Goal: Task Accomplishment & Management: Manage account settings

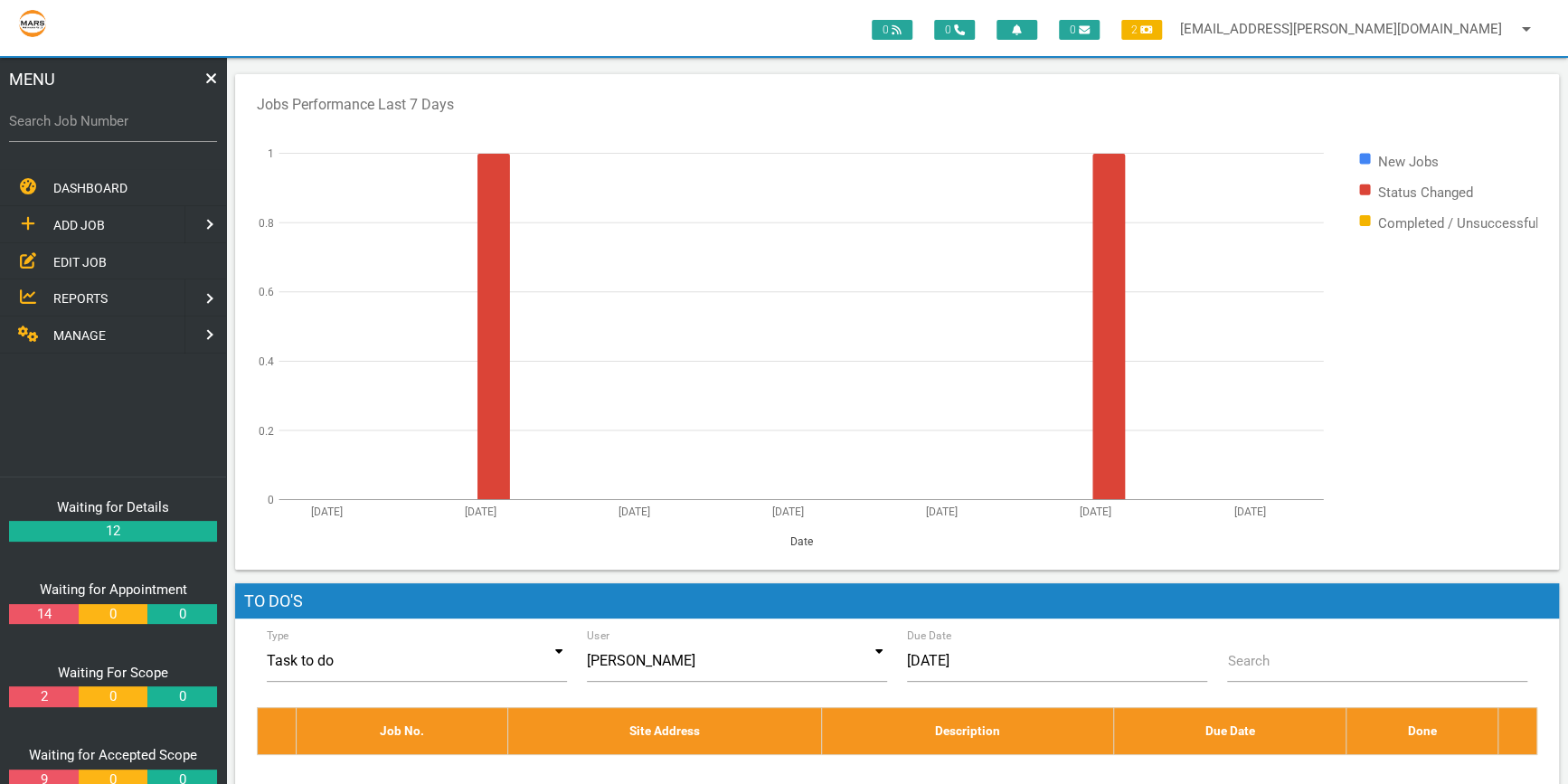
click at [66, 126] on label "Search Job Number" at bounding box center [112, 121] width 208 height 21
click at [66, 126] on input "Search Job Number" at bounding box center [112, 121] width 208 height 41
type input "1775"
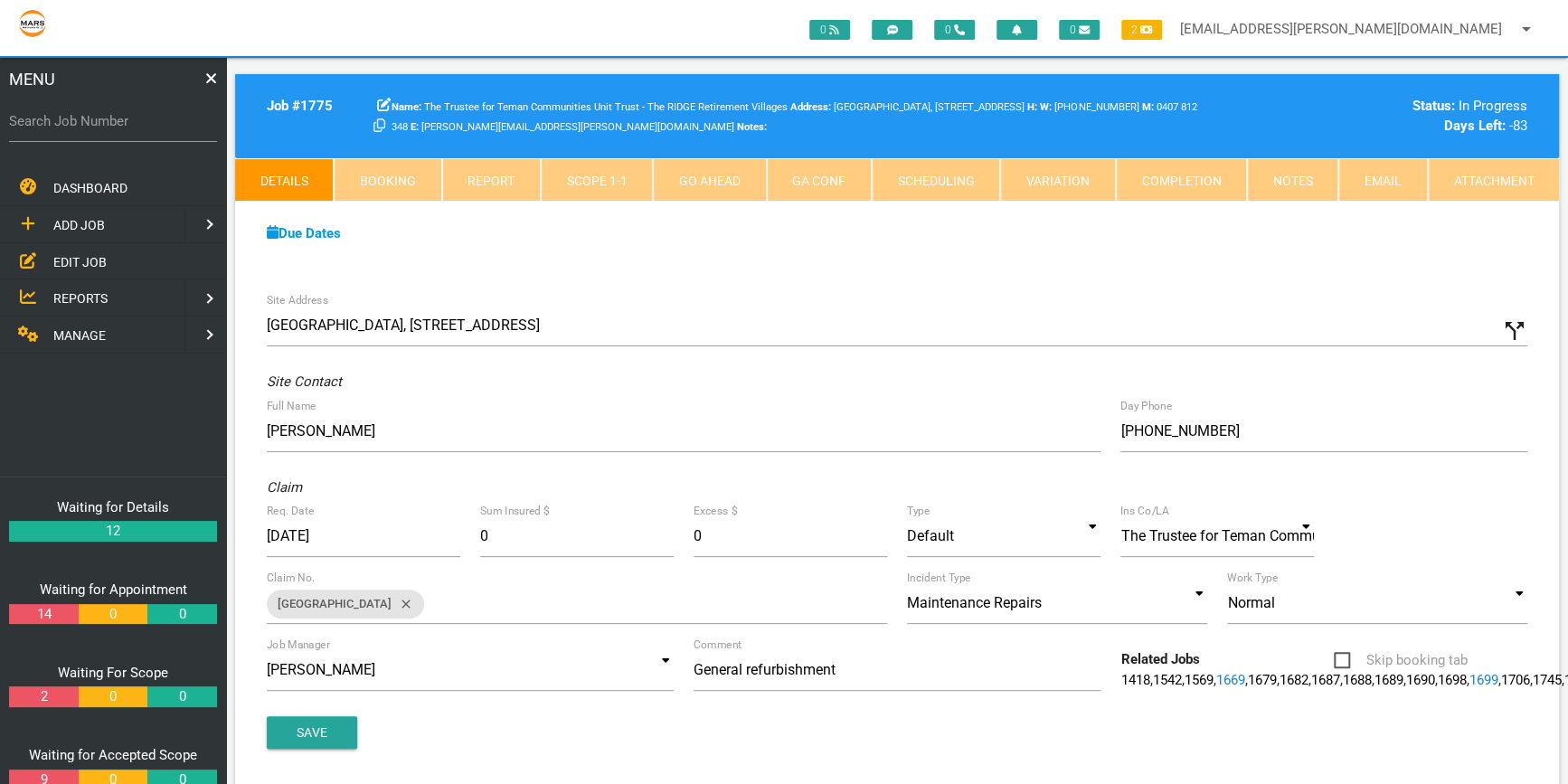
click at [600, 174] on link "Scope 1 - 1" at bounding box center [597, 180] width 112 height 43
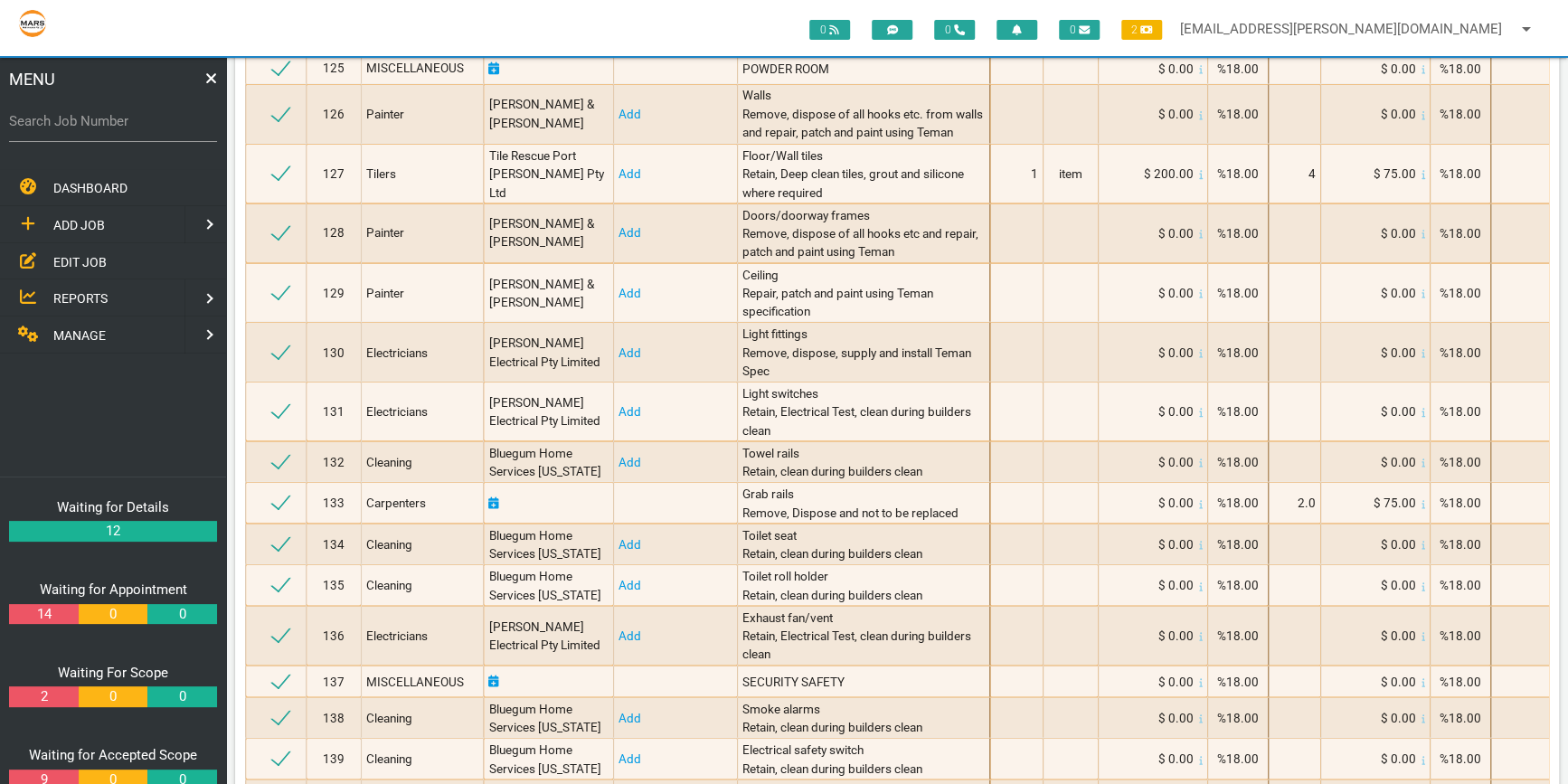
scroll to position [5716, 0]
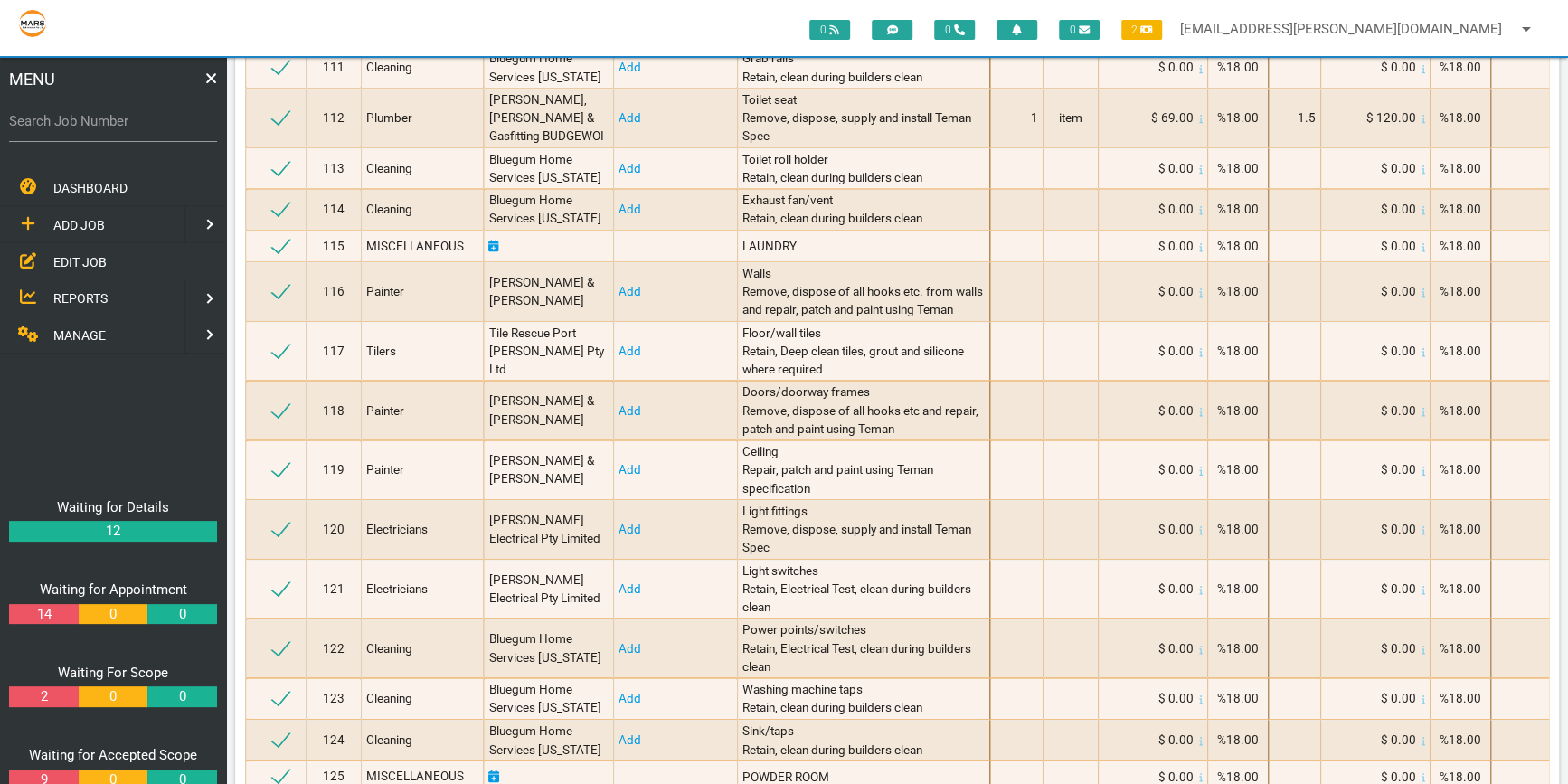
drag, startPoint x: 1565, startPoint y: 396, endPoint x: 1555, endPoint y: 302, distance: 94.5
drag, startPoint x: 1555, startPoint y: 302, endPoint x: 1556, endPoint y: 402, distance: 100.0
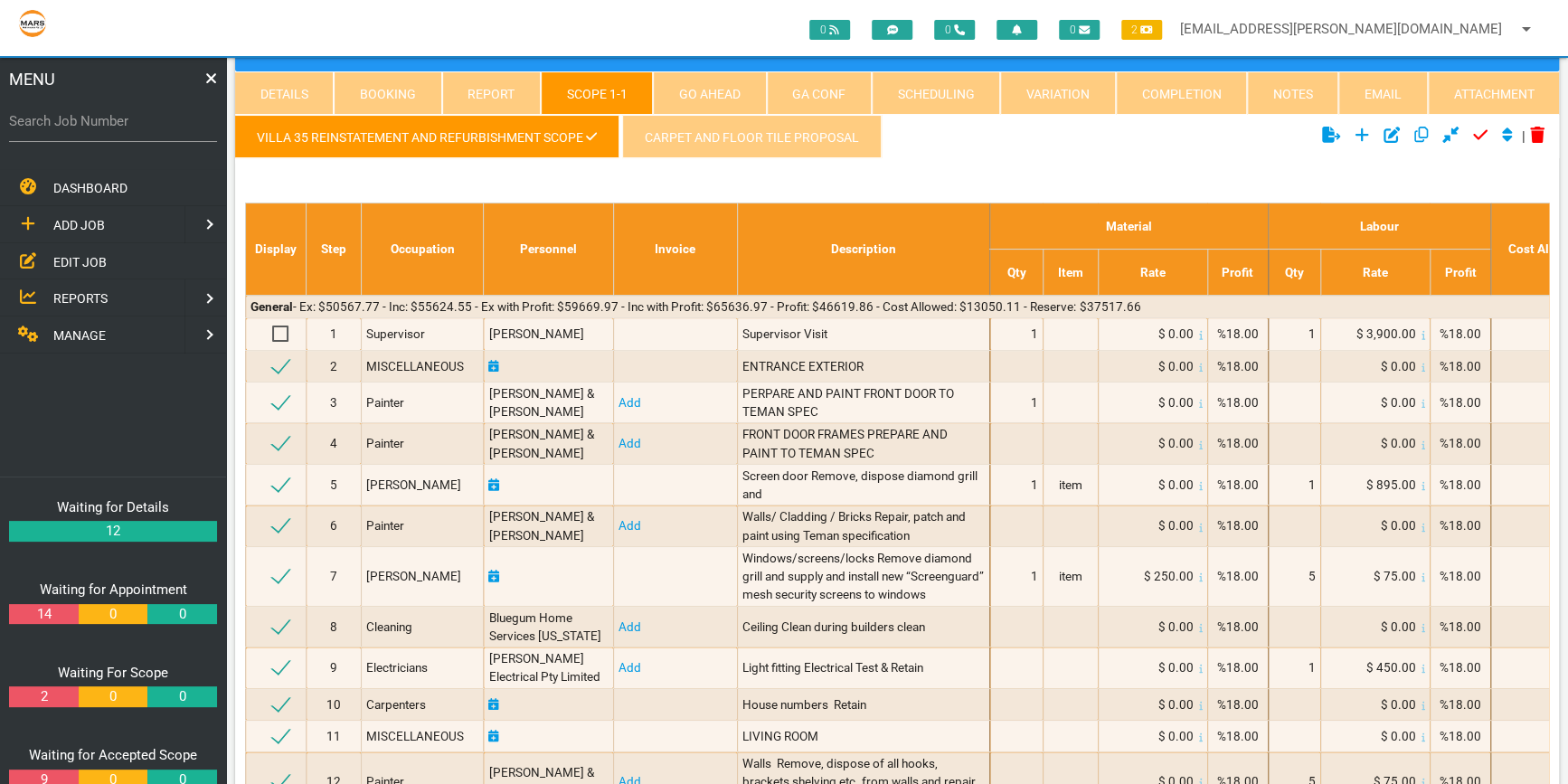
scroll to position [0, 0]
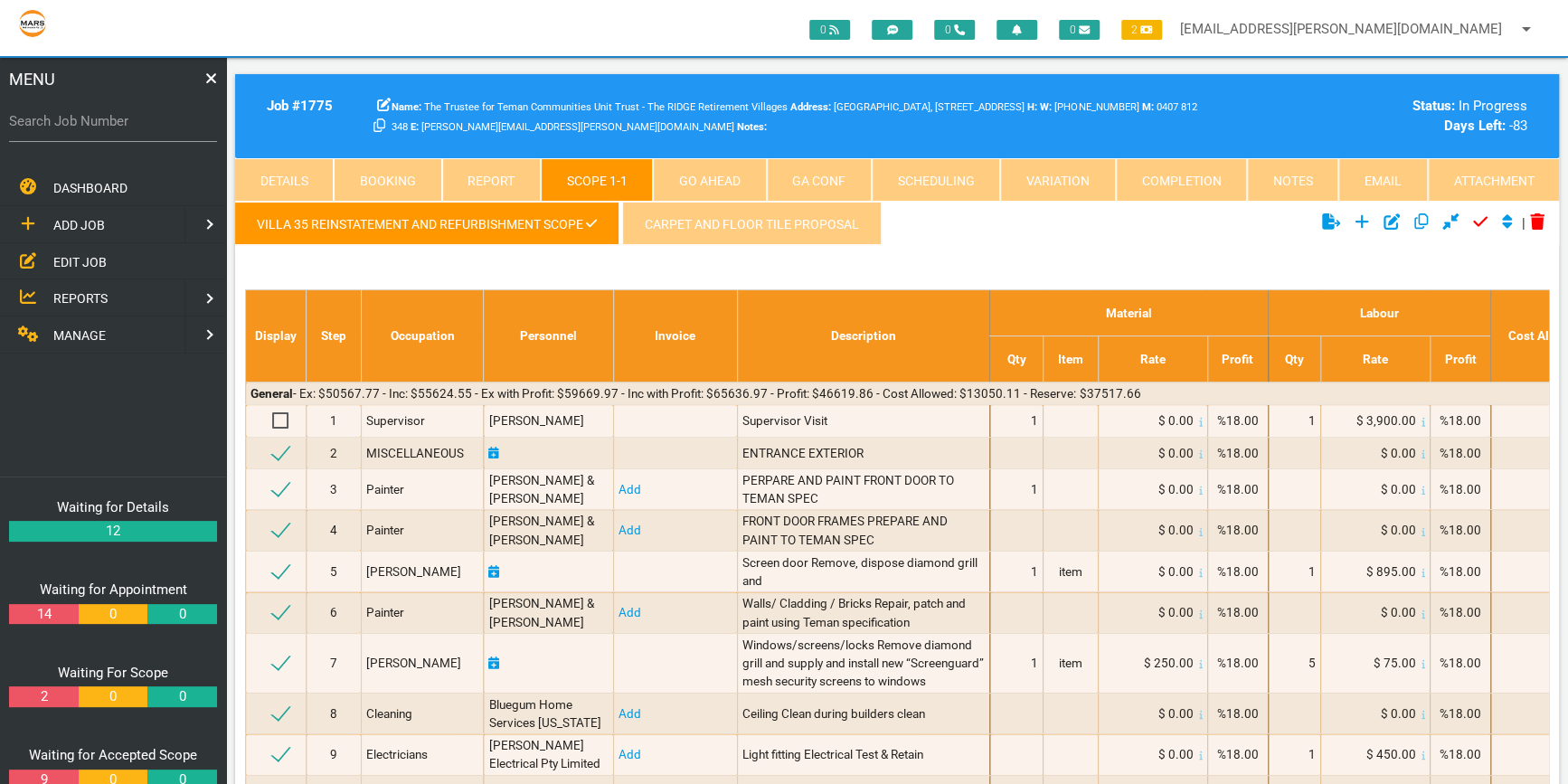
click at [1357, 215] on icon "Click to add new scope" at bounding box center [1361, 221] width 15 height 17
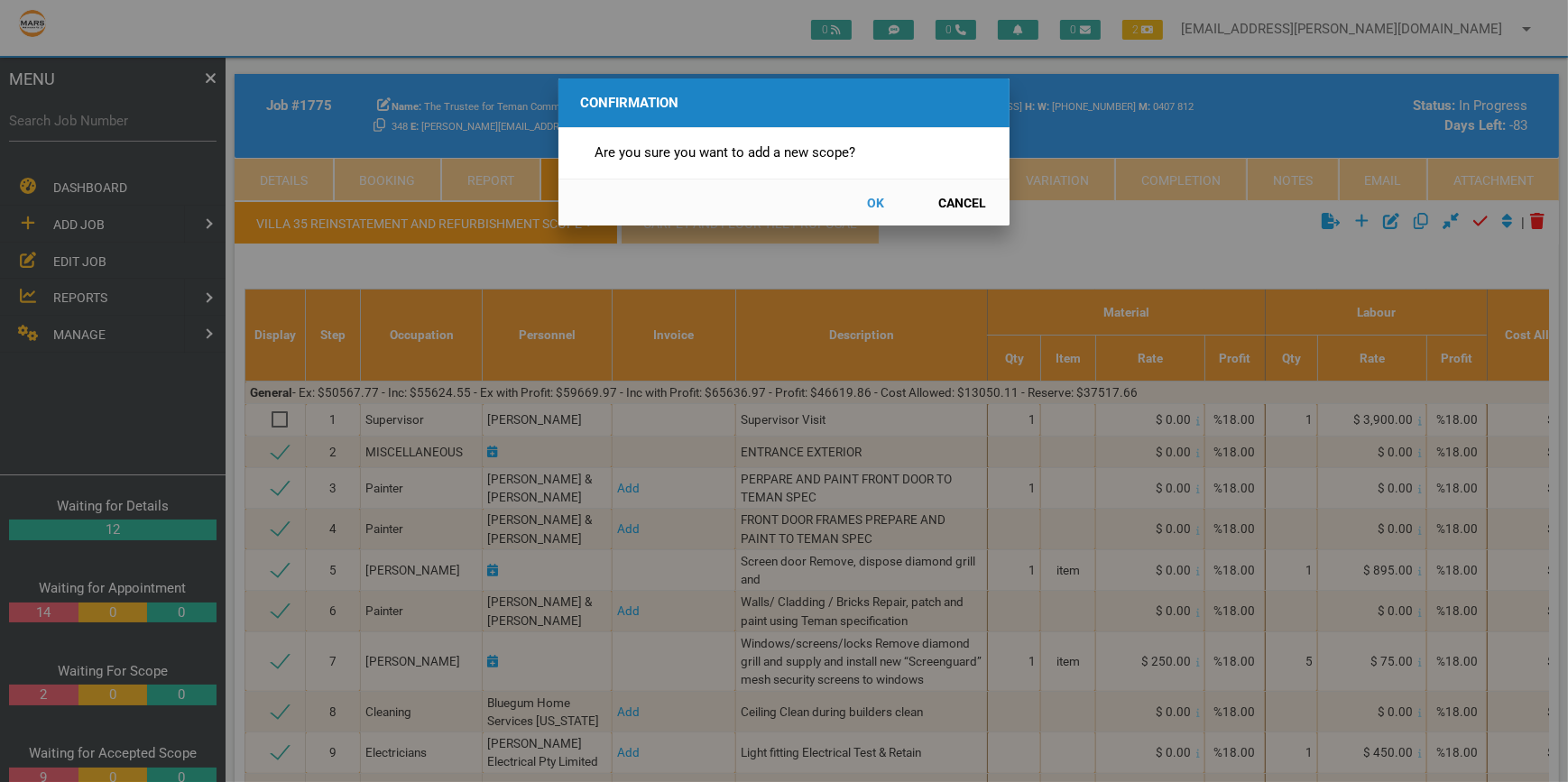
click at [878, 199] on button "OK" at bounding box center [875, 202] width 79 height 31
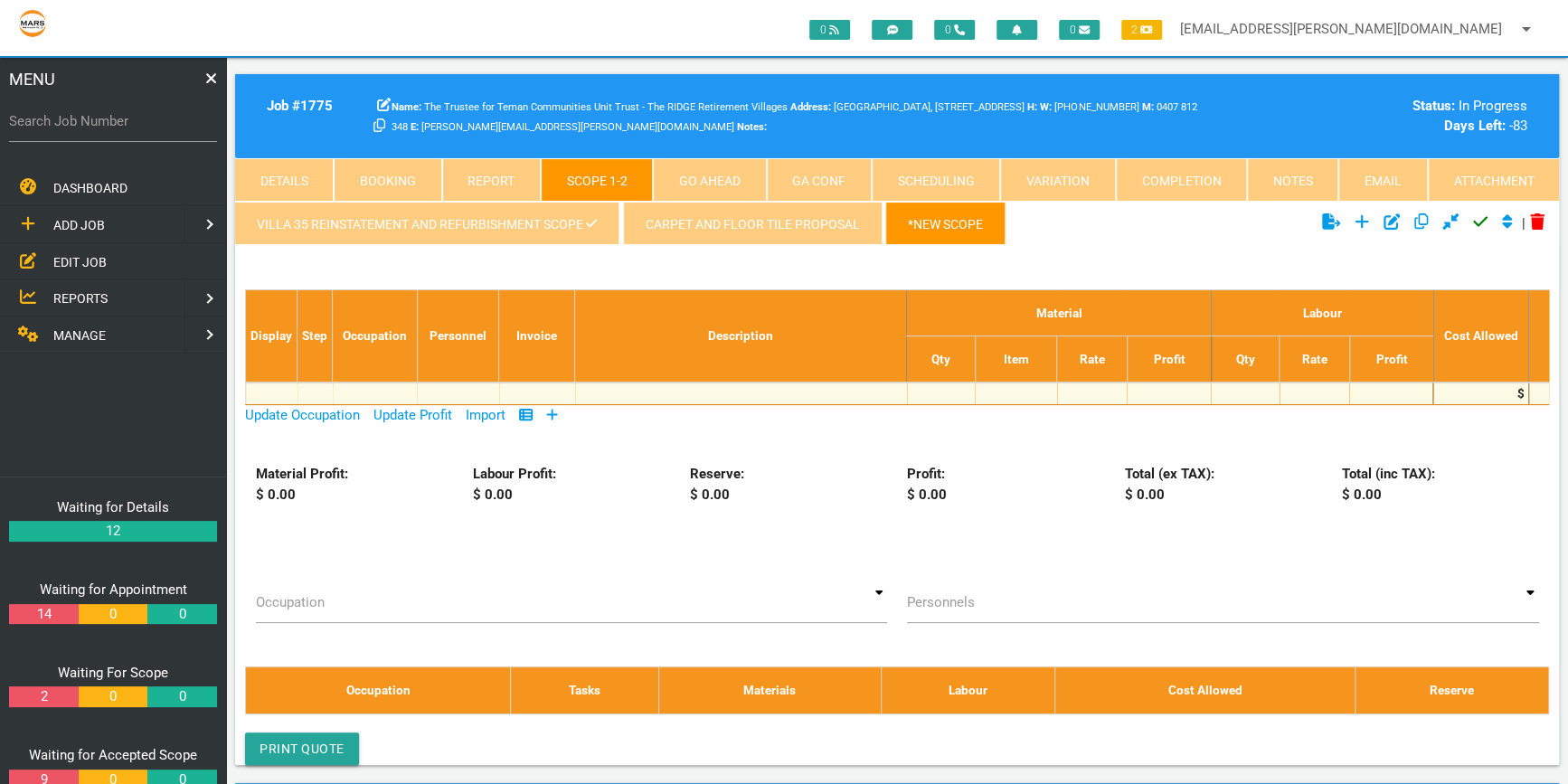
scroll to position [57, 0]
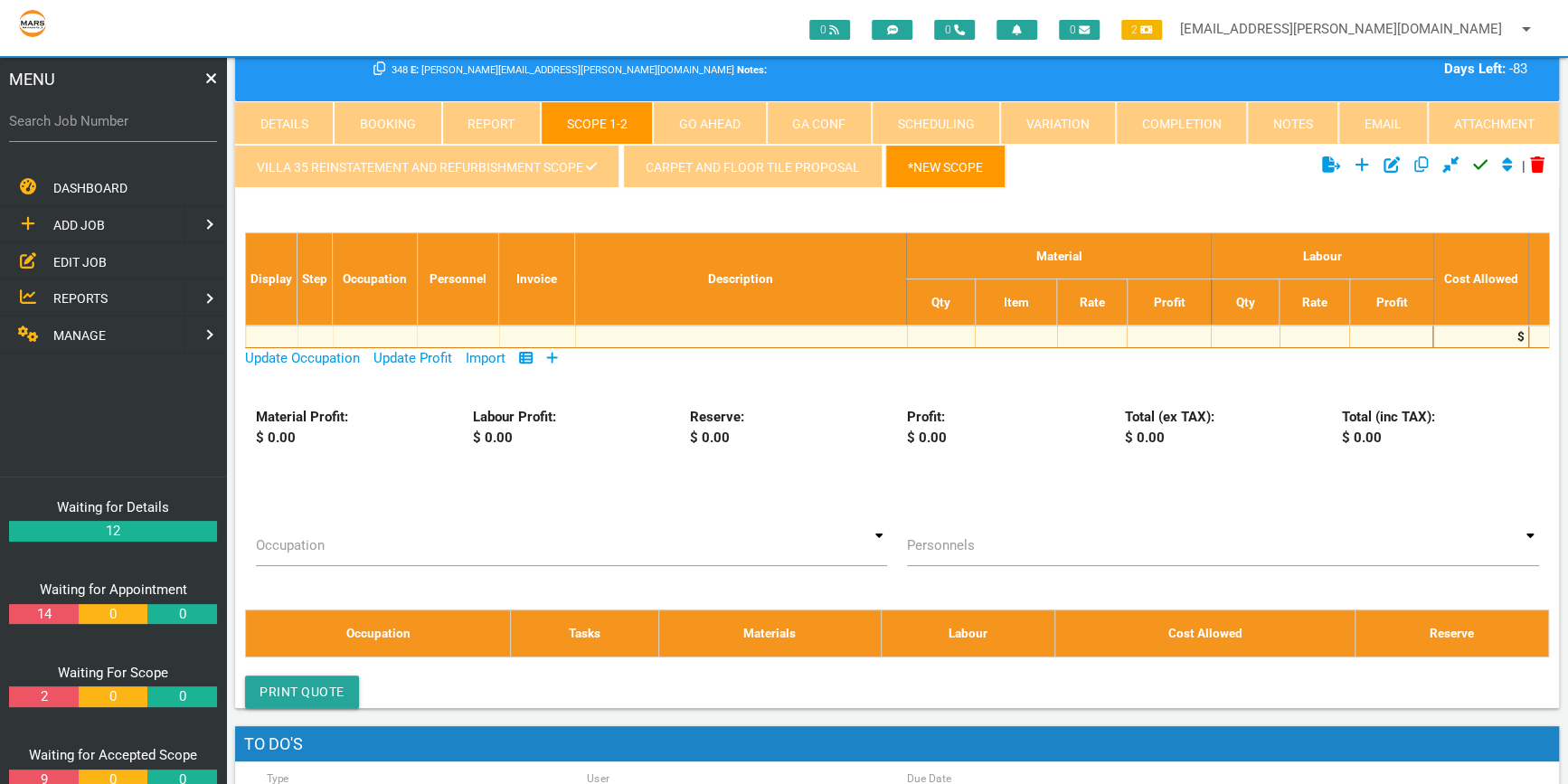
click at [944, 160] on link "*New Scope" at bounding box center [945, 166] width 120 height 43
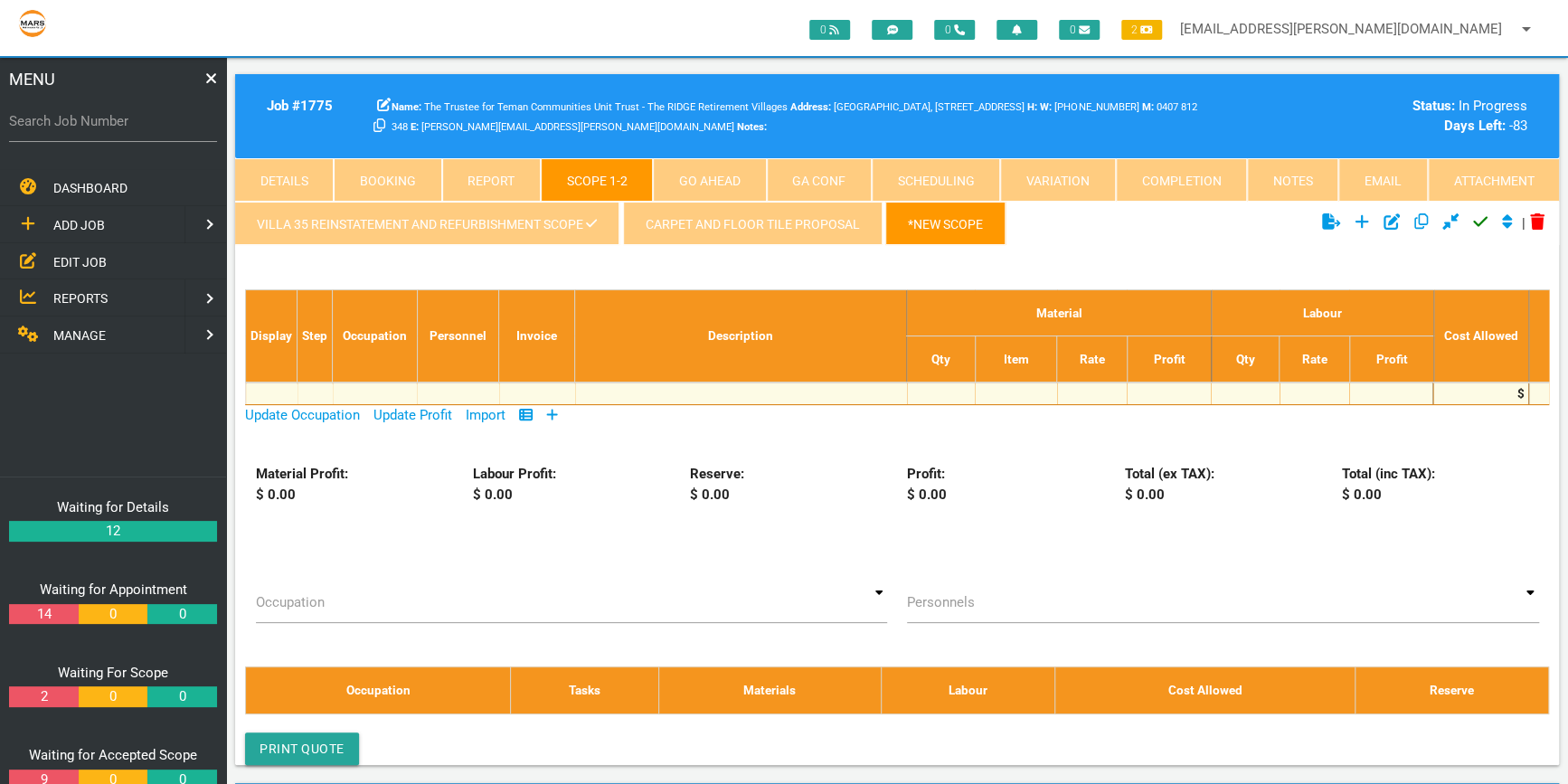
click at [1387, 213] on icon "Click to edit current scope" at bounding box center [1392, 221] width 17 height 17
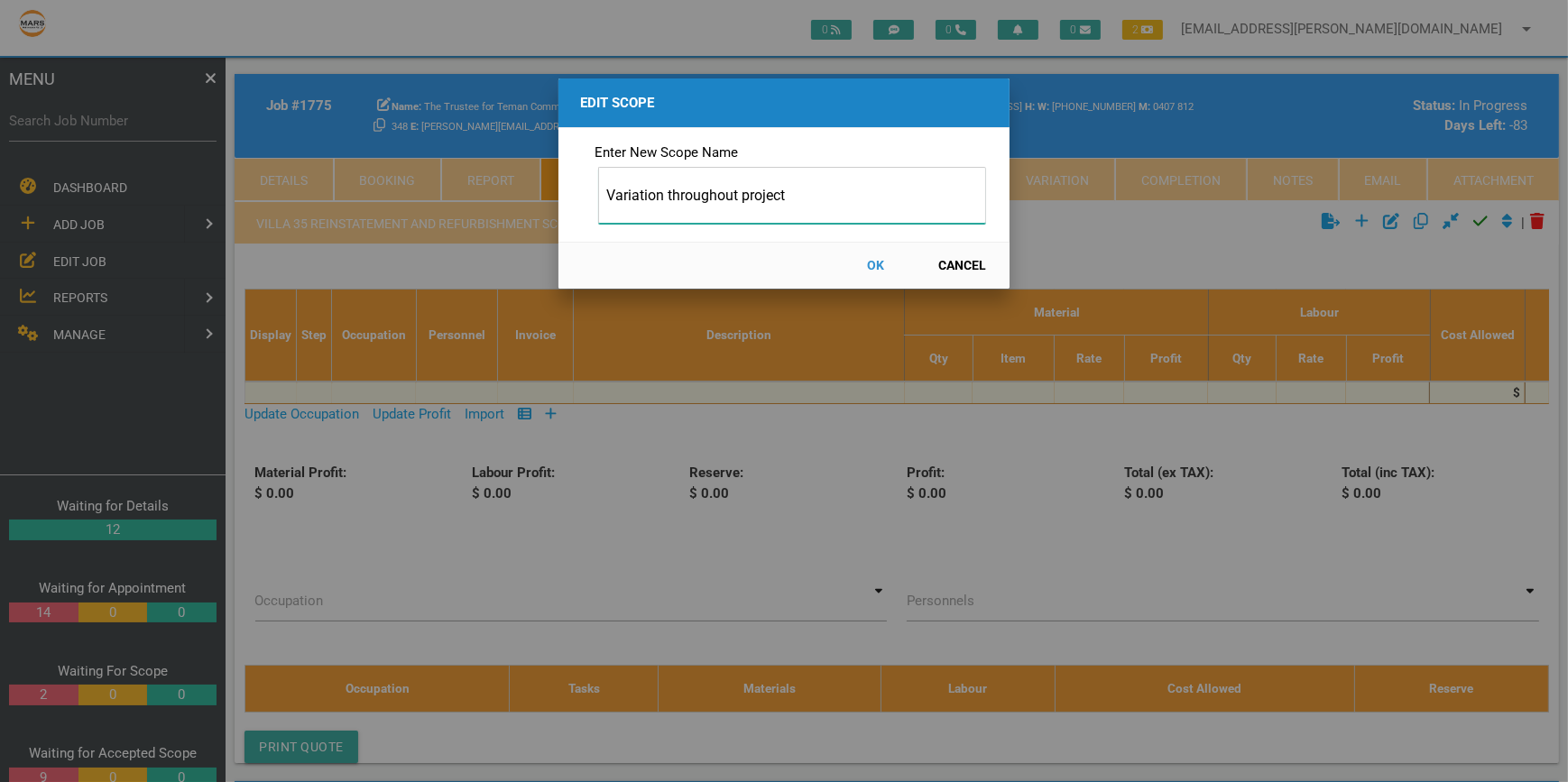
type input "Variation throughout project"
click at [868, 264] on button "OK" at bounding box center [875, 266] width 79 height 31
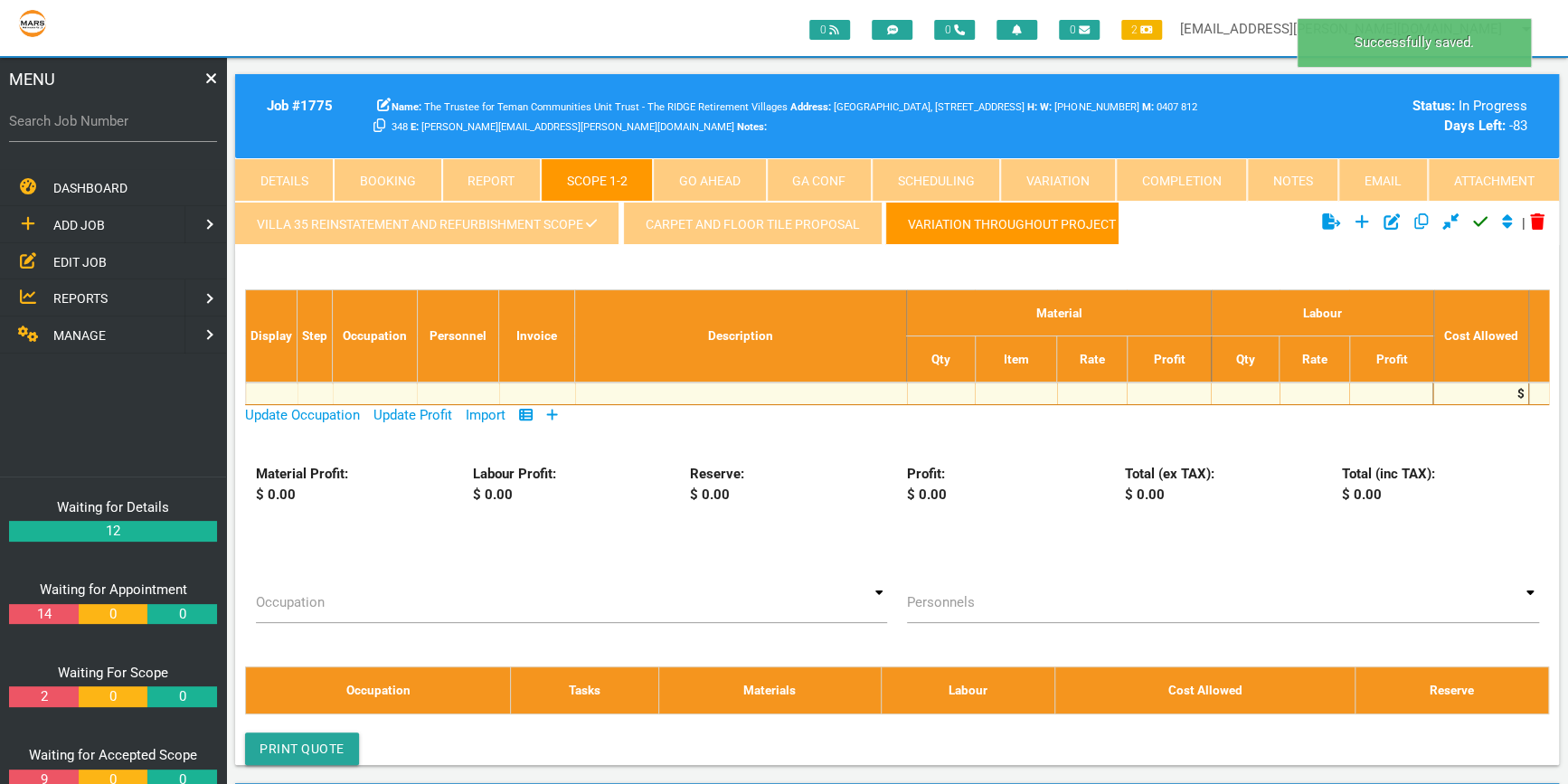
scroll to position [57, 0]
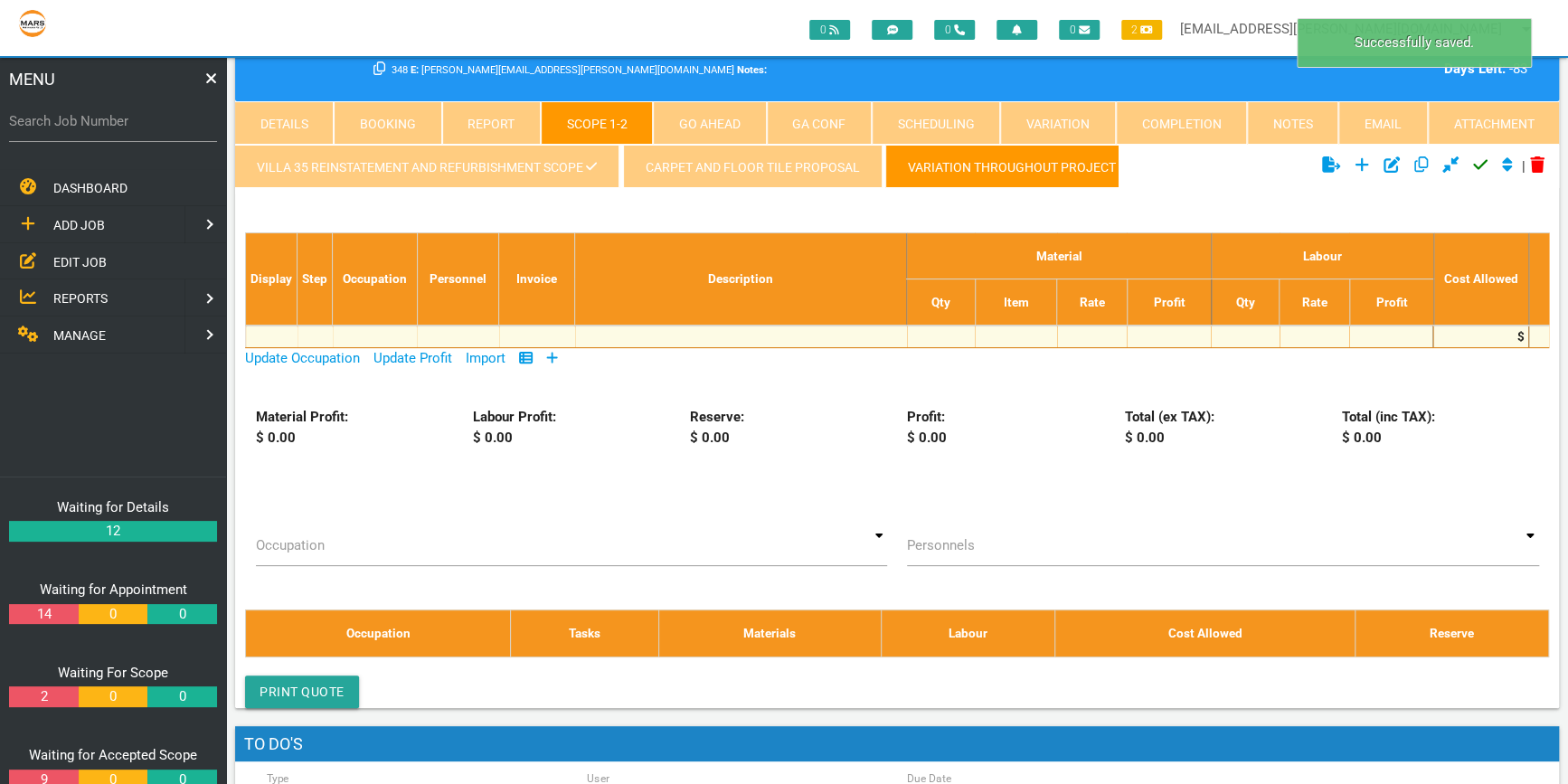
click at [997, 162] on link "Variation throughout project" at bounding box center [1011, 166] width 253 height 43
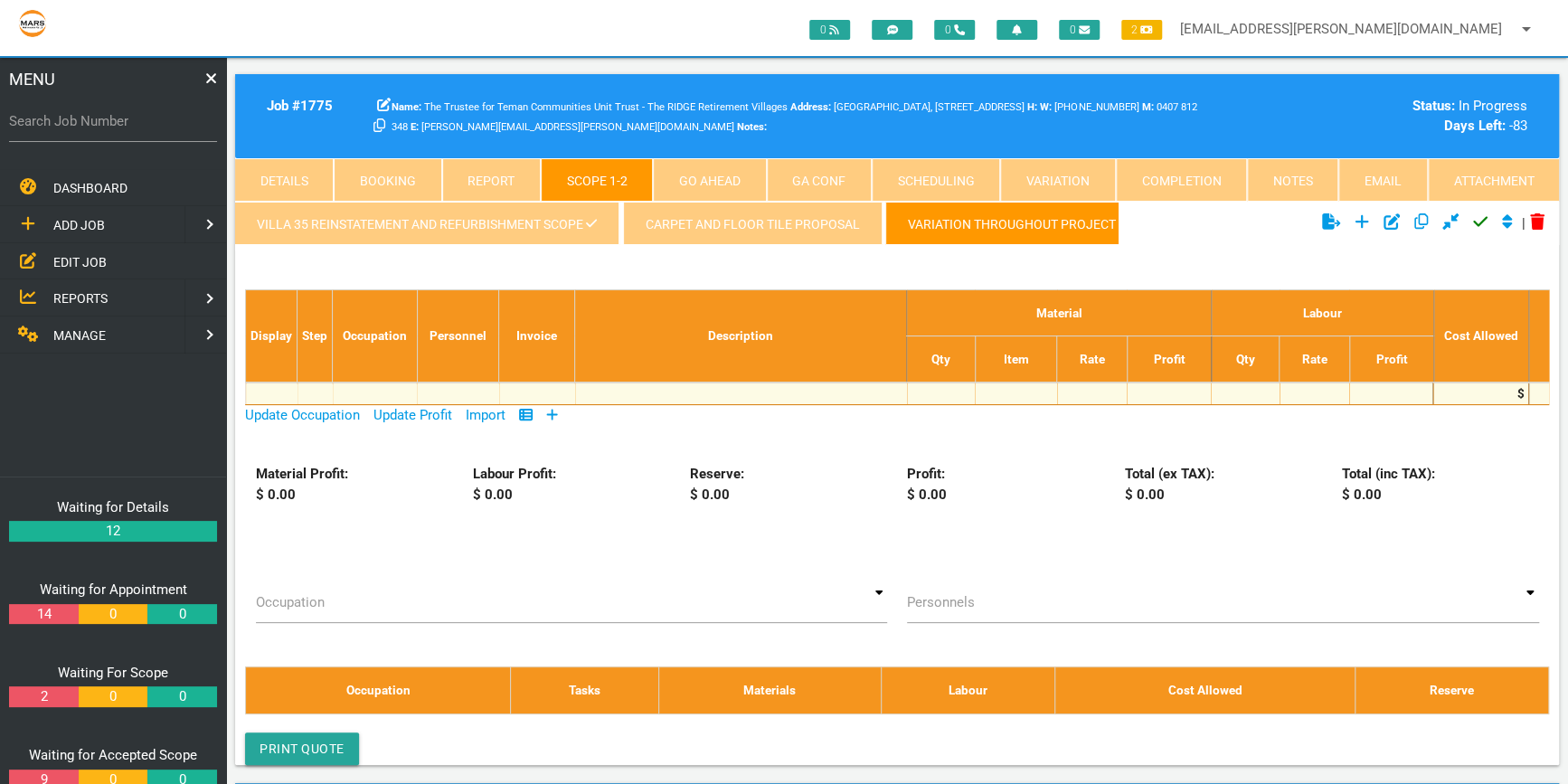
click at [552, 410] on icon at bounding box center [552, 415] width 12 height 14
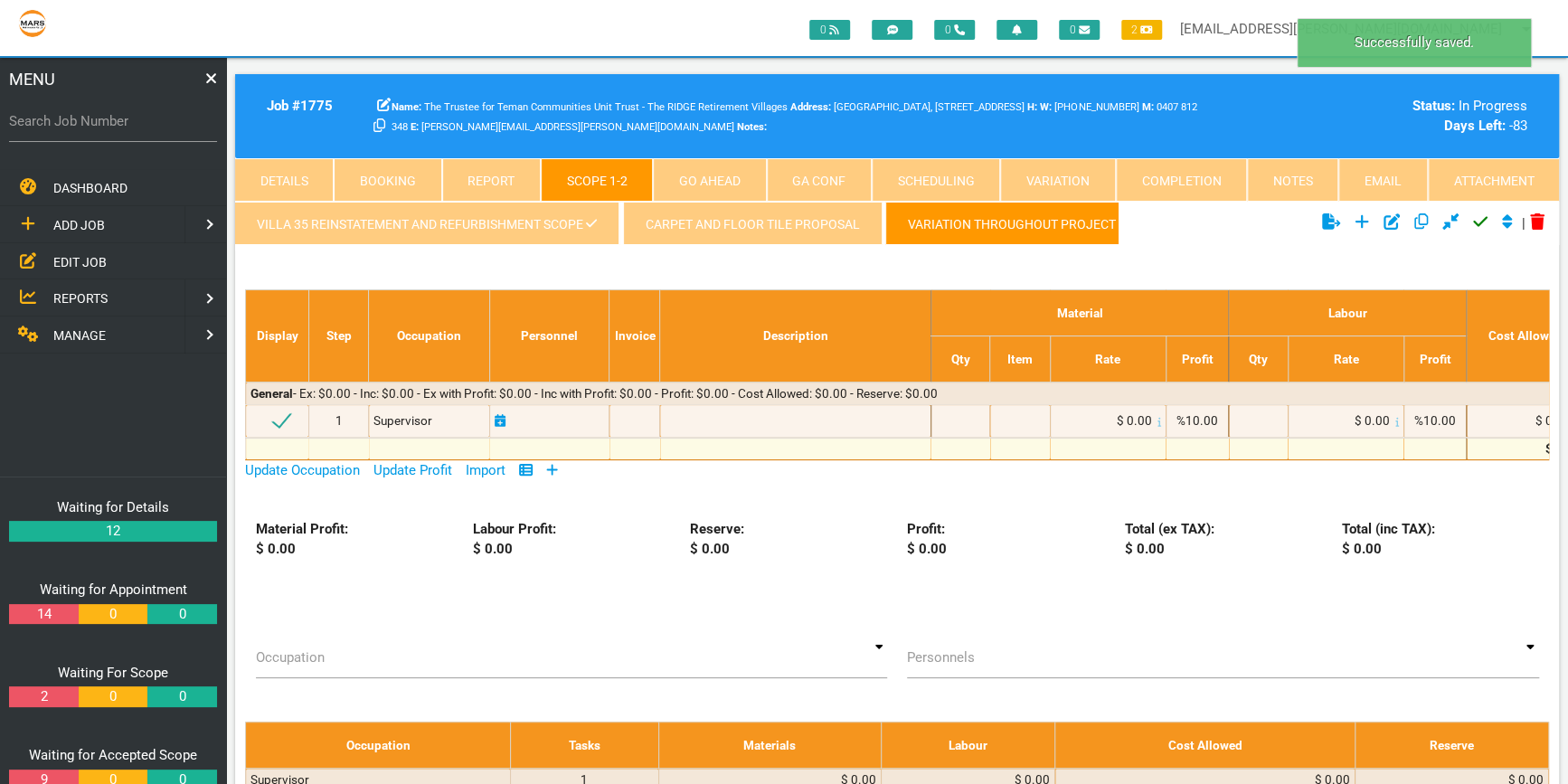
click at [553, 463] on icon at bounding box center [552, 470] width 12 height 14
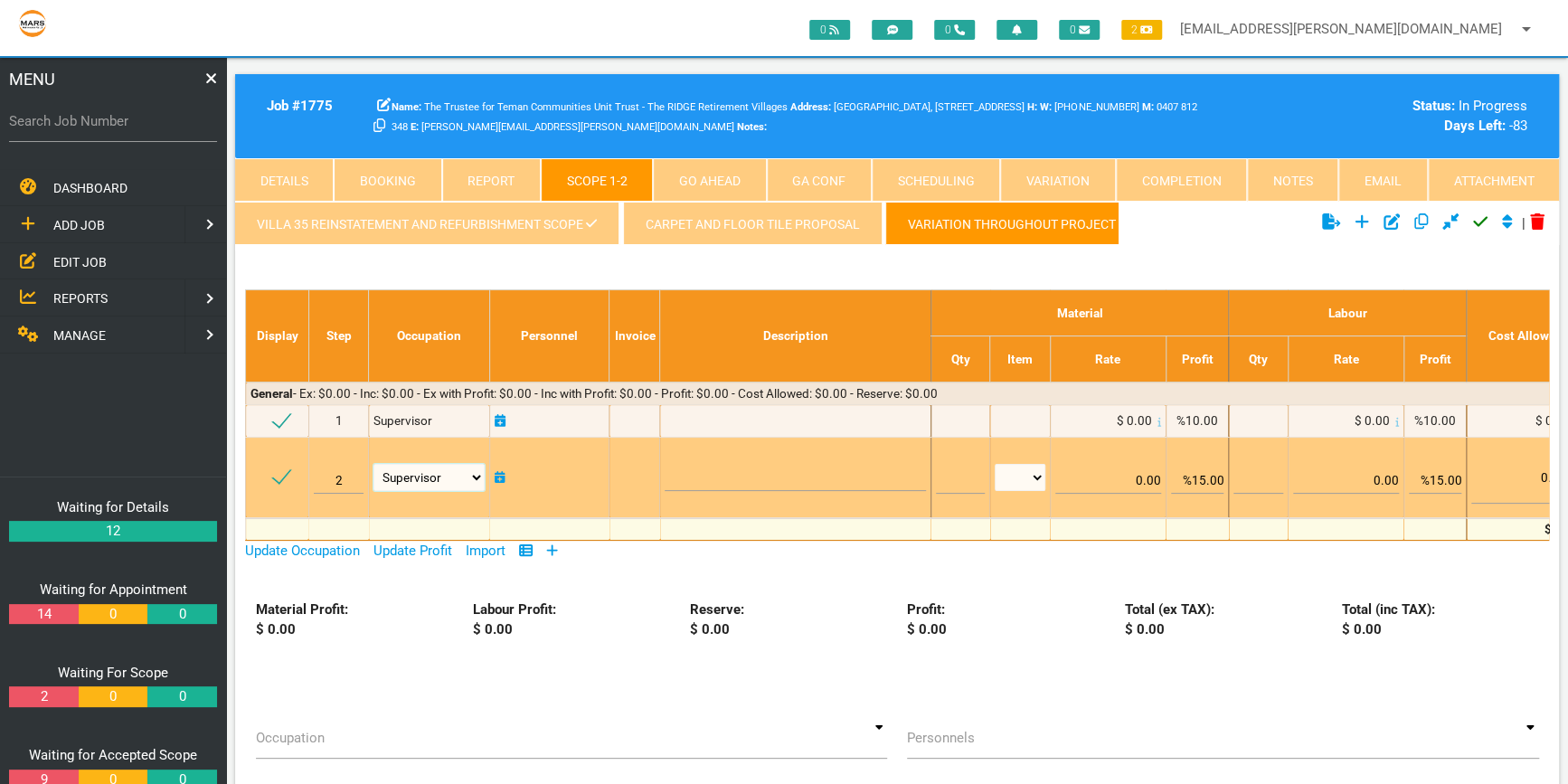
click at [477, 469] on select "Air Conditioning Asbestos Removal Awnings Blinds Bricklayers Building Inspectio…" at bounding box center [429, 478] width 111 height 28
select select "Tilers"
click at [374, 464] on select "Air Conditioning Asbestos Removal Awnings Blinds Bricklayers Building Inspectio…" at bounding box center [429, 478] width 111 height 28
click at [677, 473] on textarea at bounding box center [795, 470] width 261 height 40
type textarea "Remove and replace 1 x floor tile to front verandah at entry"
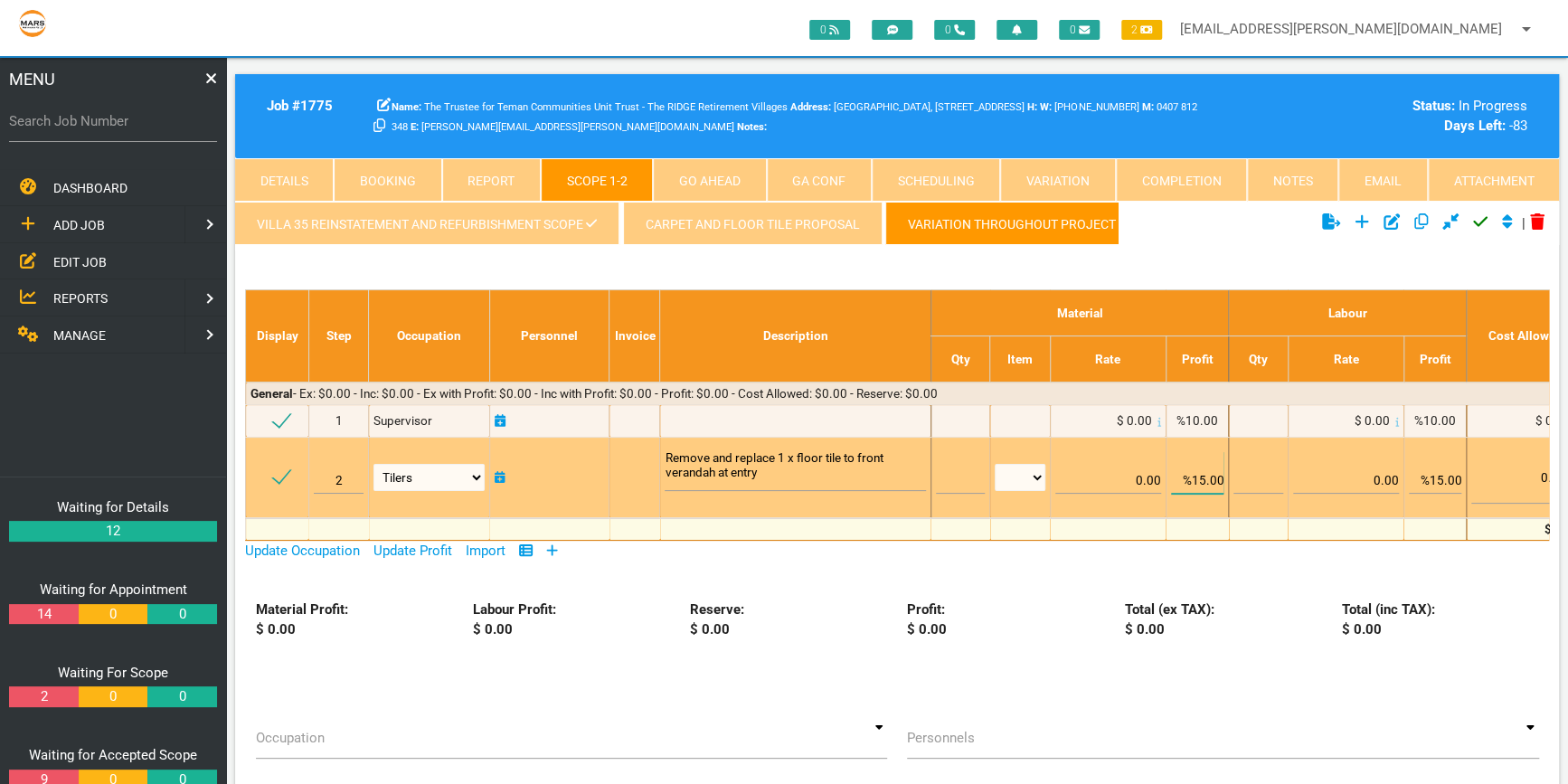
click at [1208, 475] on input "%15.00" at bounding box center [1197, 472] width 52 height 42
type input "%18.00"
click at [1447, 479] on input "%15.00" at bounding box center [1434, 472] width 52 height 42
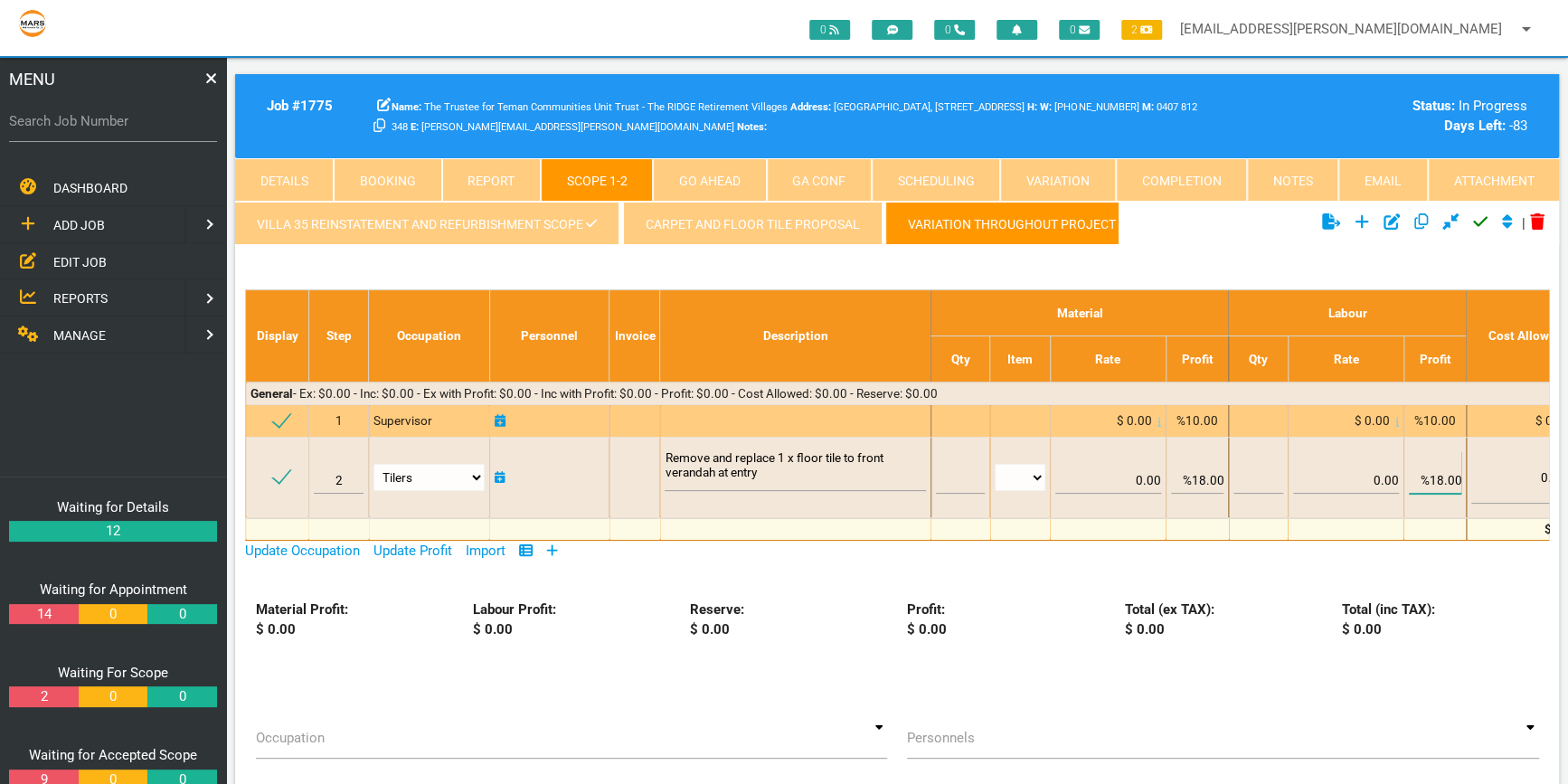
type input "%18.00"
click at [1203, 418] on span "%10.00" at bounding box center [1197, 420] width 41 height 15
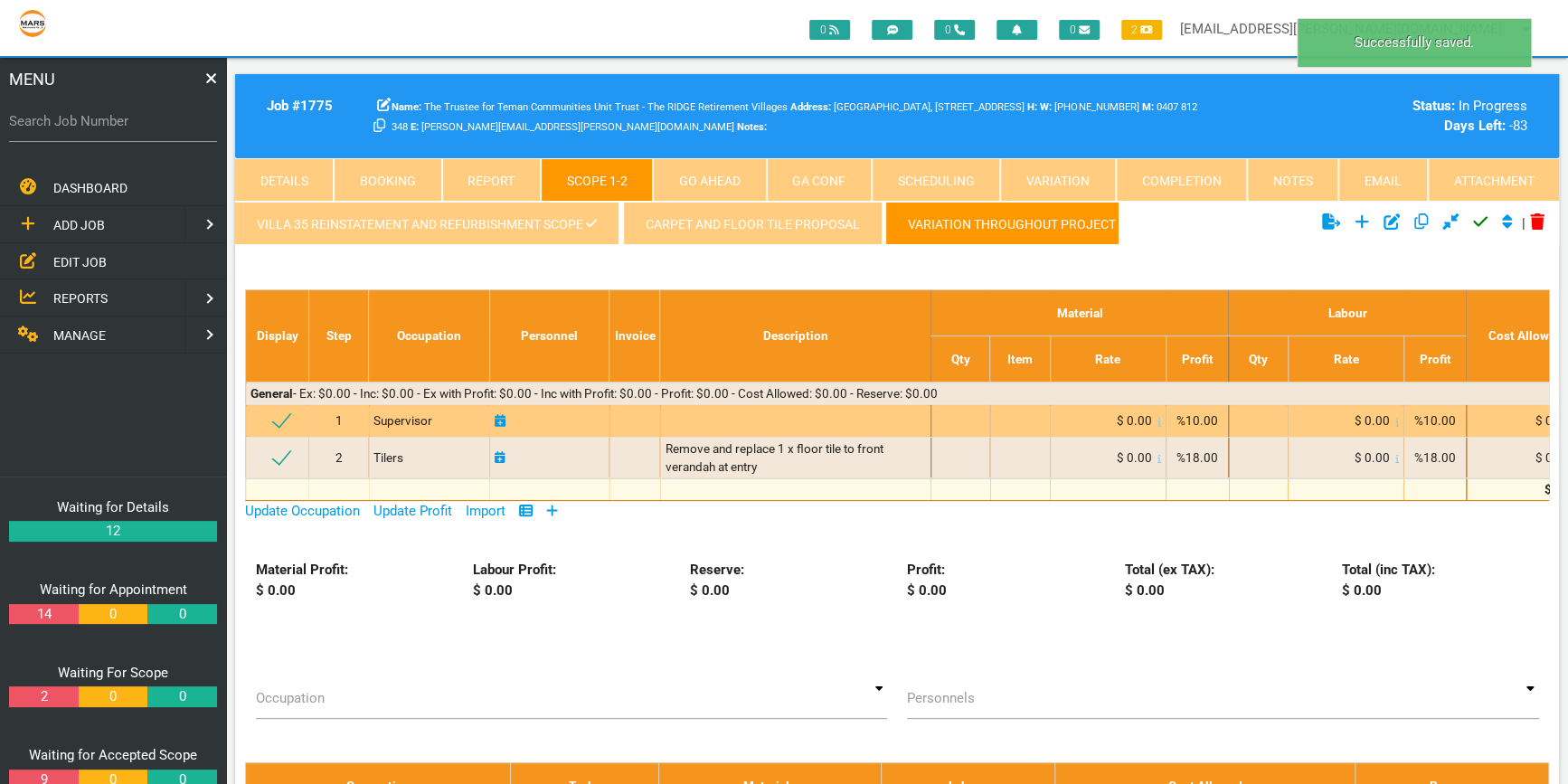
click at [1202, 418] on span "%10.00" at bounding box center [1197, 420] width 41 height 15
click at [1202, 420] on span "%10.00" at bounding box center [1197, 420] width 41 height 15
click at [1205, 422] on span "%10.00" at bounding box center [1197, 420] width 41 height 15
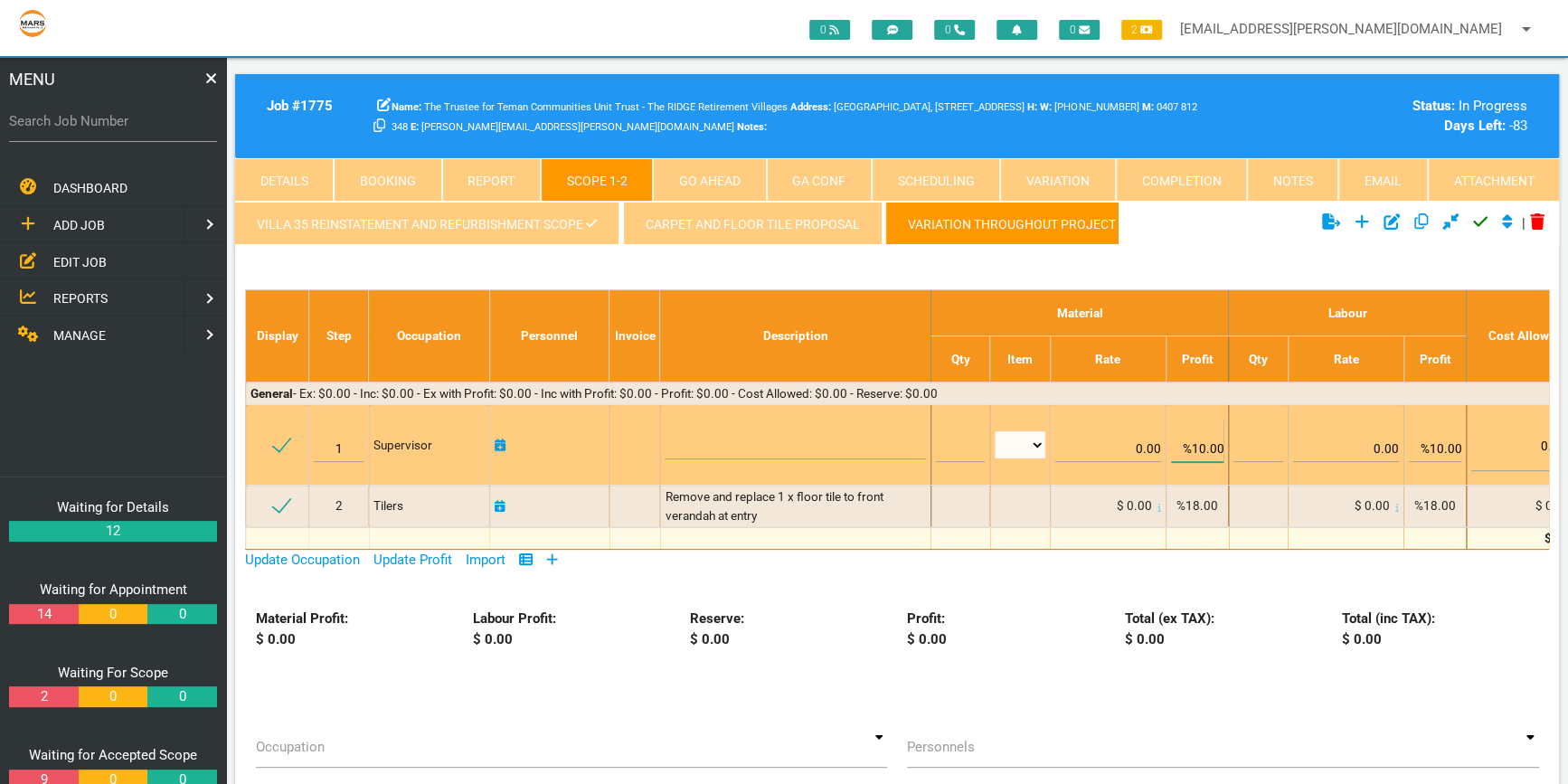
drag, startPoint x: 1205, startPoint y: 422, endPoint x: 1206, endPoint y: 443, distance: 21.0
click at [1206, 443] on input "%10.00" at bounding box center [1197, 441] width 52 height 42
type input "%18.00"
click at [1445, 451] on input "%10.00" at bounding box center [1434, 441] width 52 height 42
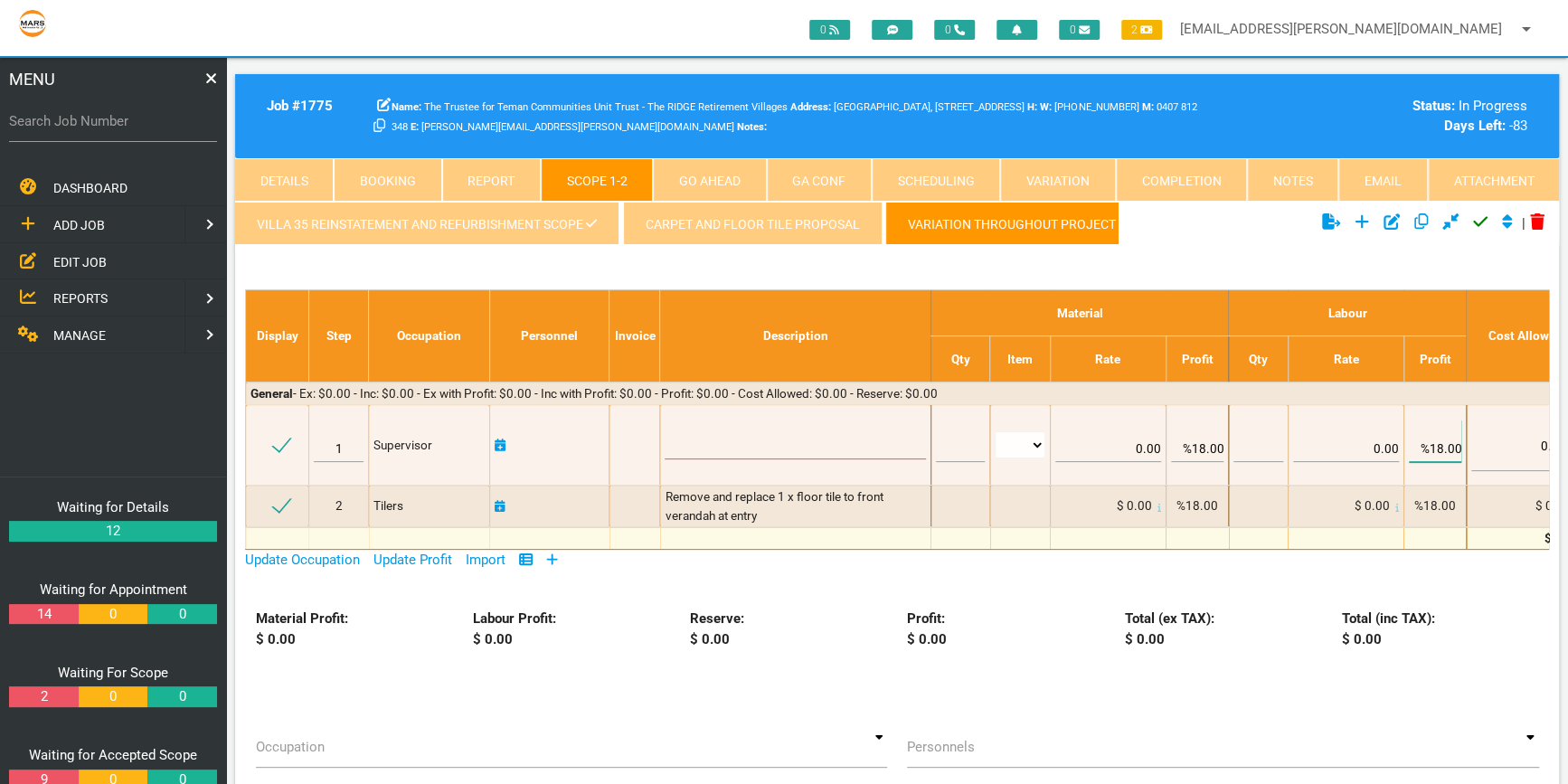
type input "%18.00"
click at [1195, 241] on ul "Click to show/hide the select template section Click to add new scope Click to …" at bounding box center [1338, 223] width 442 height 43
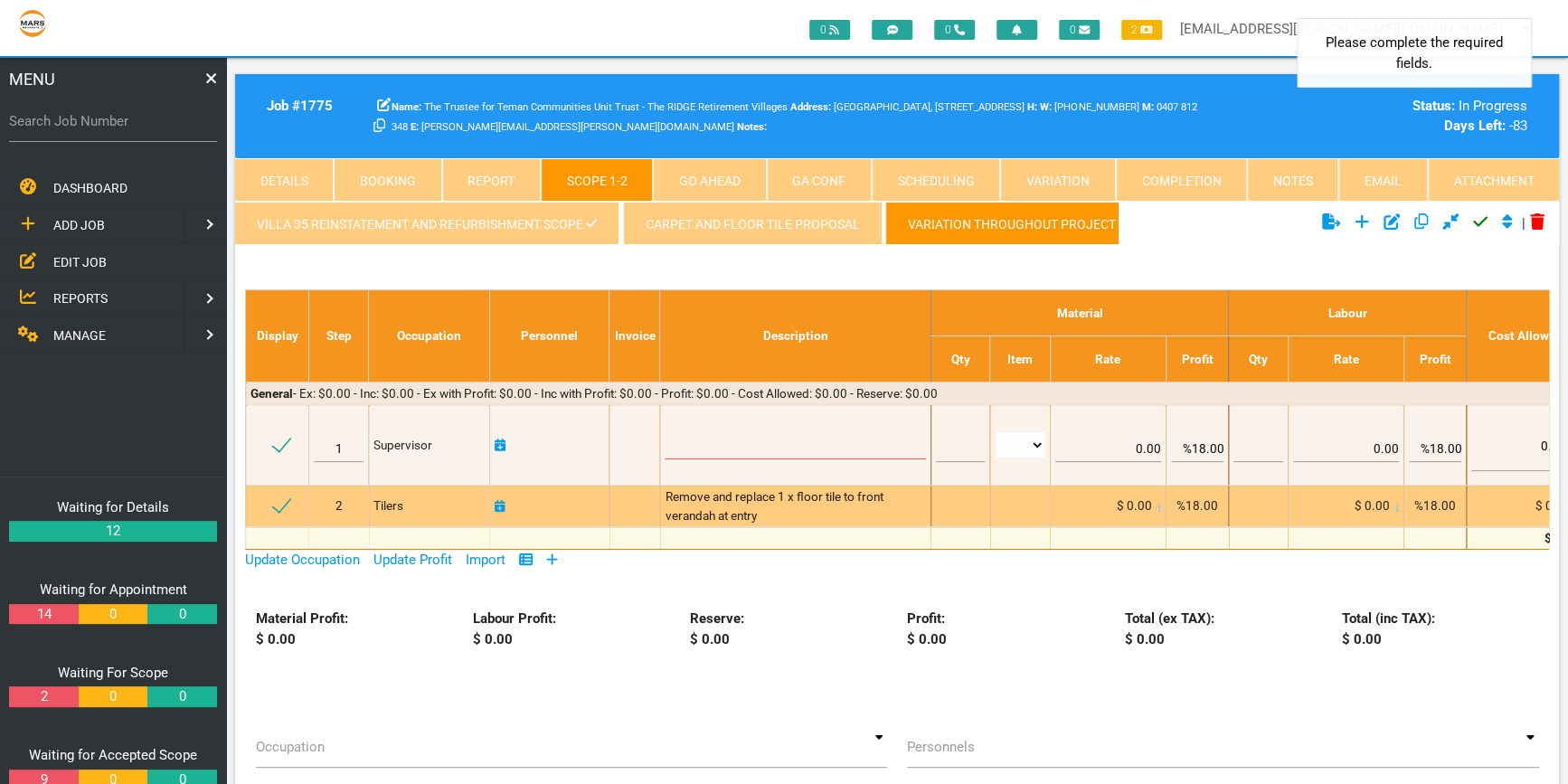
click at [988, 510] on td at bounding box center [960, 507] width 59 height 41
click at [967, 509] on div at bounding box center [961, 506] width 49 height 18
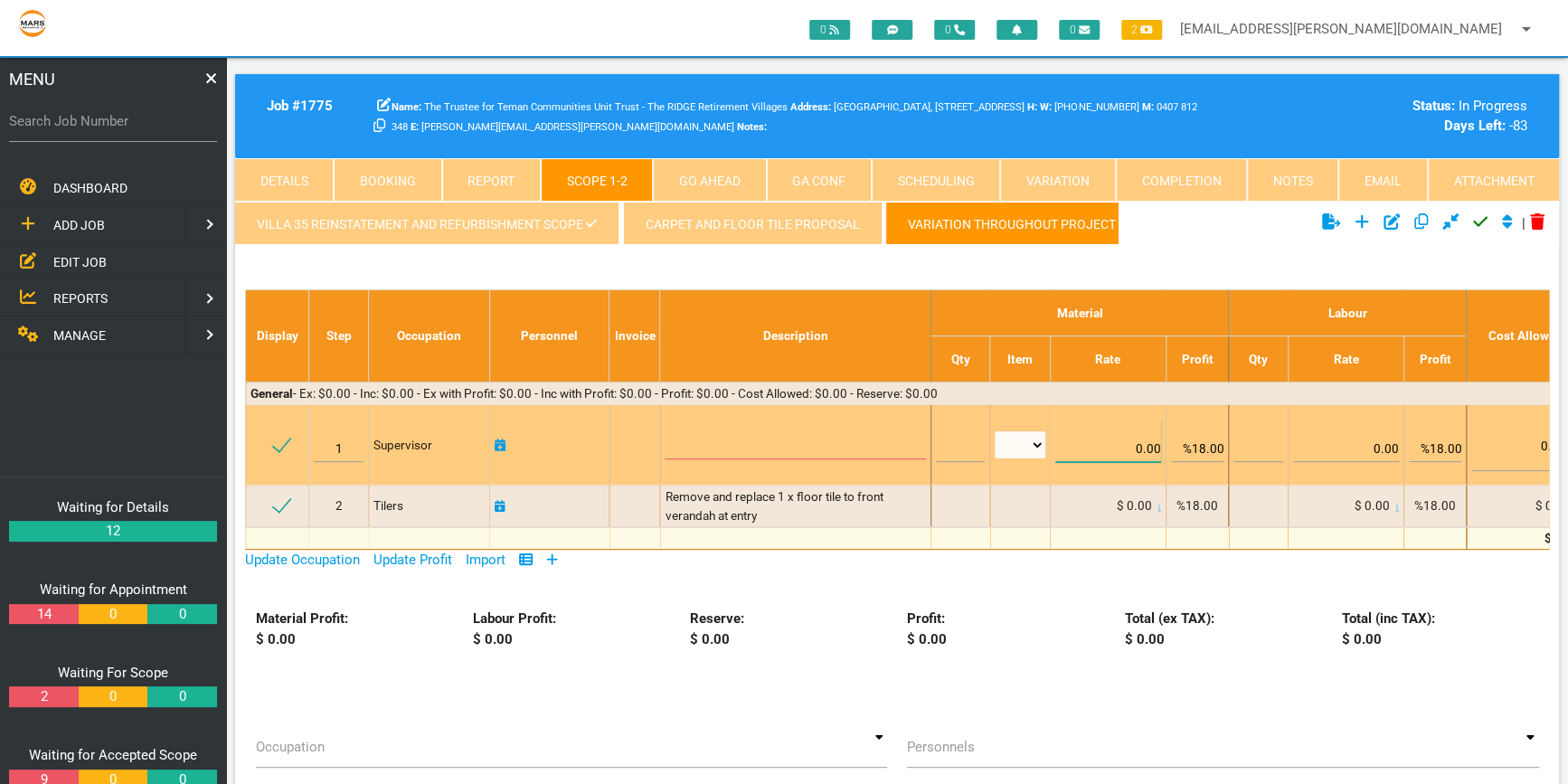
click at [1101, 437] on input "0.00" at bounding box center [1109, 441] width 106 height 42
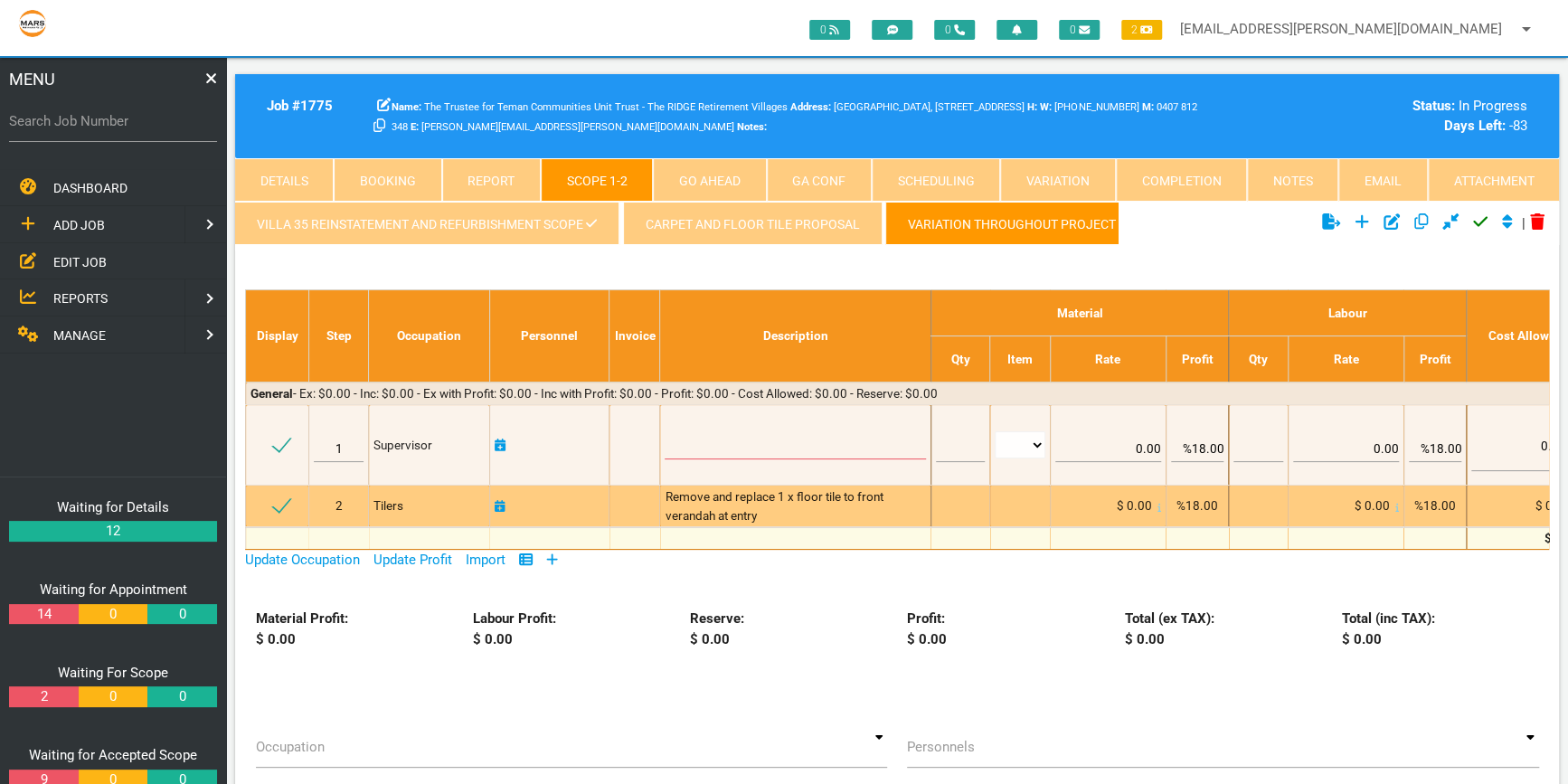
click at [903, 511] on div "Remove and replace 1 x floor tile to front verandah at entry" at bounding box center [795, 507] width 261 height 37
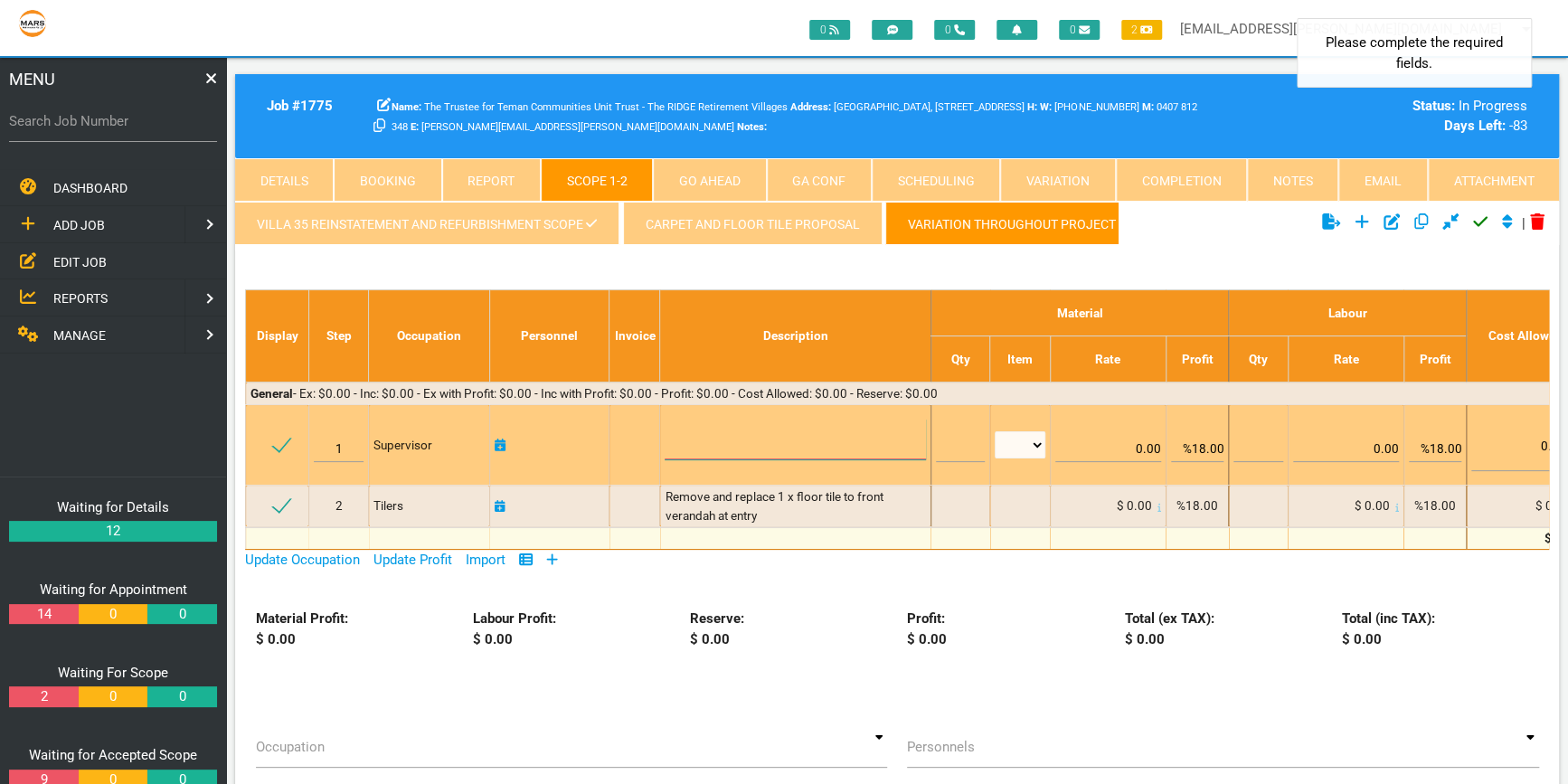
click at [682, 440] on textarea at bounding box center [795, 439] width 261 height 40
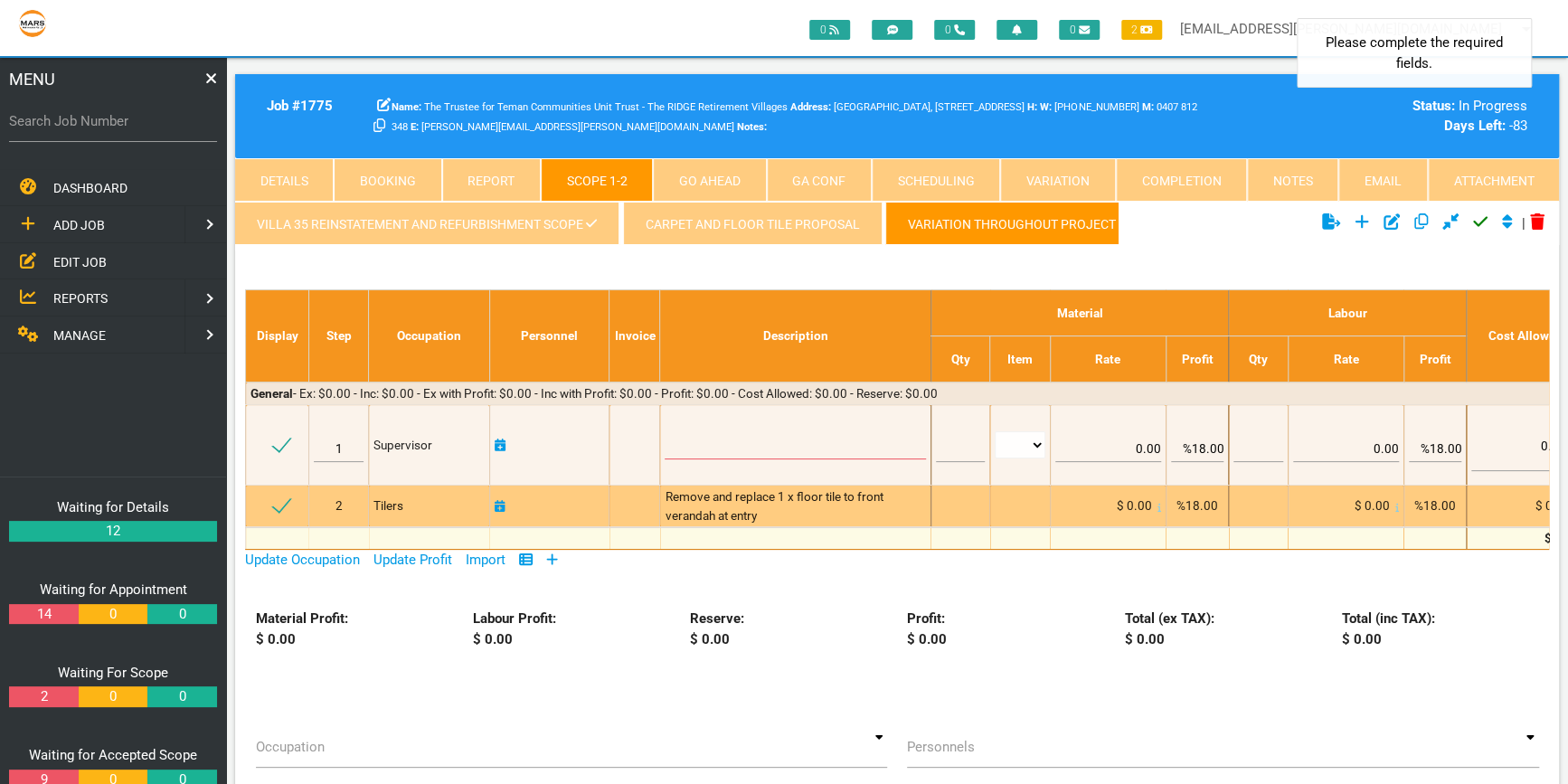
click at [803, 505] on div "Remove and replace 1 x floor tile to front verandah at entry" at bounding box center [795, 507] width 261 height 37
click at [804, 506] on div "Remove and replace 1 x floor tile to front verandah at entry" at bounding box center [795, 507] width 261 height 37
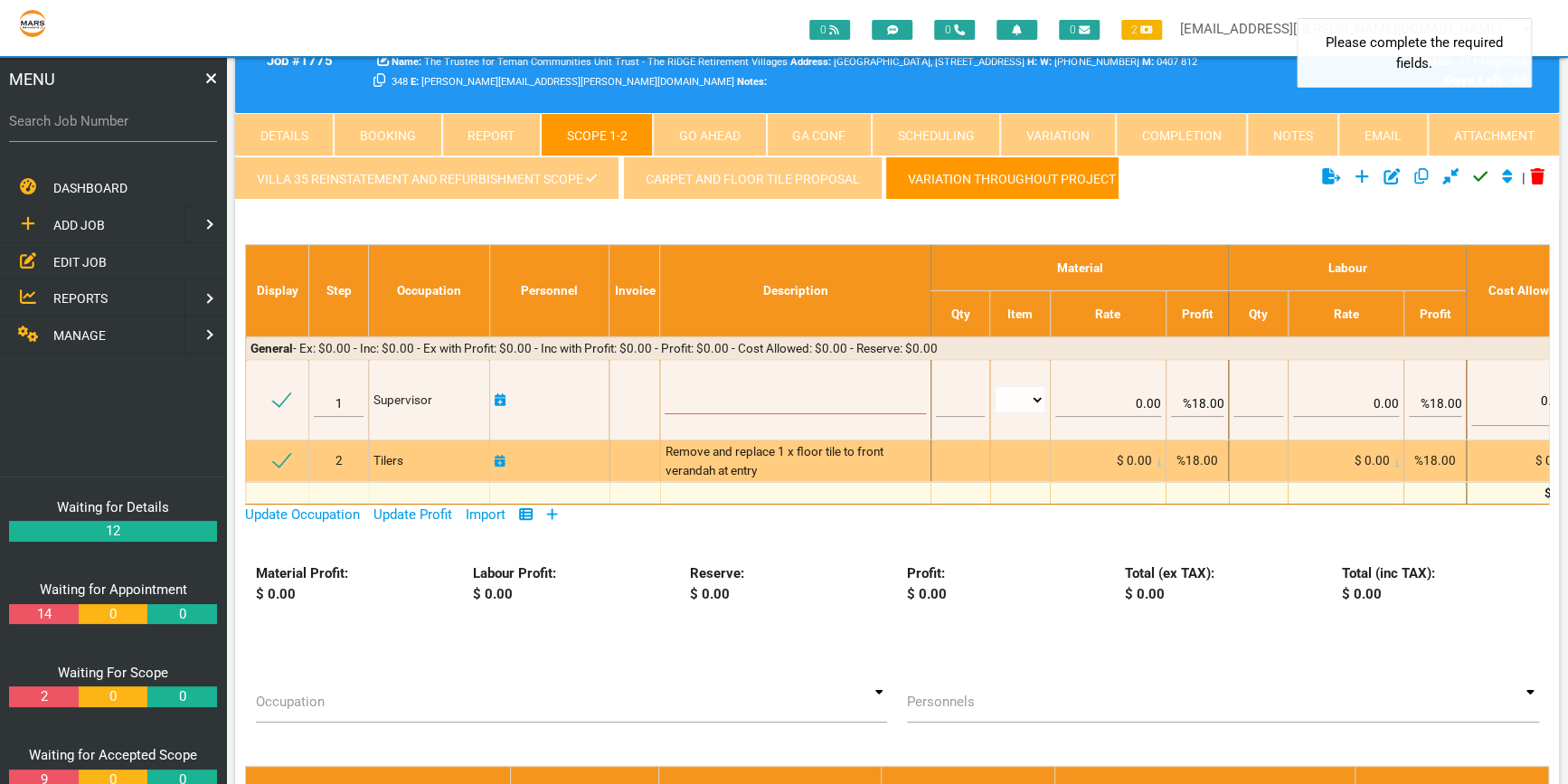
scroll to position [82, 0]
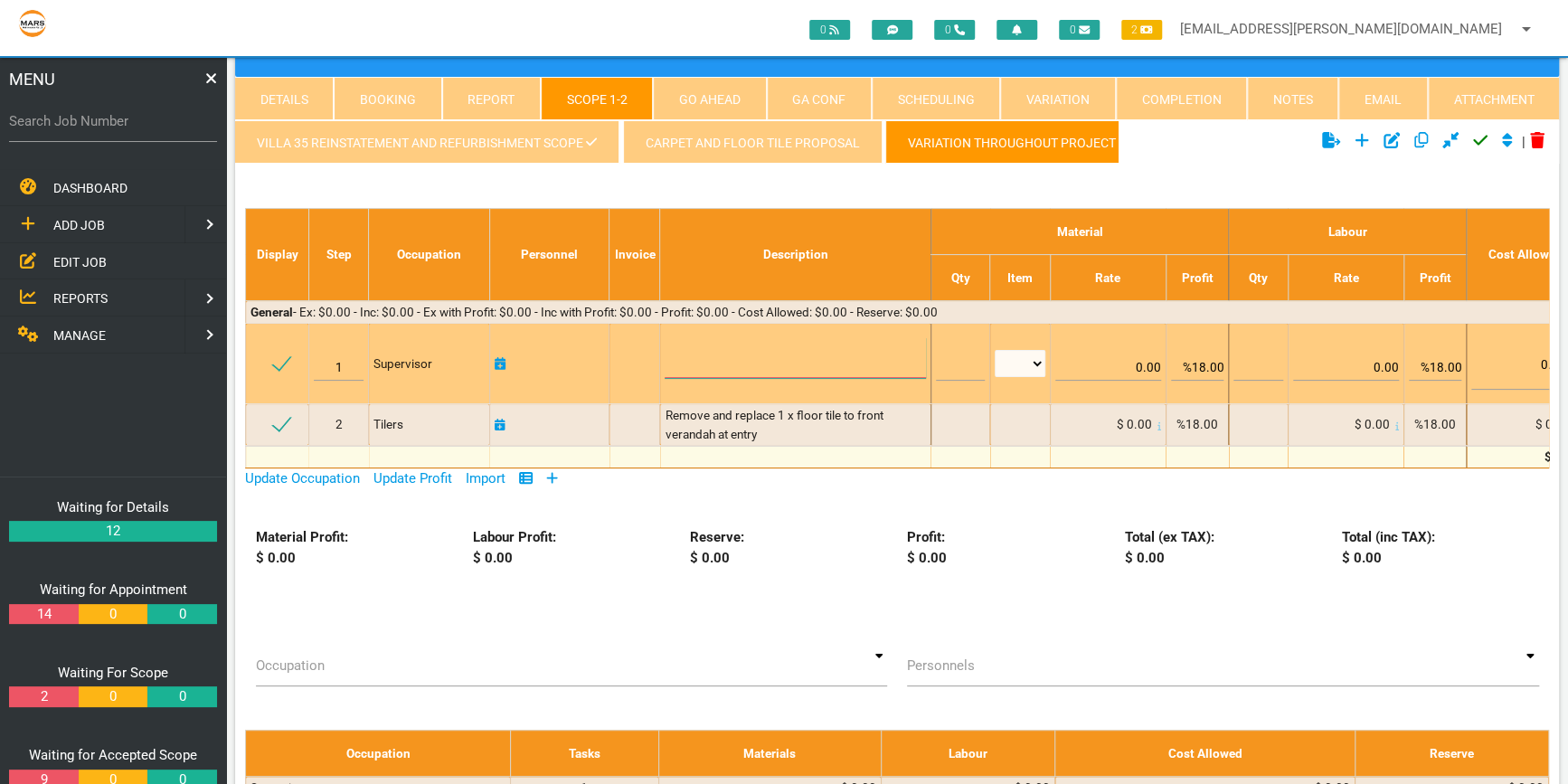
click at [878, 373] on textarea at bounding box center [795, 357] width 261 height 40
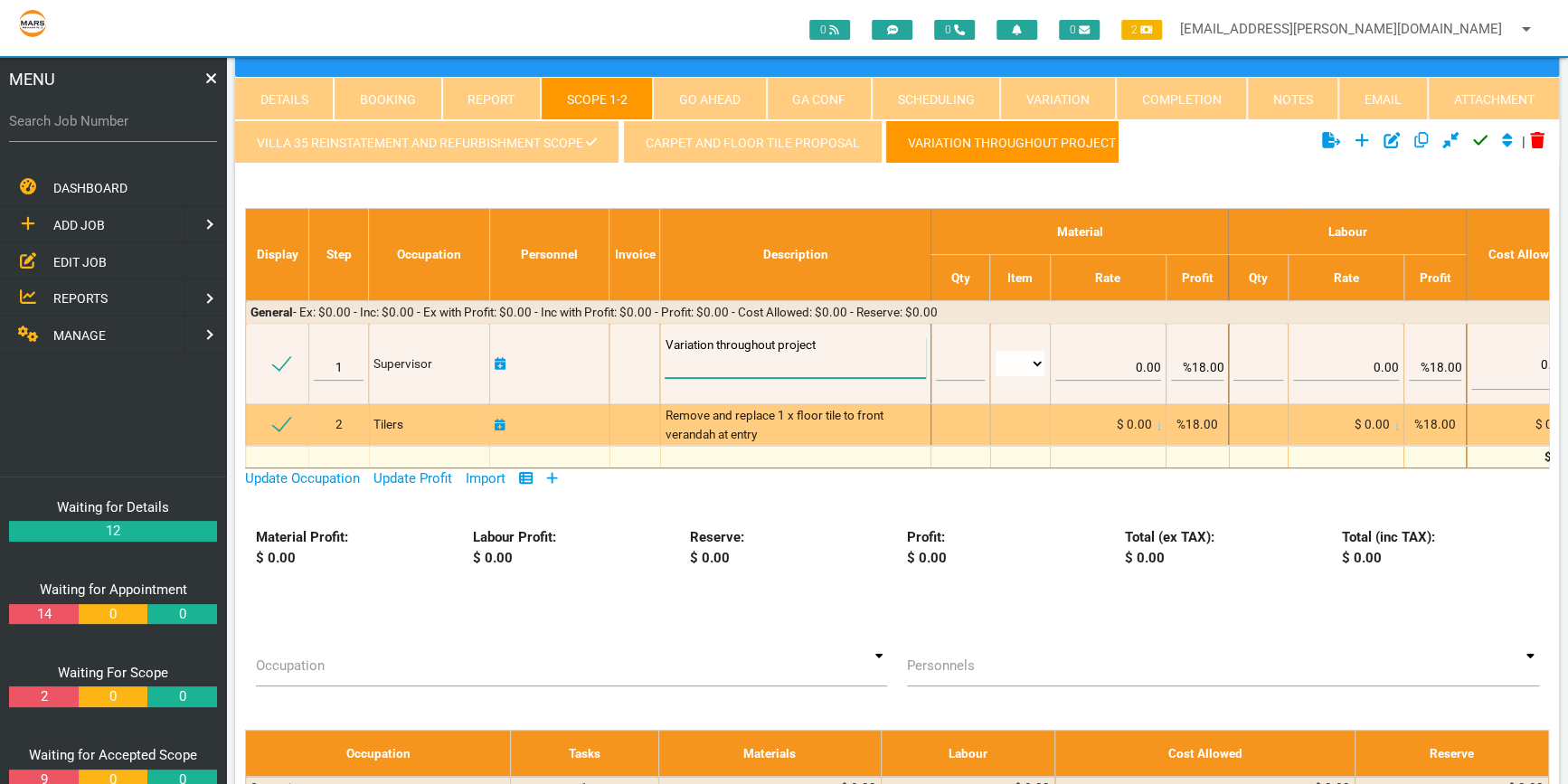
type textarea "Variation throughout project"
click at [970, 429] on div at bounding box center [961, 424] width 49 height 18
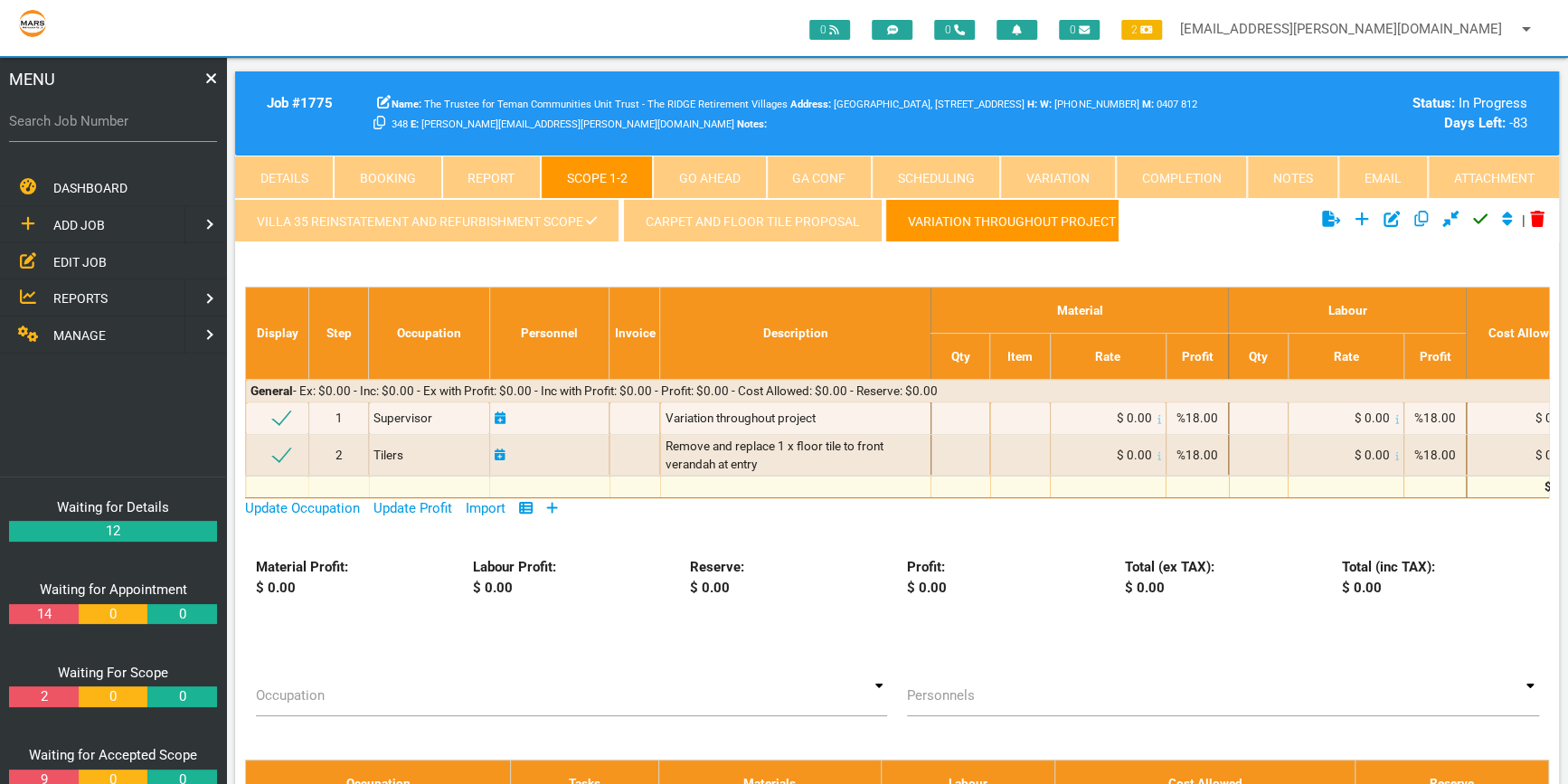
scroll to position [0, 0]
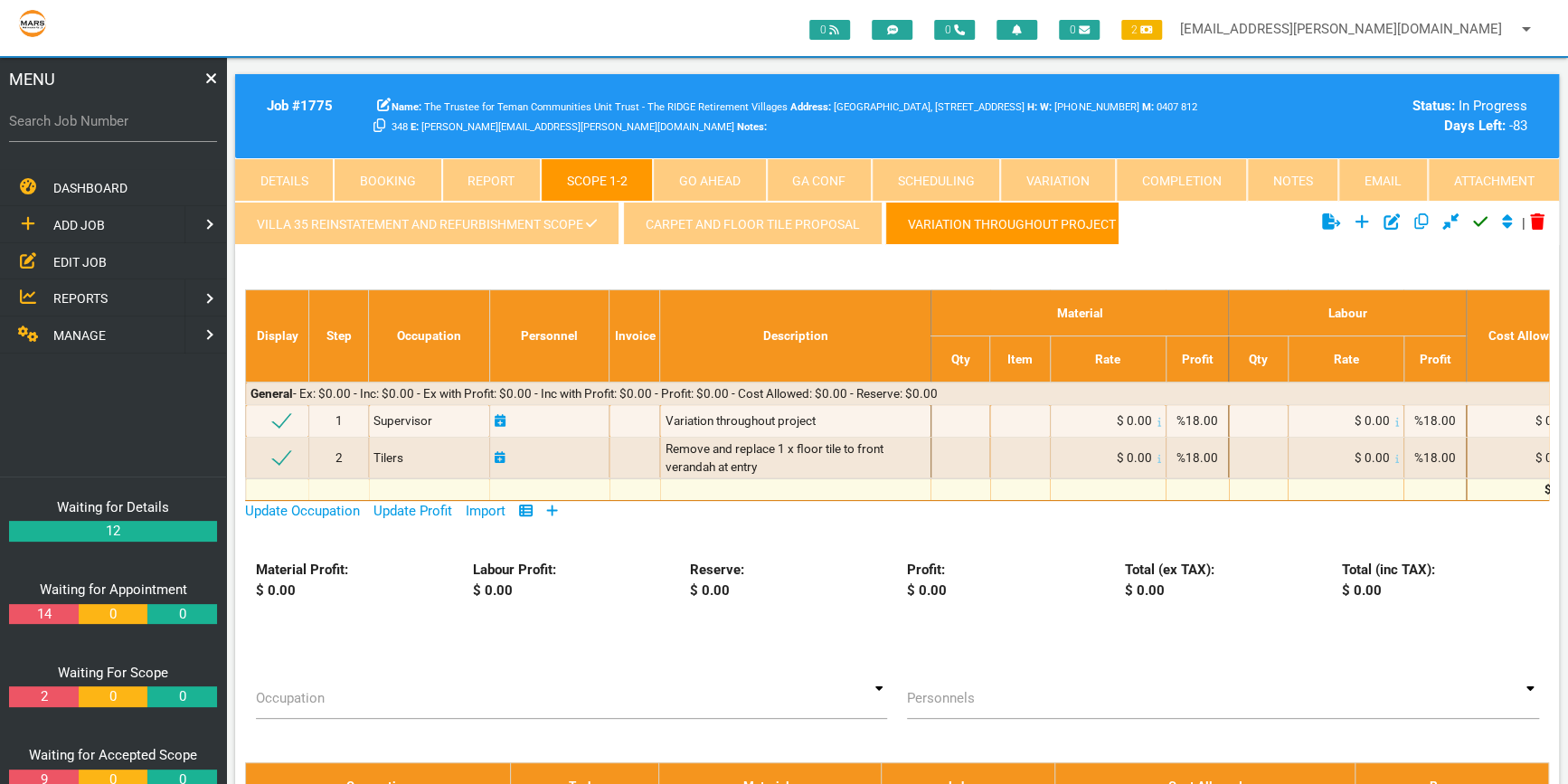
click at [1482, 176] on link "Attachment" at bounding box center [1493, 180] width 131 height 43
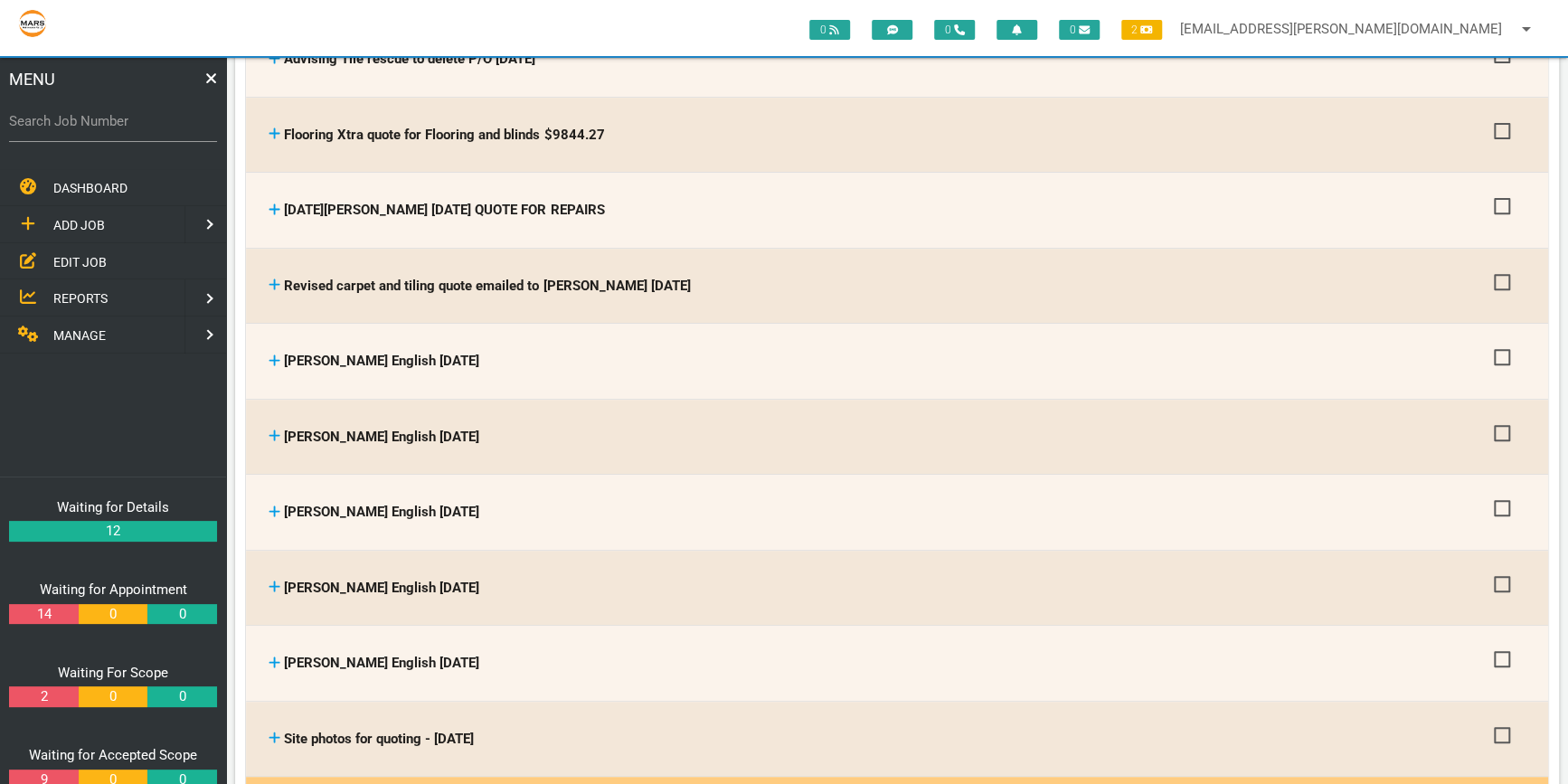
scroll to position [329, 0]
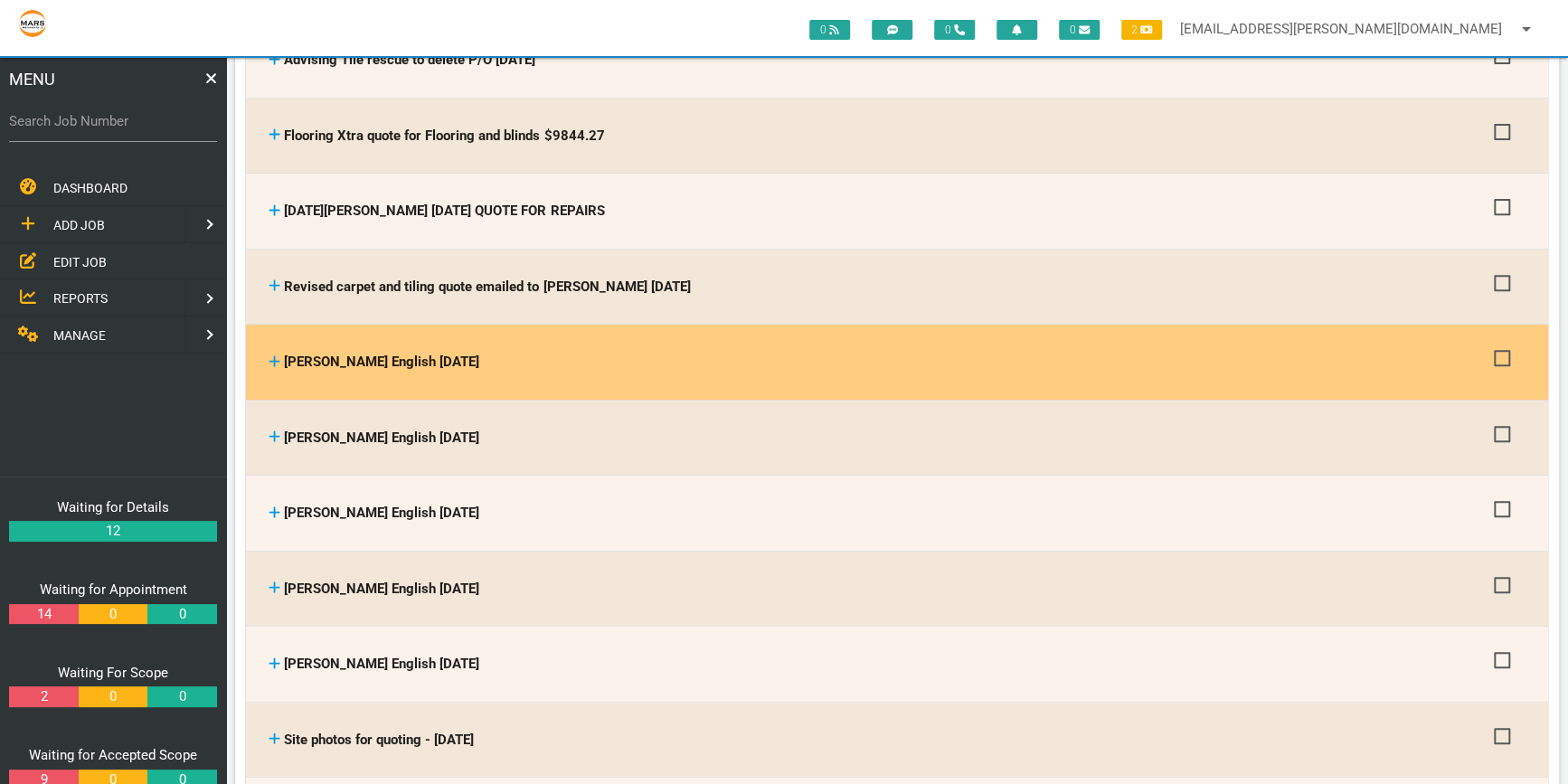
click at [272, 354] on icon at bounding box center [274, 361] width 12 height 14
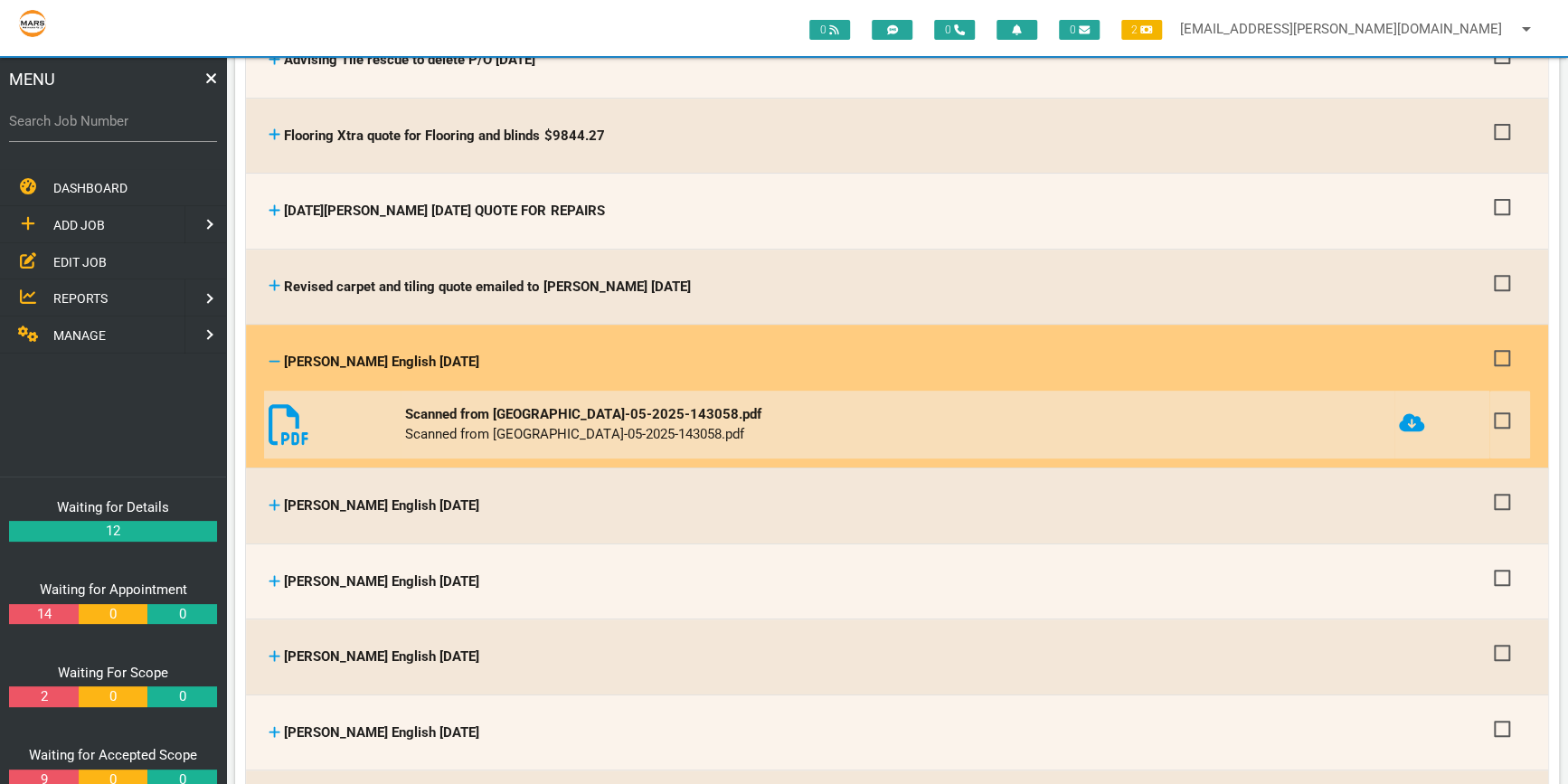
click at [273, 420] on icon at bounding box center [288, 424] width 40 height 40
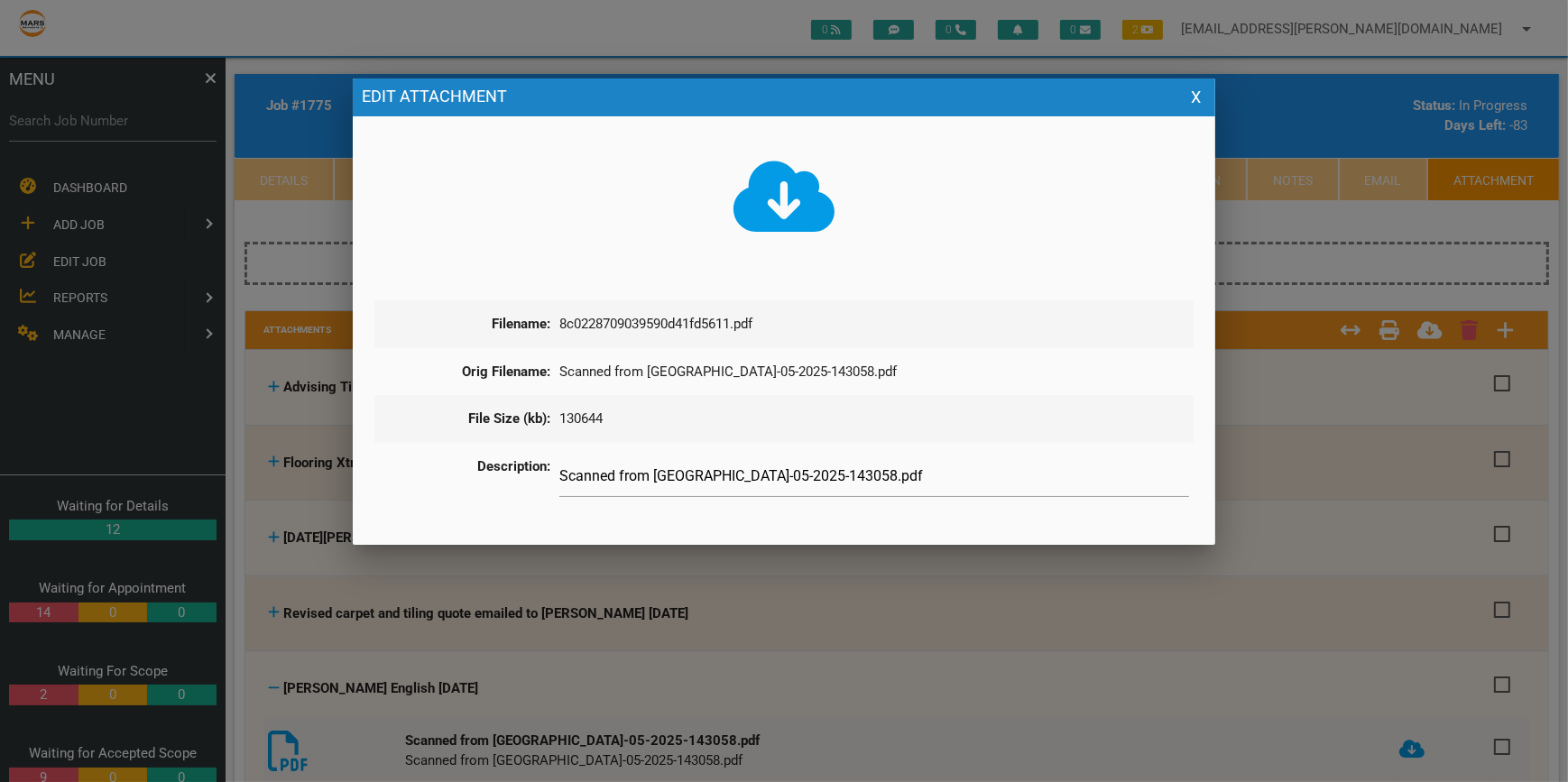
click at [785, 187] on icon at bounding box center [784, 196] width 102 height 81
click at [1197, 92] on button "X" at bounding box center [1195, 97] width 21 height 21
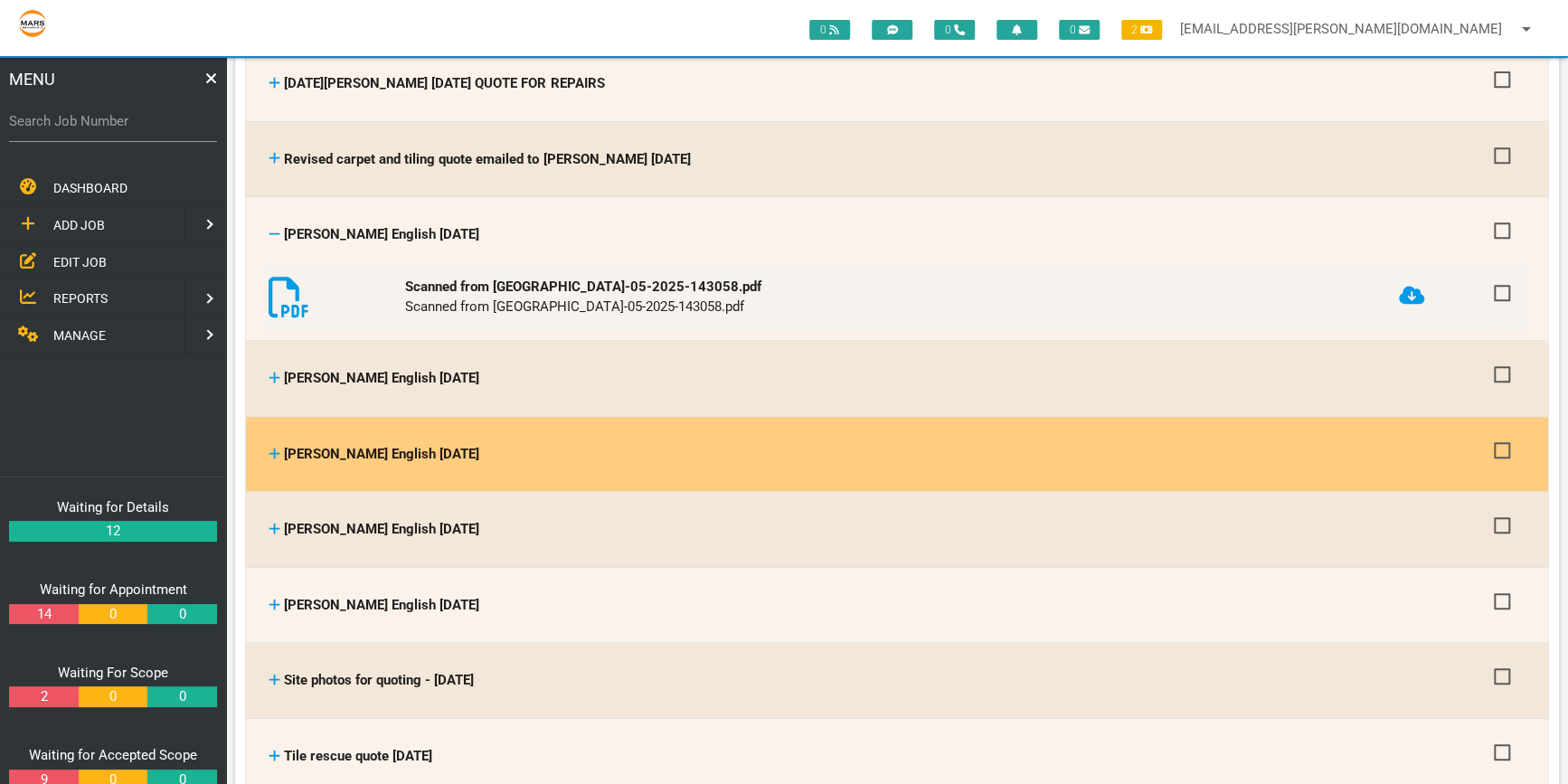
scroll to position [493, 0]
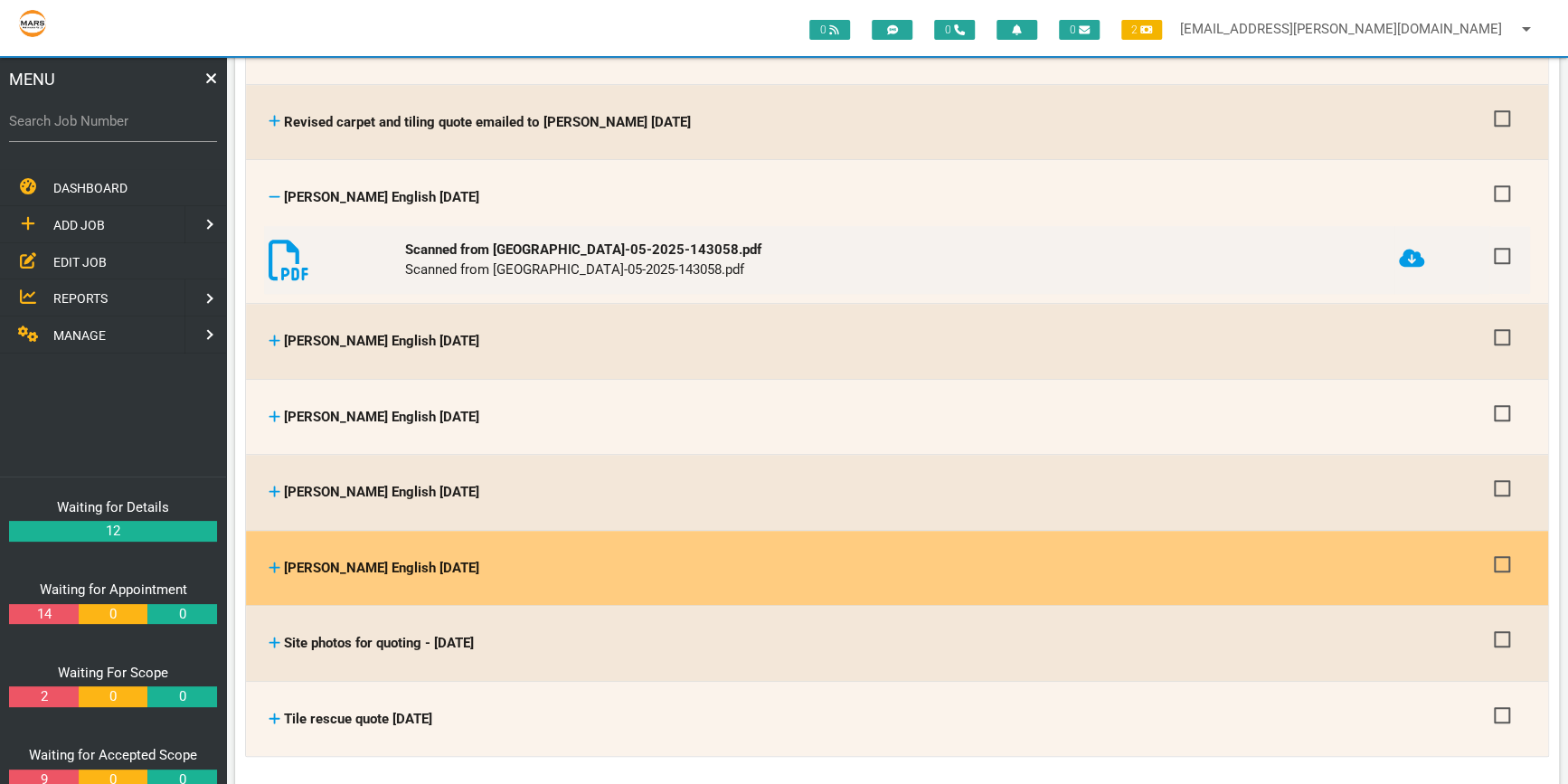
click at [274, 564] on icon at bounding box center [274, 567] width 11 height 11
click at [275, 561] on icon at bounding box center [274, 568] width 12 height 14
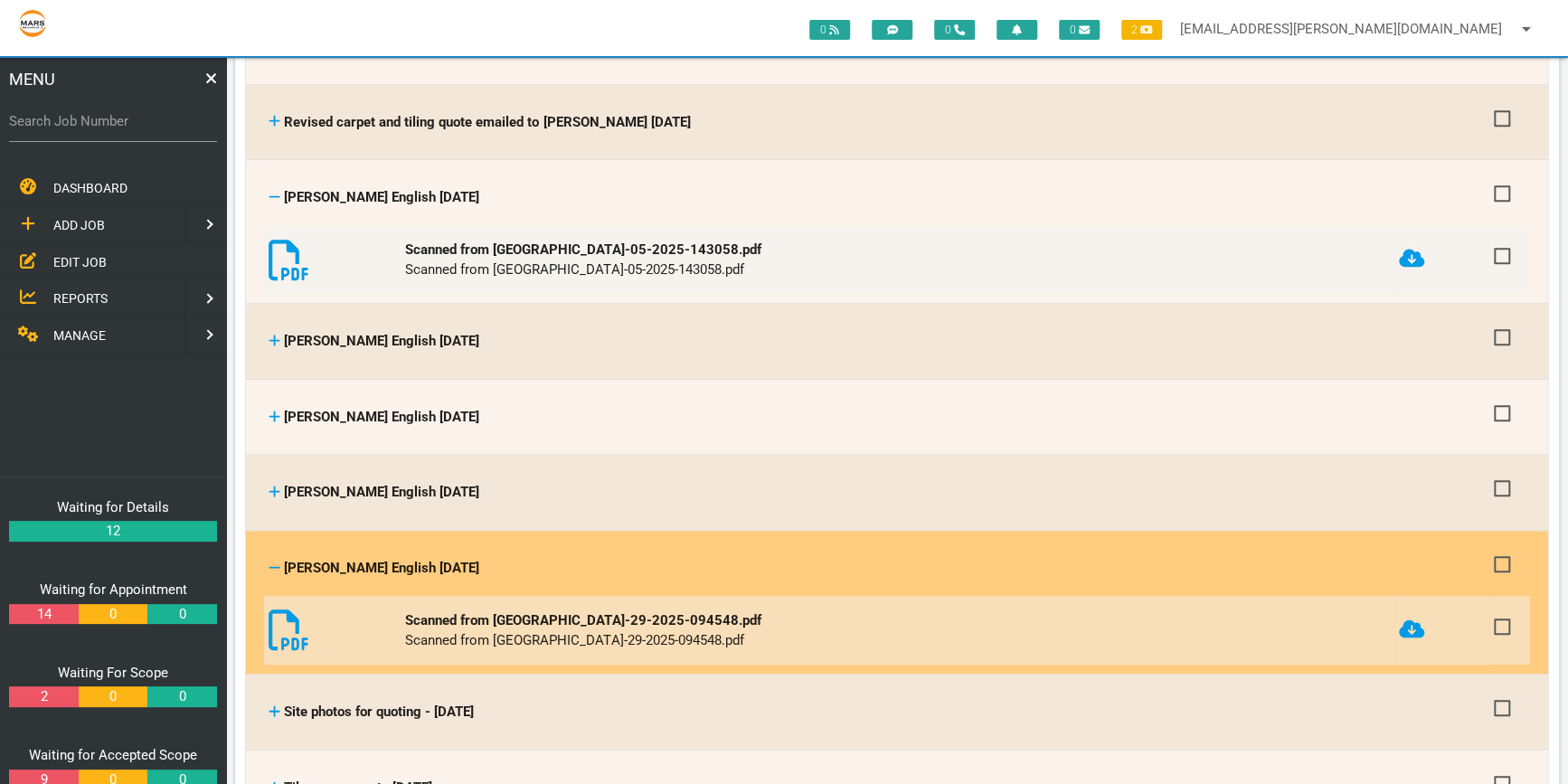
click at [282, 611] on icon at bounding box center [288, 630] width 40 height 40
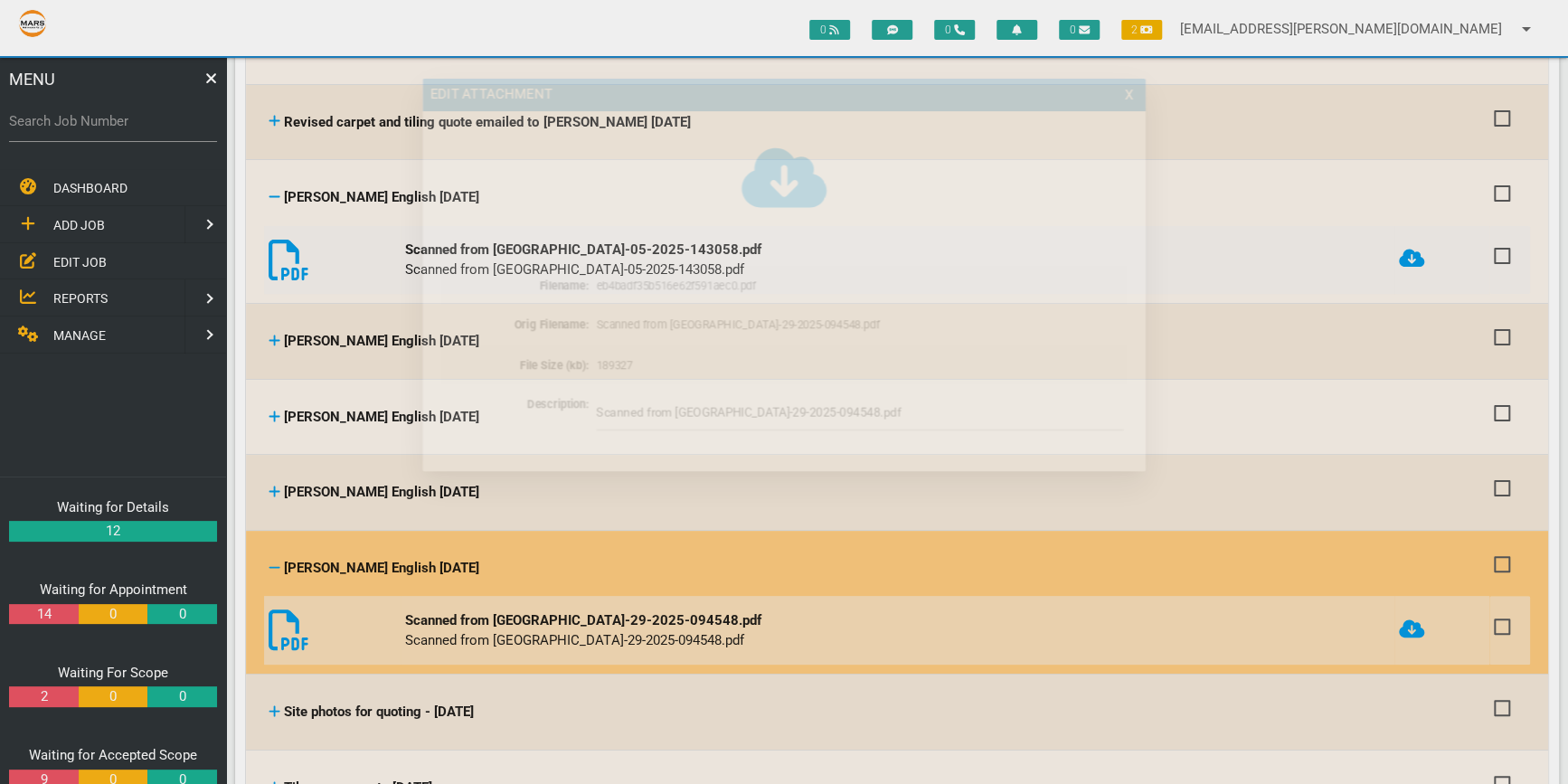
scroll to position [0, 0]
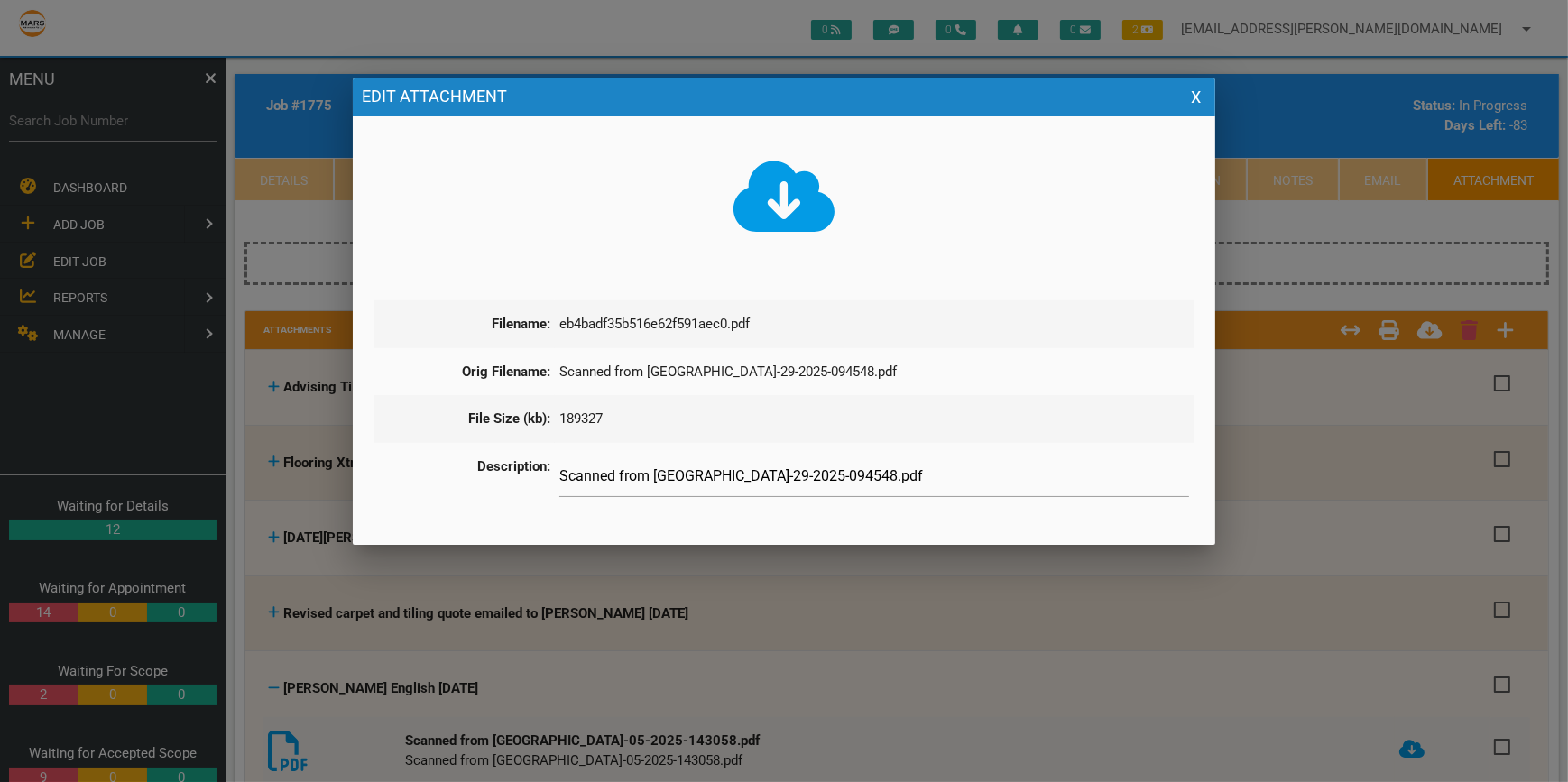
click at [778, 200] on icon at bounding box center [784, 196] width 102 height 72
click at [1197, 87] on button "X" at bounding box center [1195, 97] width 21 height 21
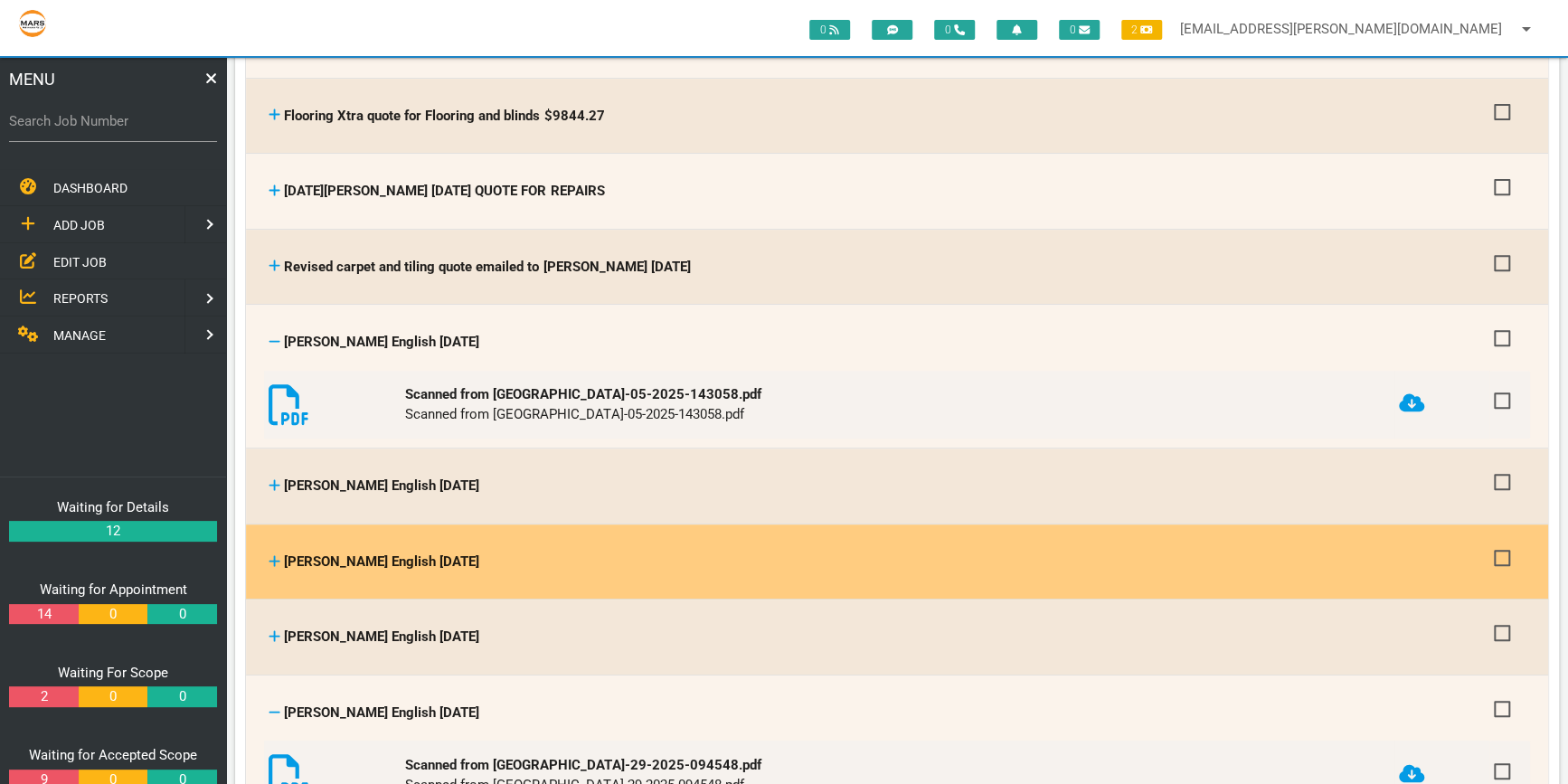
scroll to position [329, 0]
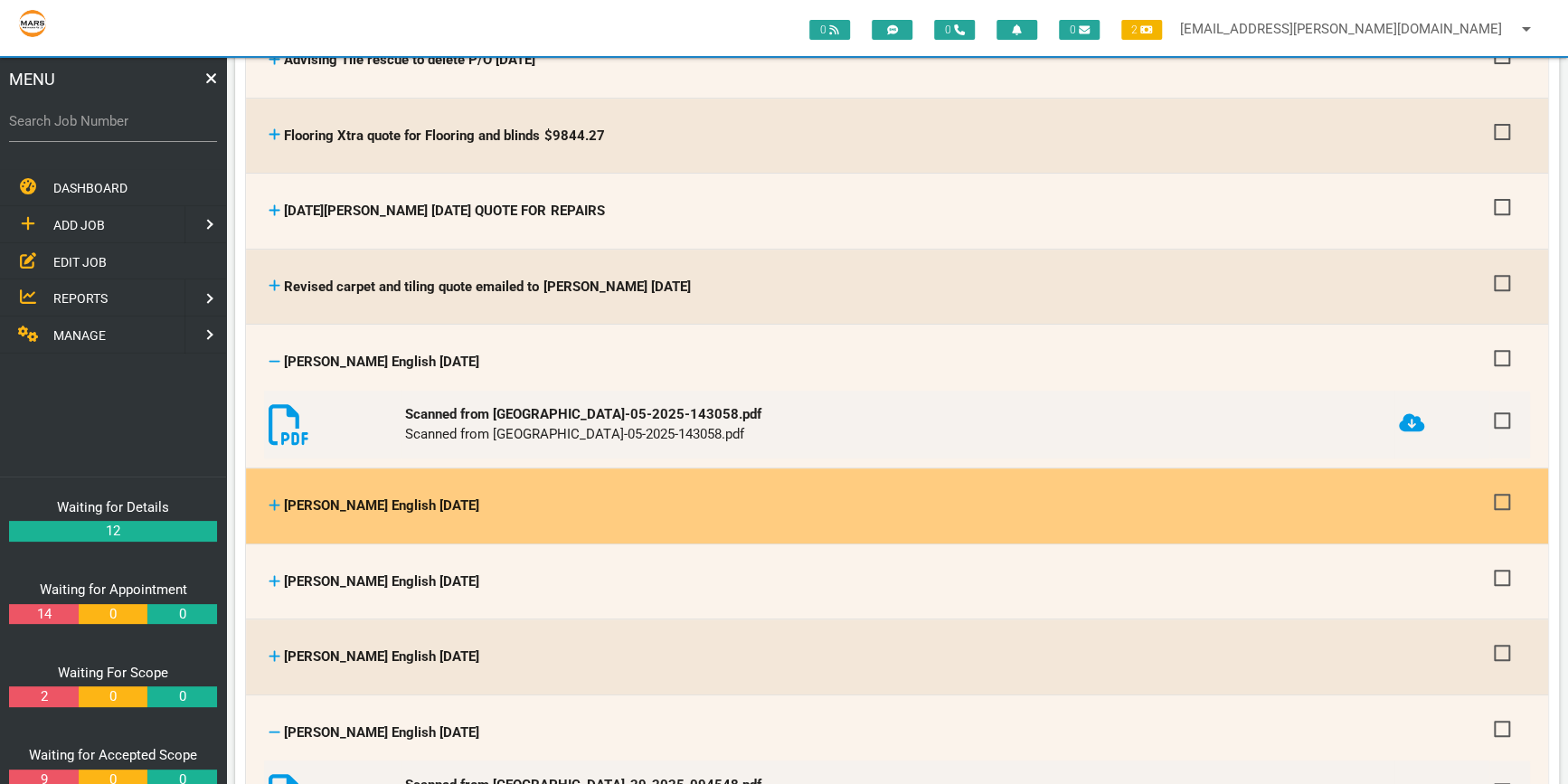
click at [274, 500] on icon at bounding box center [274, 505] width 11 height 11
click at [272, 498] on link at bounding box center [274, 506] width 12 height 17
click at [271, 498] on link at bounding box center [274, 506] width 12 height 17
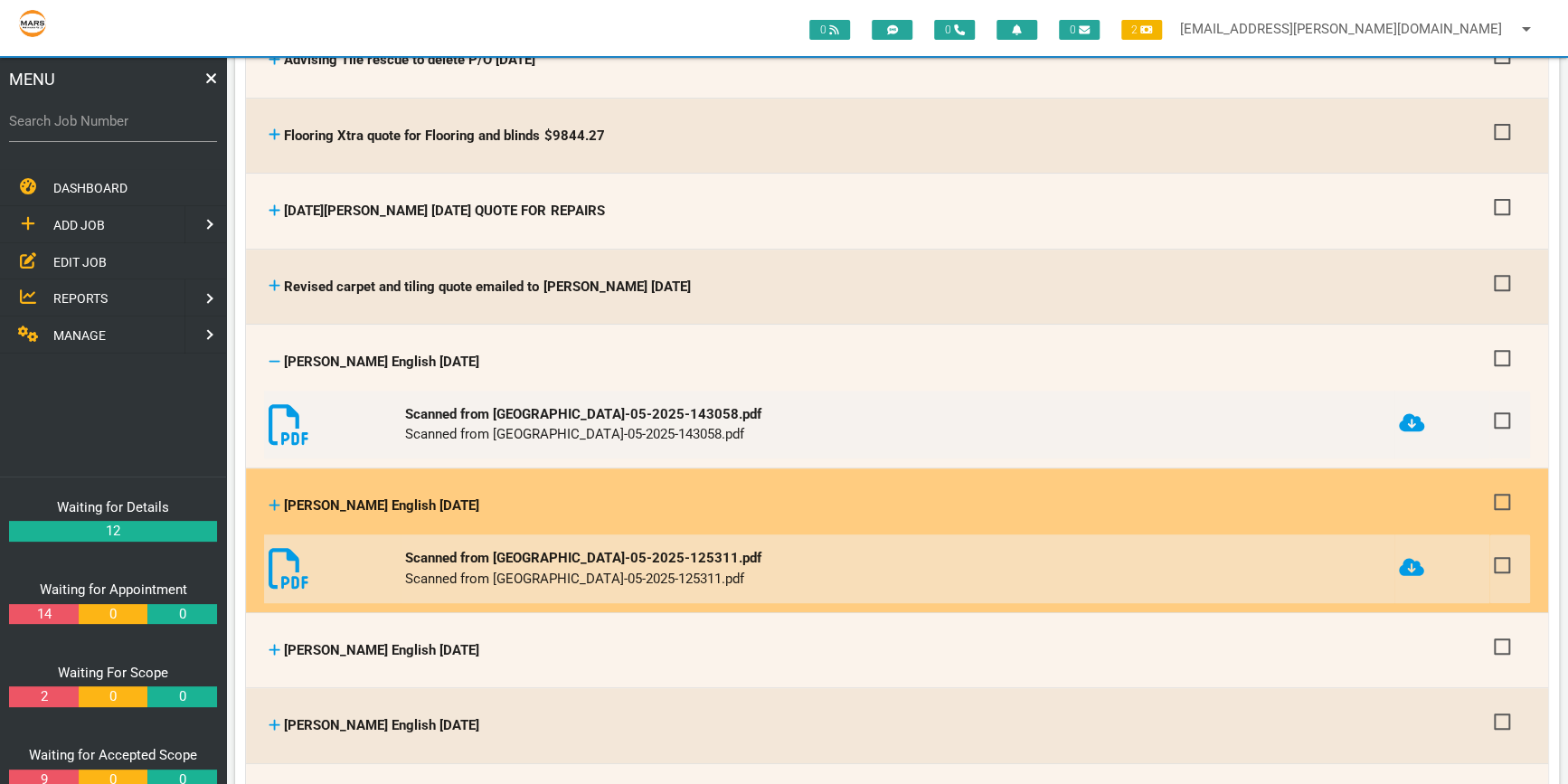
click at [286, 561] on icon at bounding box center [288, 568] width 40 height 40
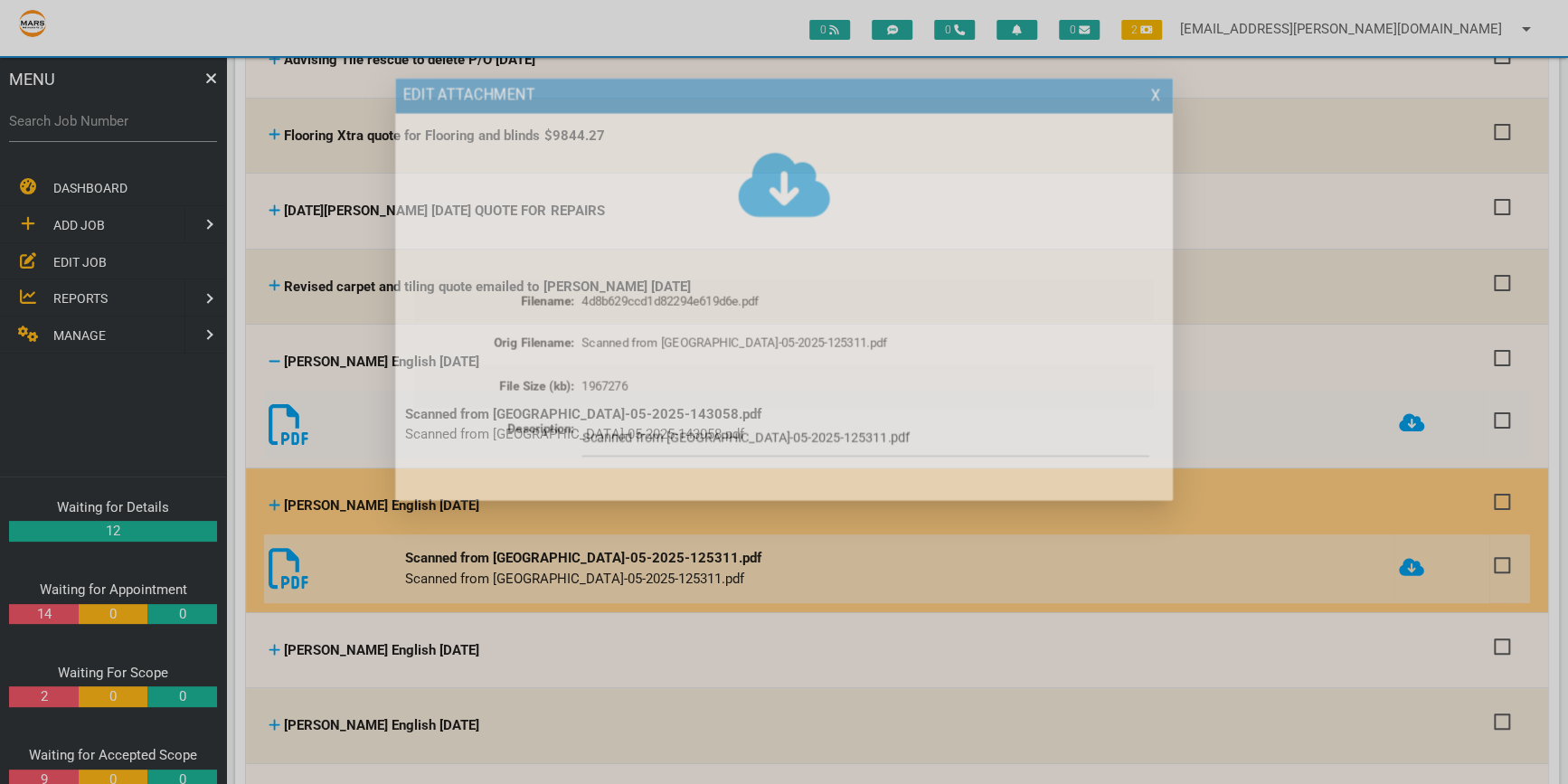
scroll to position [0, 0]
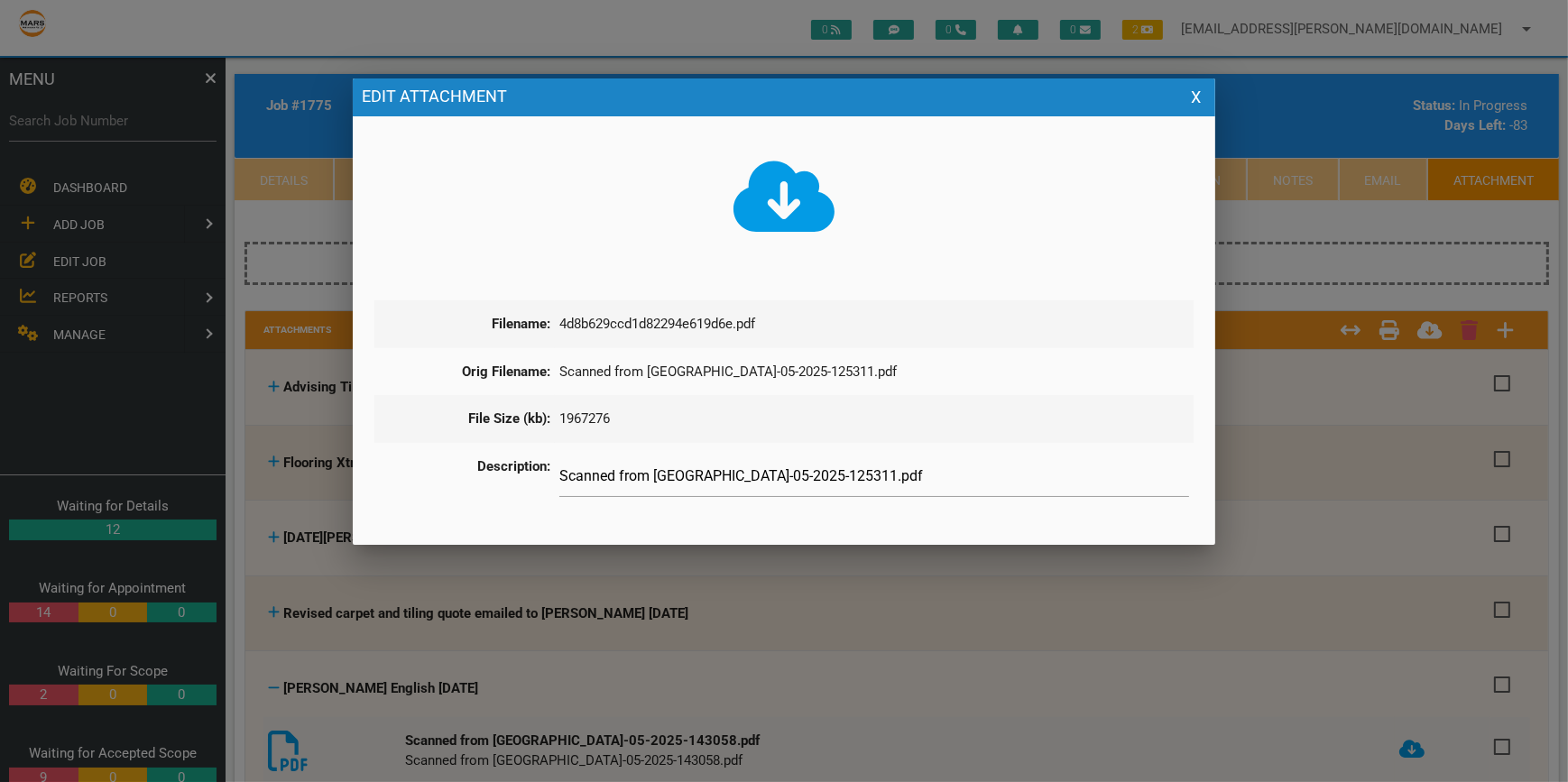
click at [784, 195] on icon at bounding box center [784, 196] width 102 height 81
click at [1197, 95] on button "X" at bounding box center [1195, 97] width 21 height 21
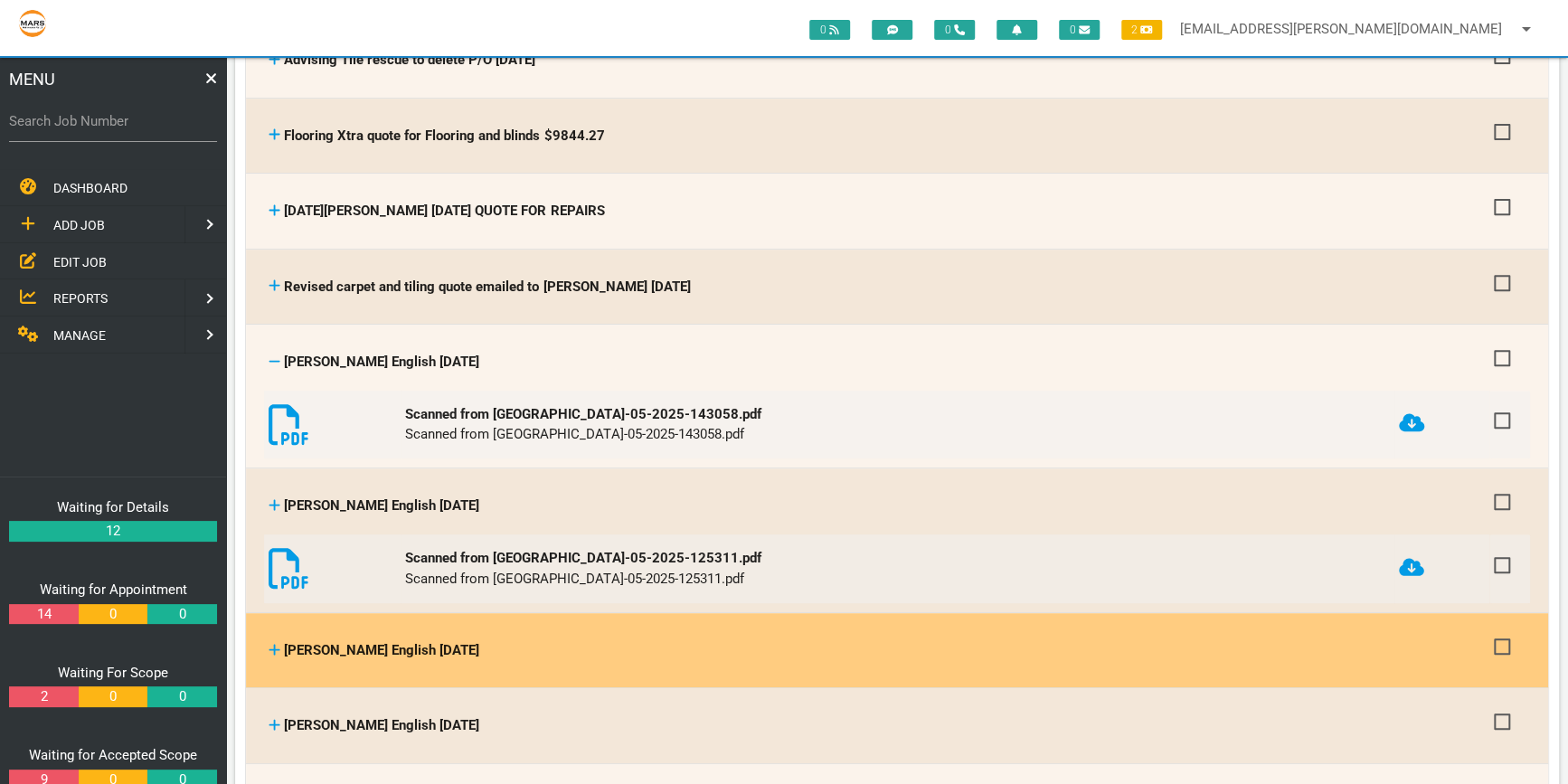
scroll to position [493, 0]
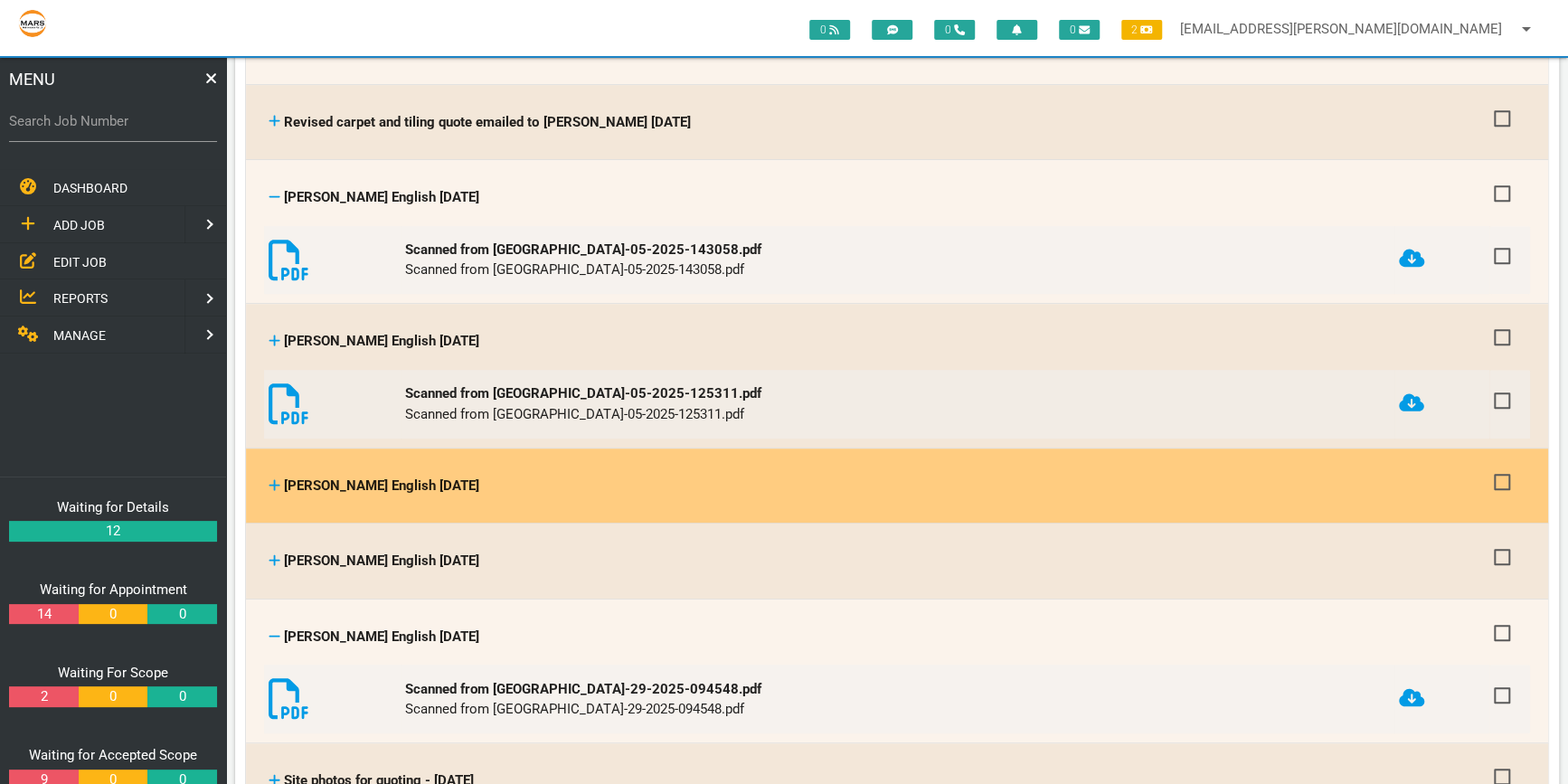
click at [273, 478] on icon at bounding box center [274, 485] width 12 height 14
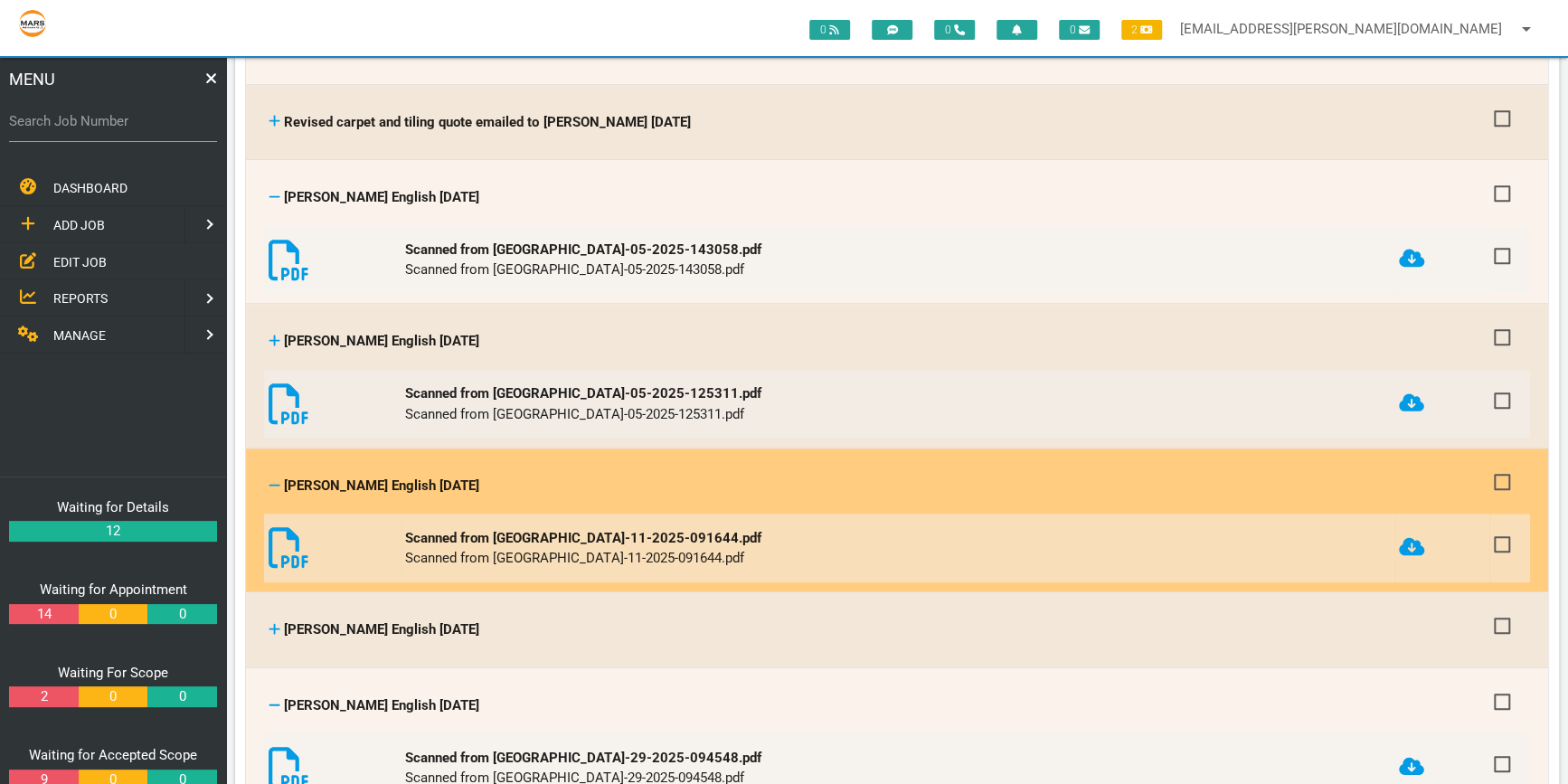
click at [277, 544] on icon at bounding box center [288, 547] width 40 height 40
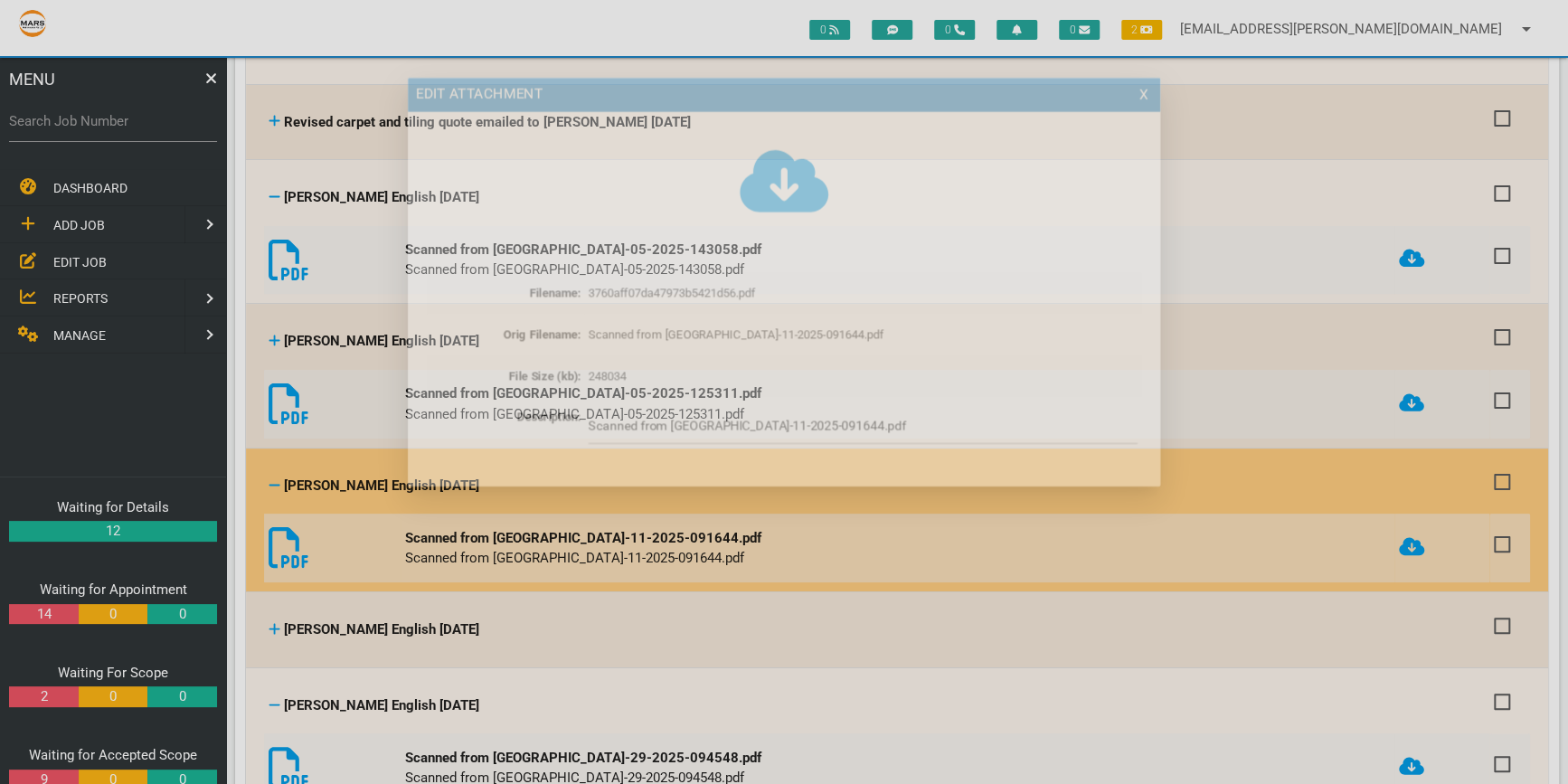
scroll to position [0, 0]
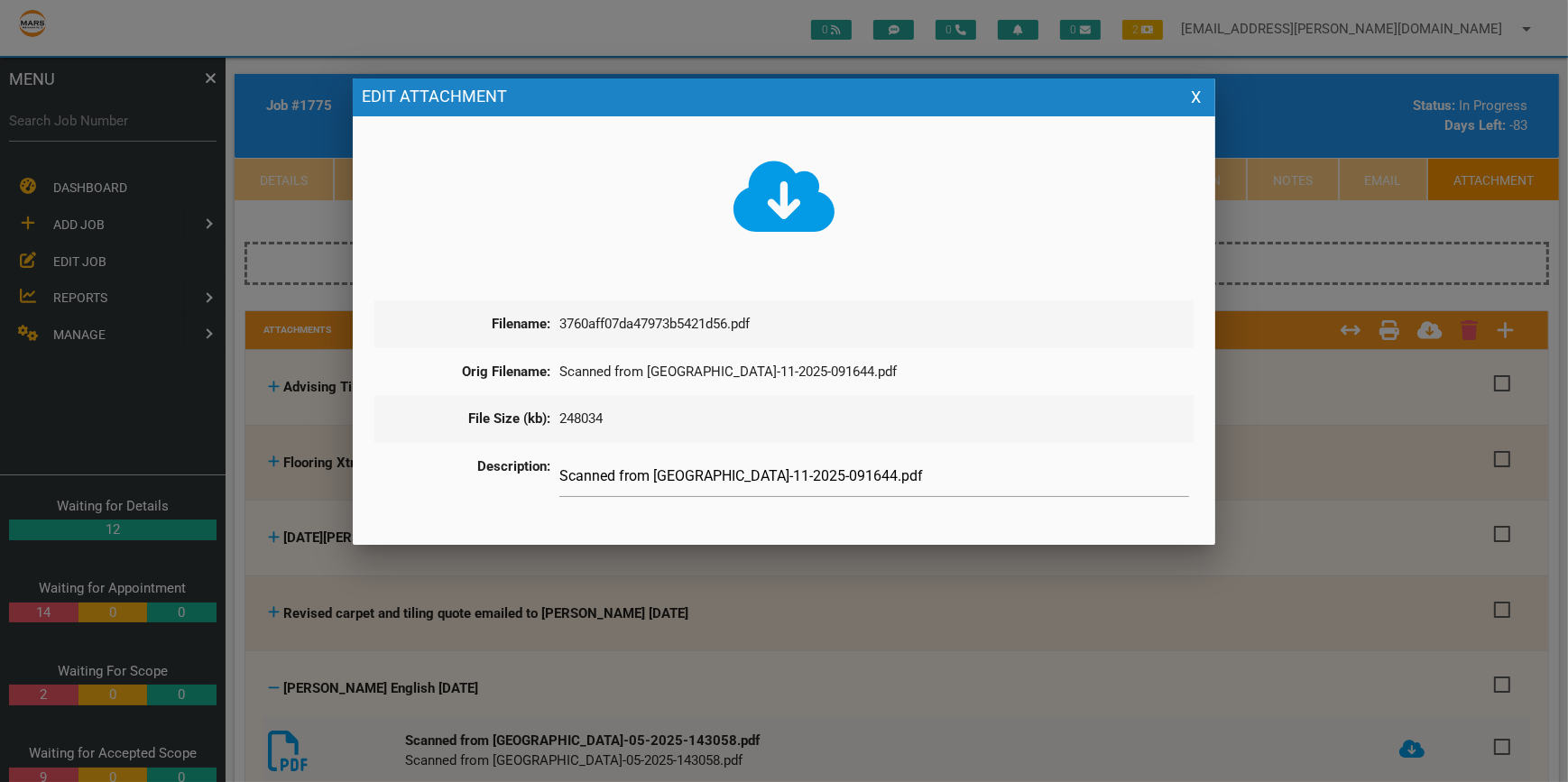
click at [783, 202] on icon at bounding box center [784, 196] width 102 height 81
click at [1195, 90] on button "X" at bounding box center [1195, 97] width 21 height 21
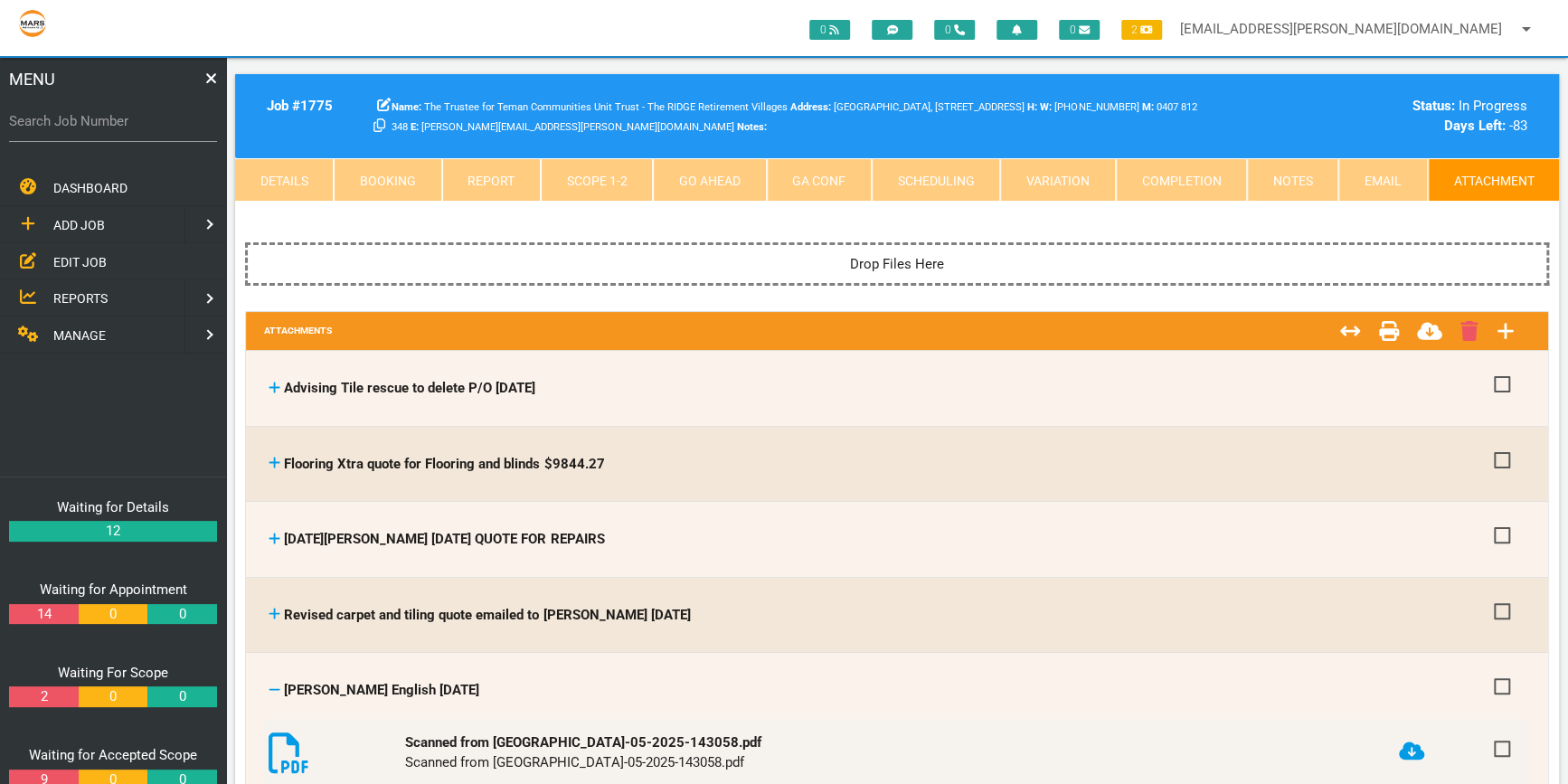
click at [582, 176] on link "Scope 1 - 2" at bounding box center [597, 180] width 112 height 43
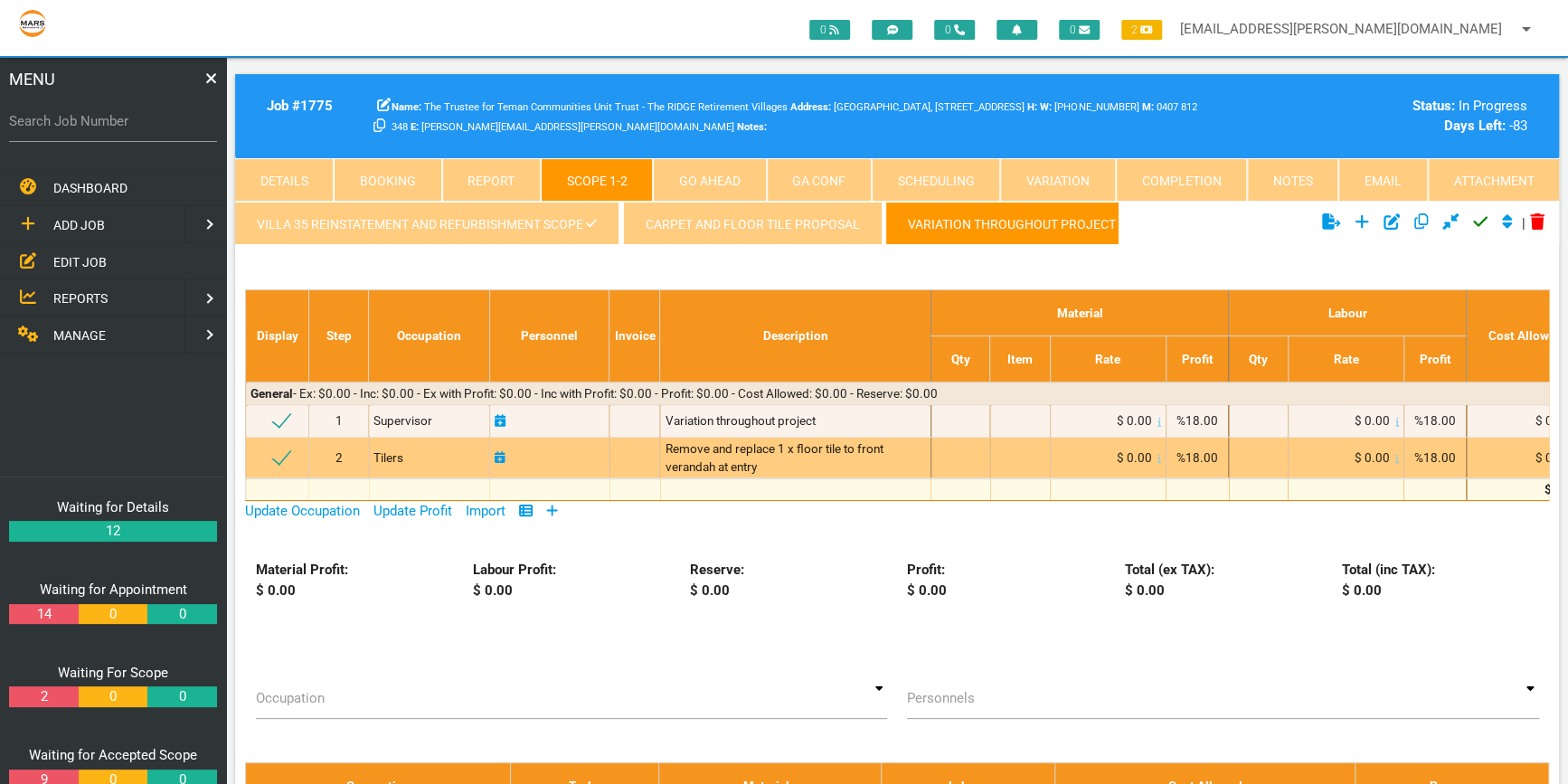
click at [958, 452] on div at bounding box center [961, 457] width 49 height 18
click at [970, 457] on div at bounding box center [961, 457] width 49 height 18
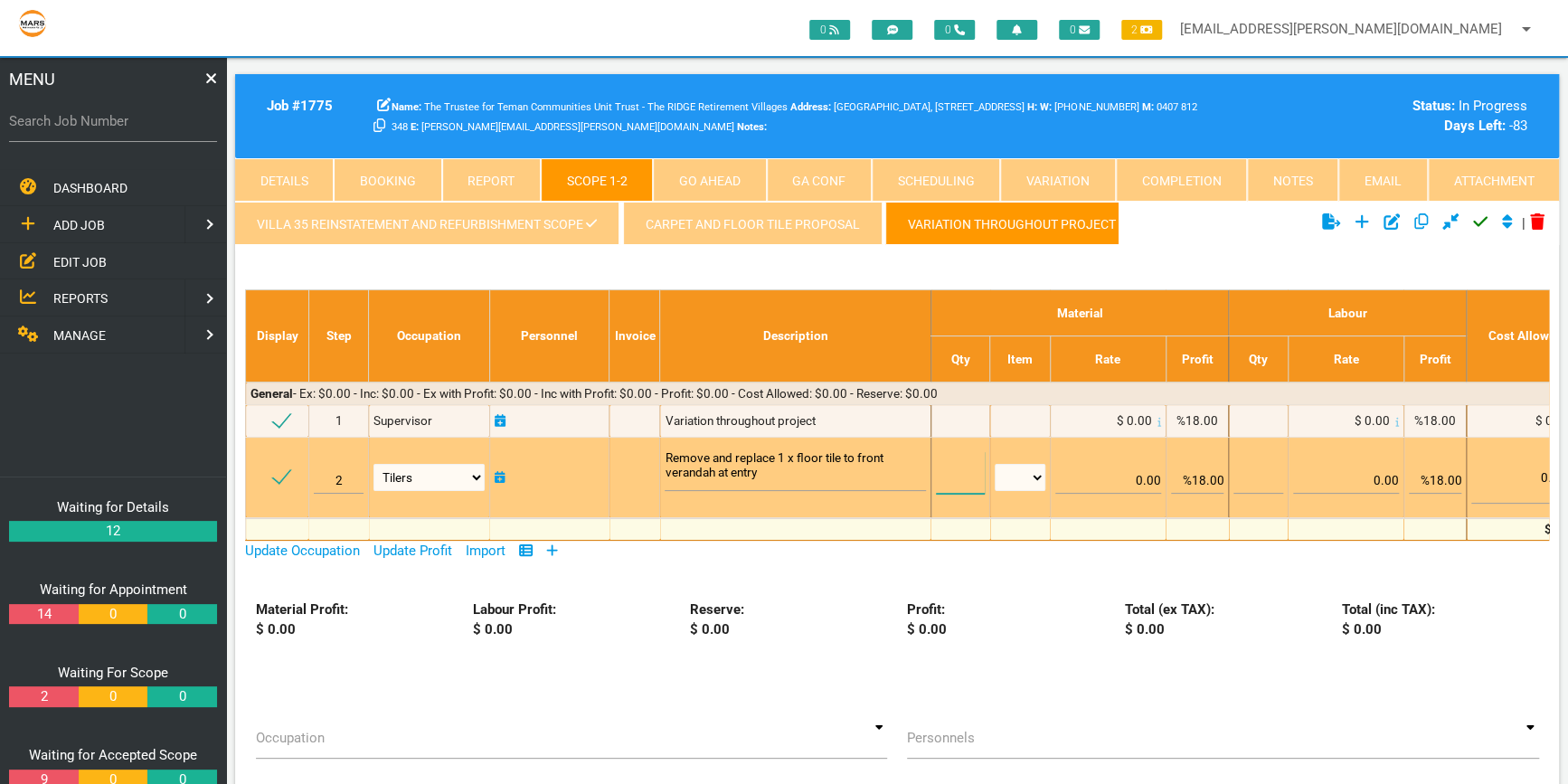
click at [970, 462] on input "text" at bounding box center [961, 472] width 49 height 42
type input "1"
click at [1037, 471] on select "m m2 m3 no hrs lm item each items m m2 m3" at bounding box center [1019, 478] width 50 height 28
select select "item"
click at [995, 464] on select "m m2 m3 no hrs lm item each items m m2 m3" at bounding box center [1019, 478] width 50 height 28
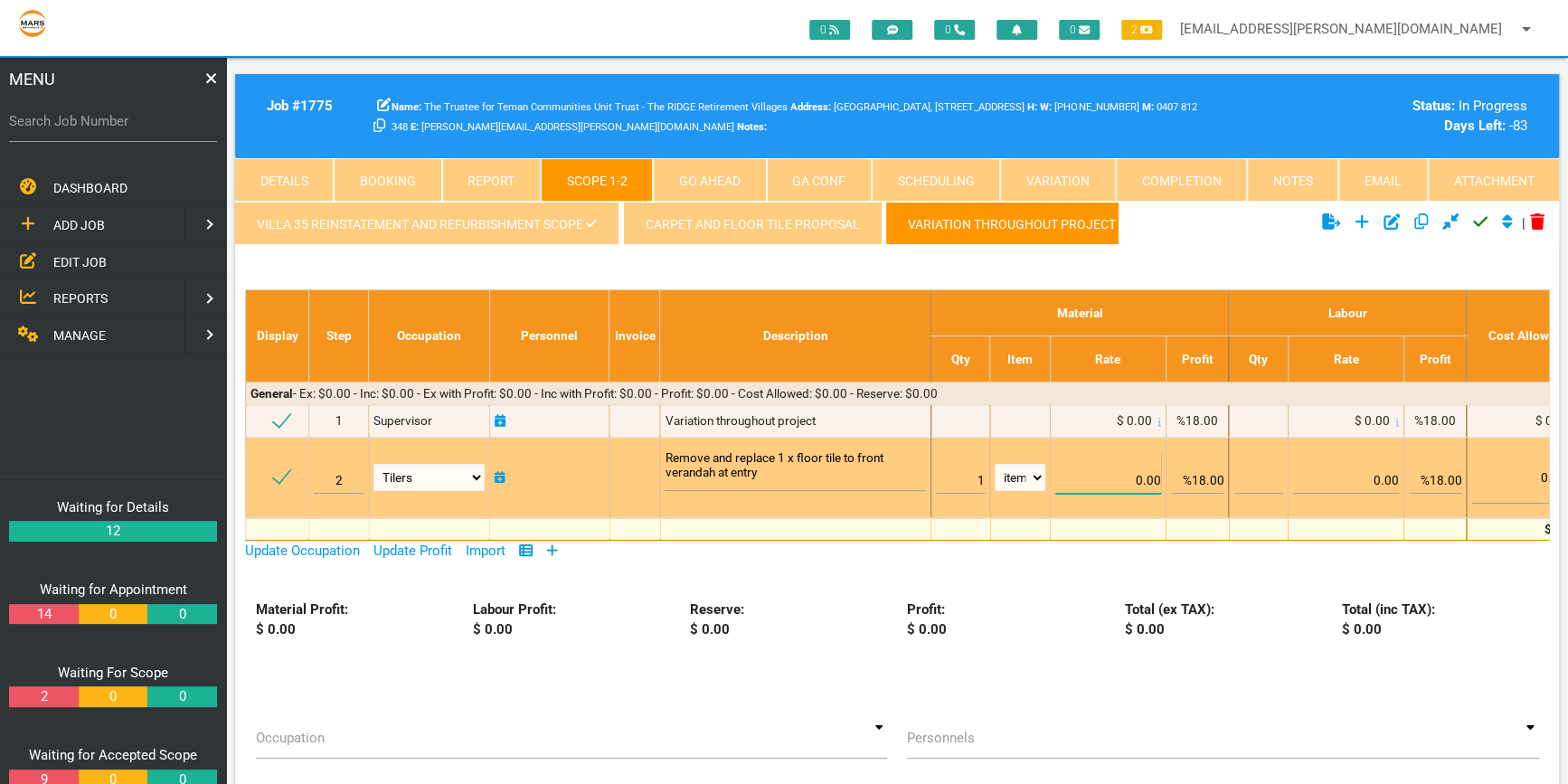
click at [1148, 476] on input "0.00" at bounding box center [1109, 472] width 106 height 42
type input "20.00"
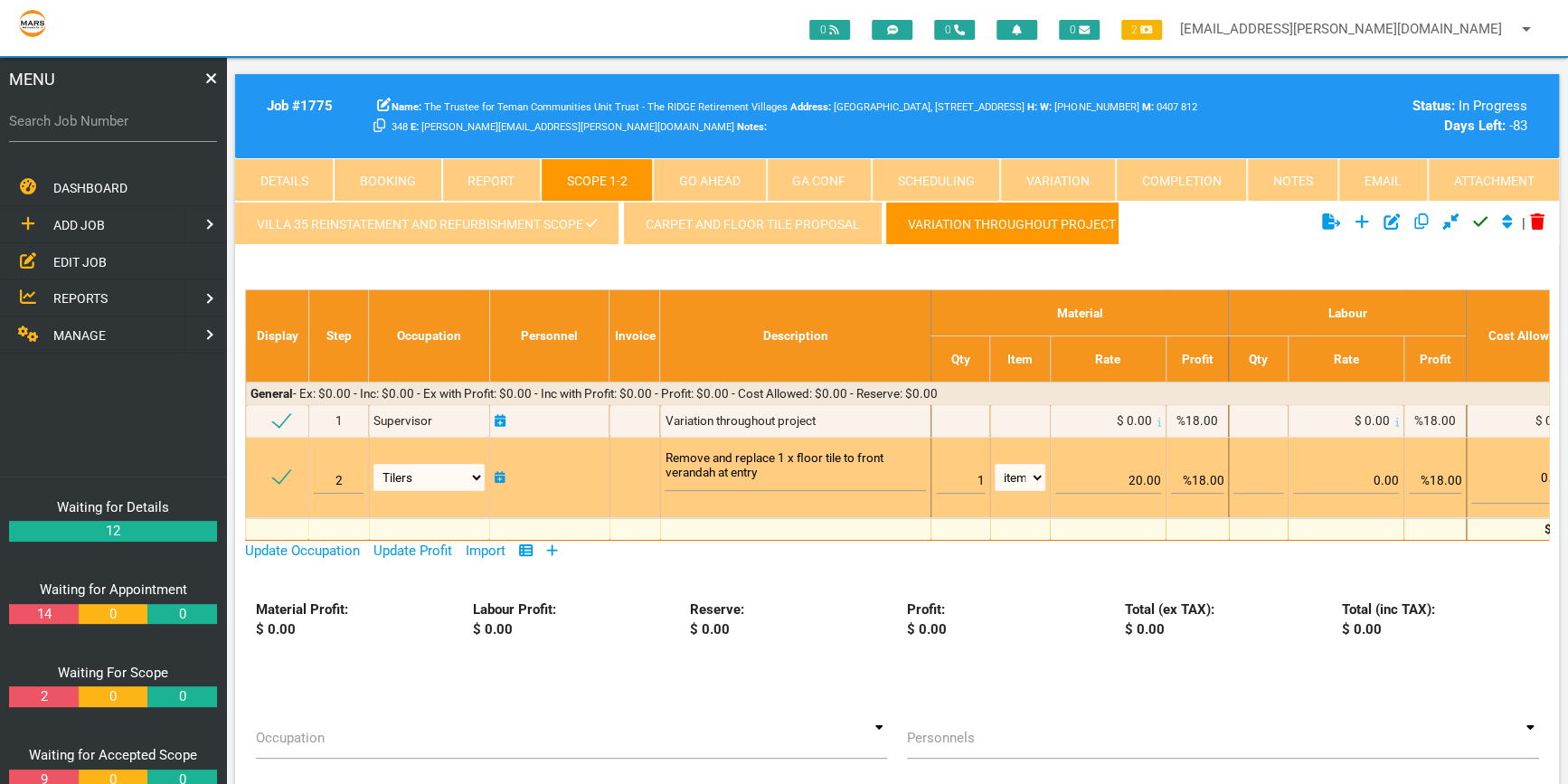
click at [1290, 481] on td "0.00" at bounding box center [1346, 477] width 116 height 81
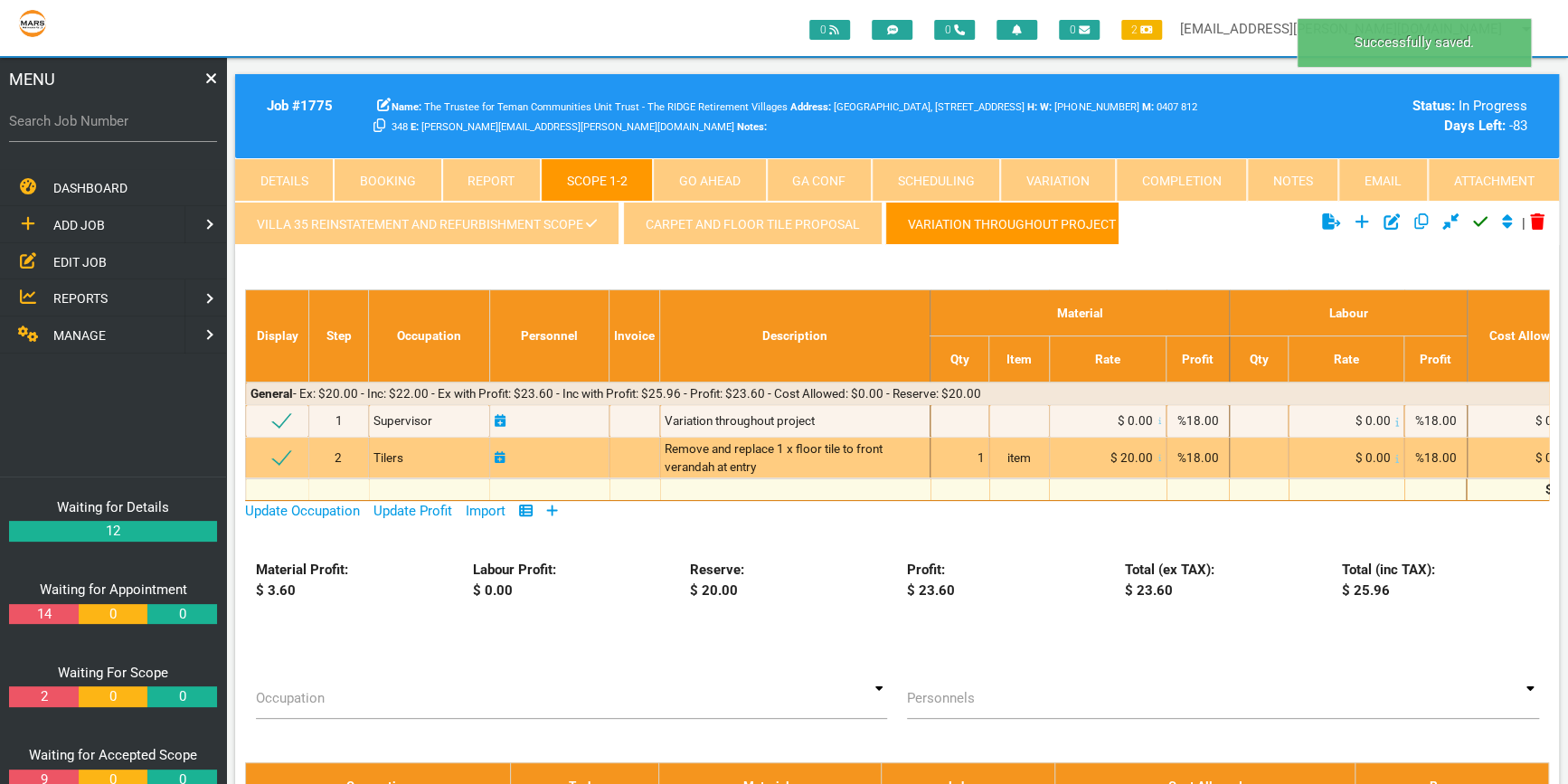
click at [1376, 454] on span "$ 0.00" at bounding box center [1372, 457] width 35 height 15
click at [1372, 453] on span "$ 0.00" at bounding box center [1372, 457] width 35 height 15
click at [1373, 454] on span "$ 0.00" at bounding box center [1372, 457] width 35 height 15
click at [1374, 454] on span "$ 0.00" at bounding box center [1372, 457] width 35 height 15
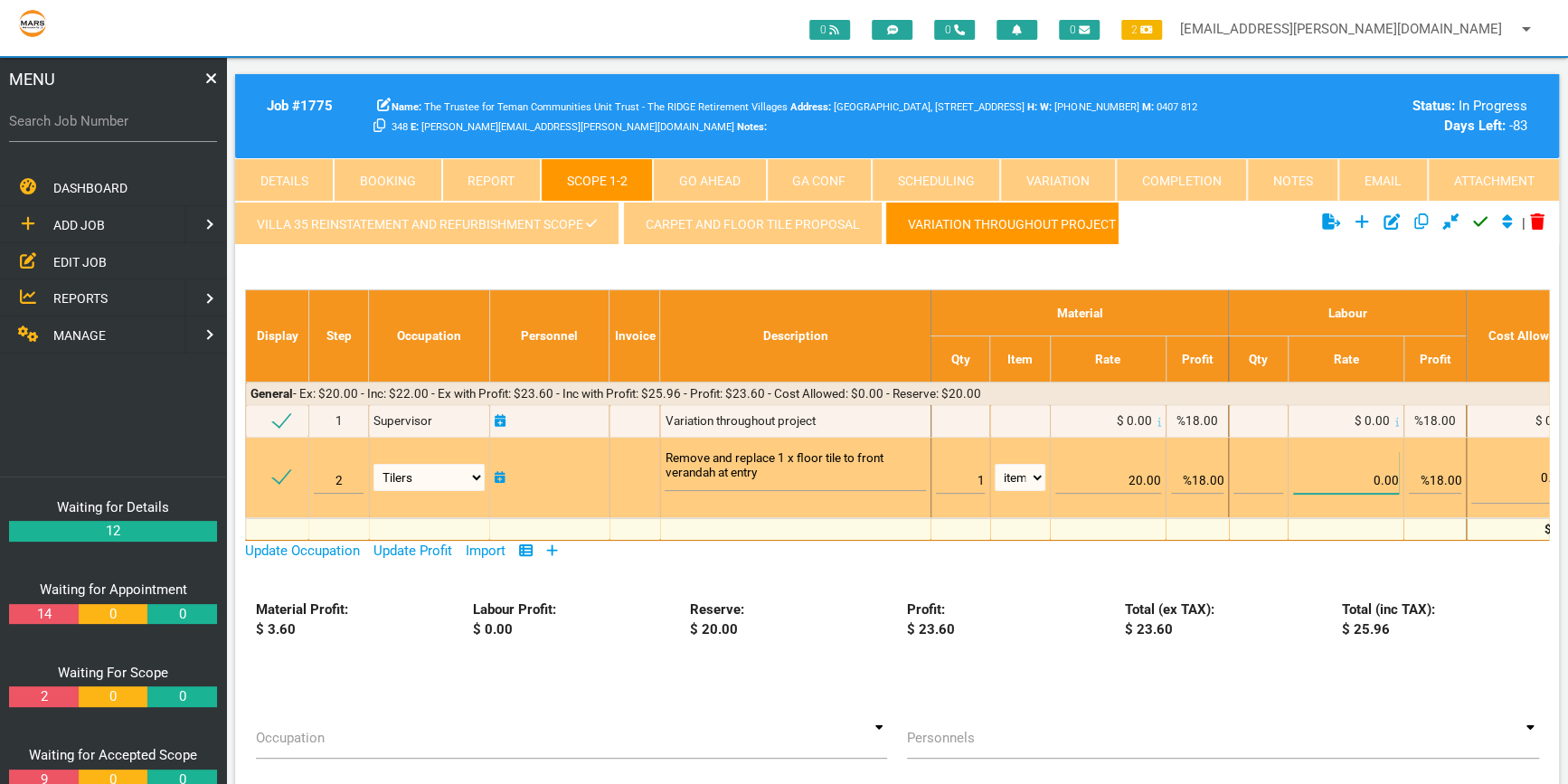
drag, startPoint x: 1374, startPoint y: 454, endPoint x: 1383, endPoint y: 473, distance: 21.0
click at [1383, 473] on input "0.00" at bounding box center [1347, 472] width 106 height 42
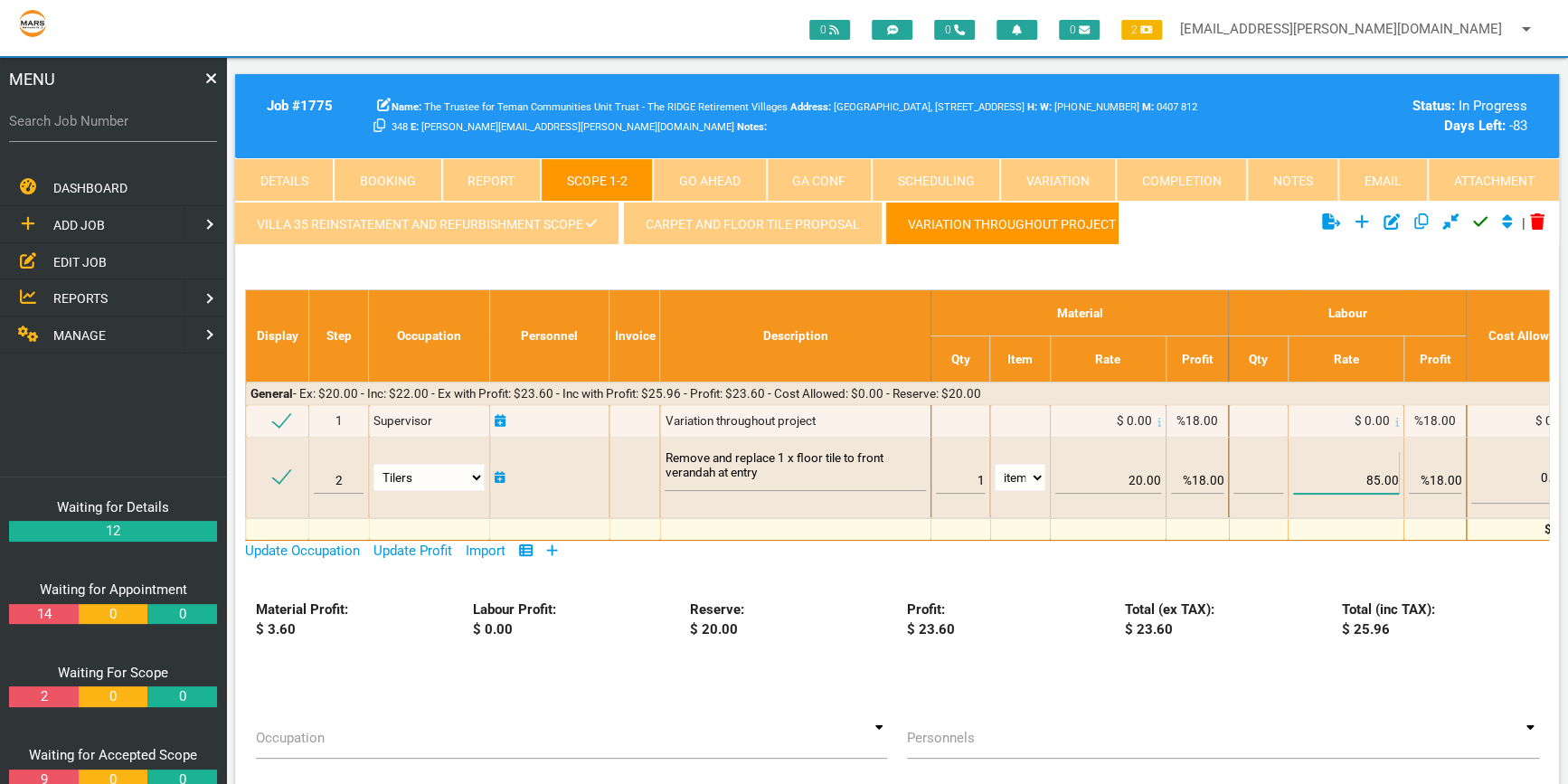
type input "85.00"
click at [1199, 258] on div "VILLA 35 REINSTATEMENT AND REFURBISHMENT SCOPE Carpet and floor tile proposal V…" at bounding box center [897, 573] width 1324 height 745
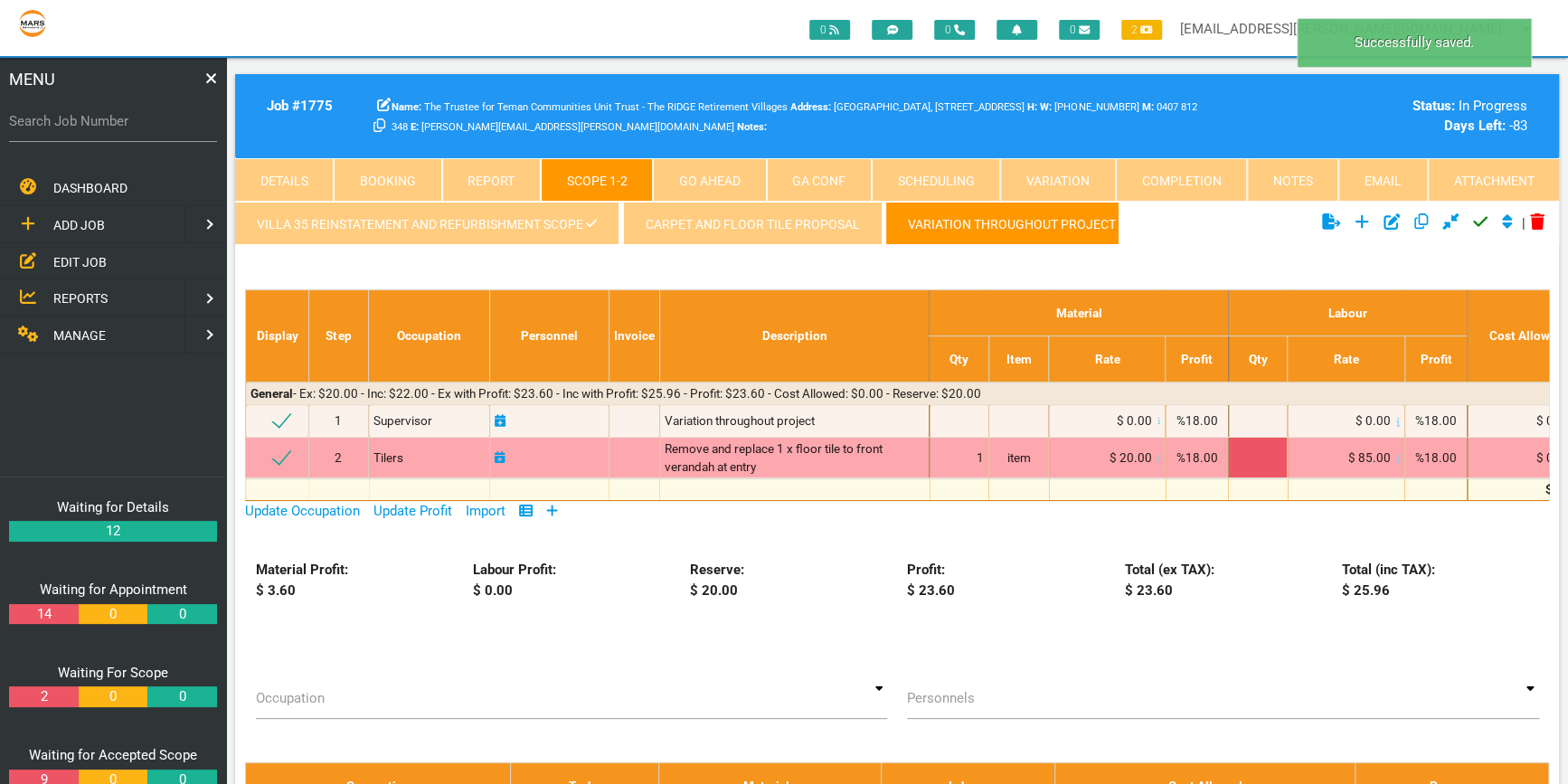
click at [1257, 452] on div at bounding box center [1258, 457] width 49 height 18
click at [1262, 454] on div at bounding box center [1258, 457] width 49 height 18
click at [1263, 454] on div at bounding box center [1258, 457] width 49 height 18
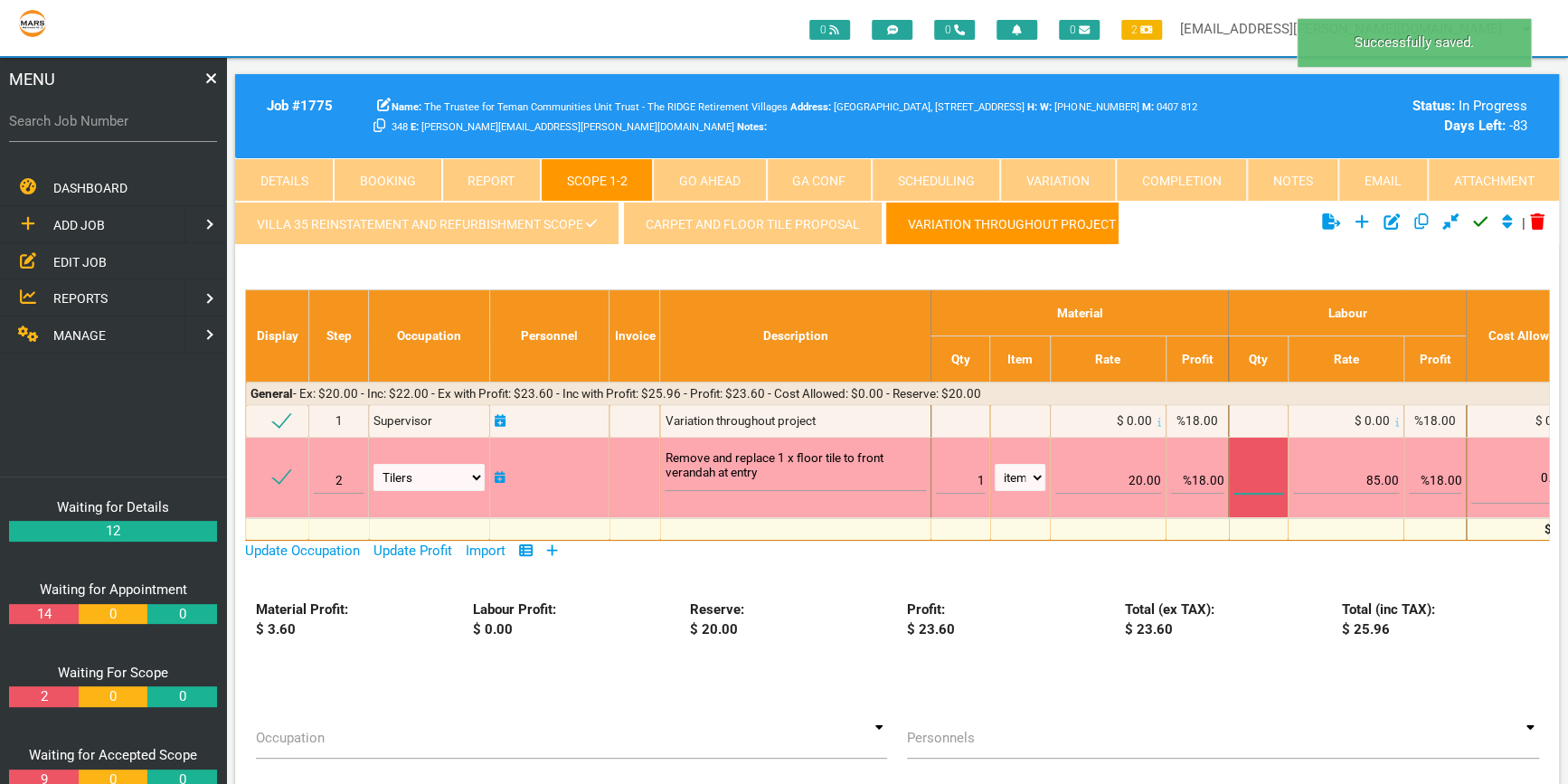
click at [1264, 474] on input "text" at bounding box center [1258, 472] width 49 height 42
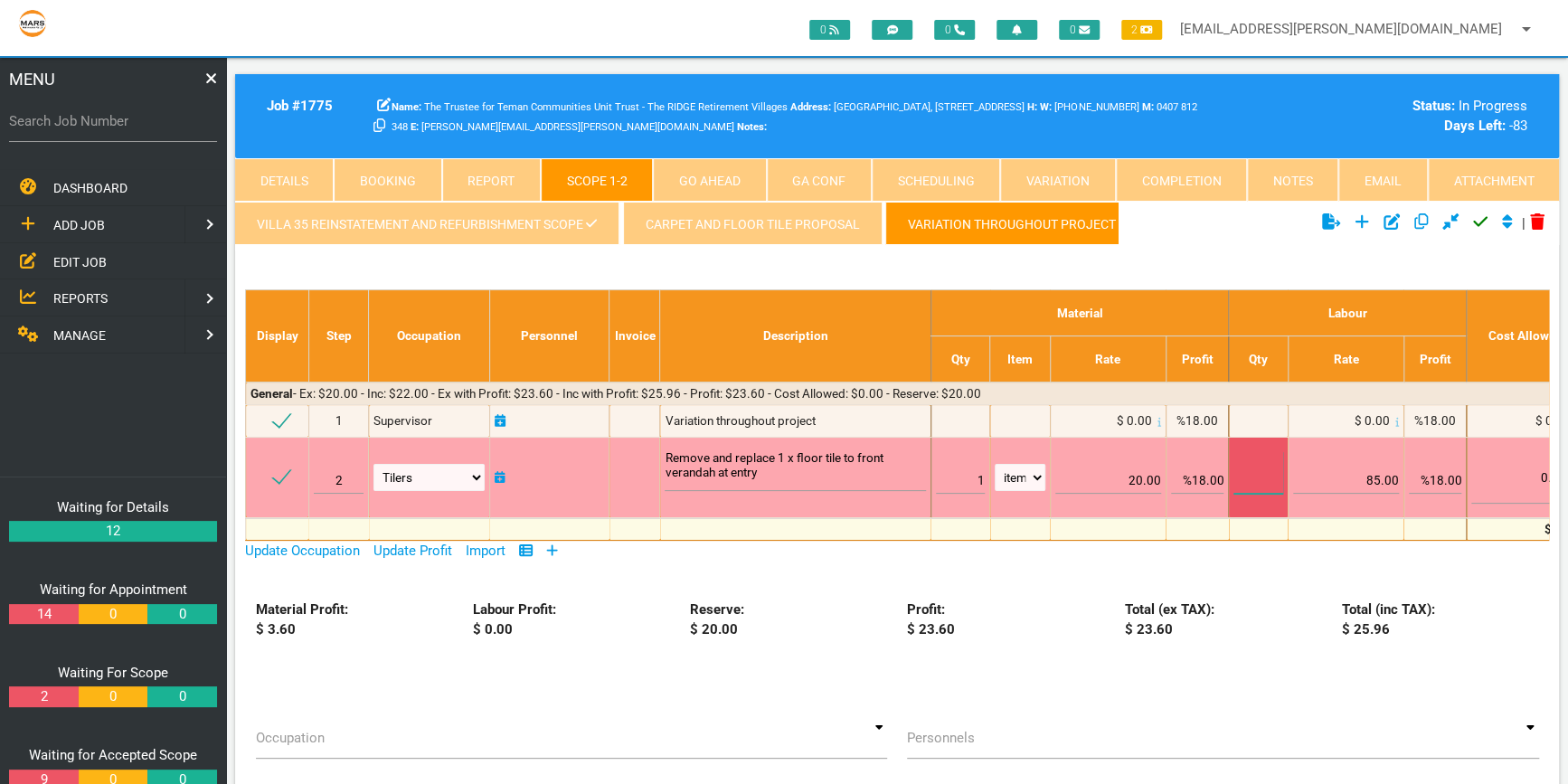
type input "1"
click at [1321, 505] on td "85.00" at bounding box center [1346, 477] width 116 height 81
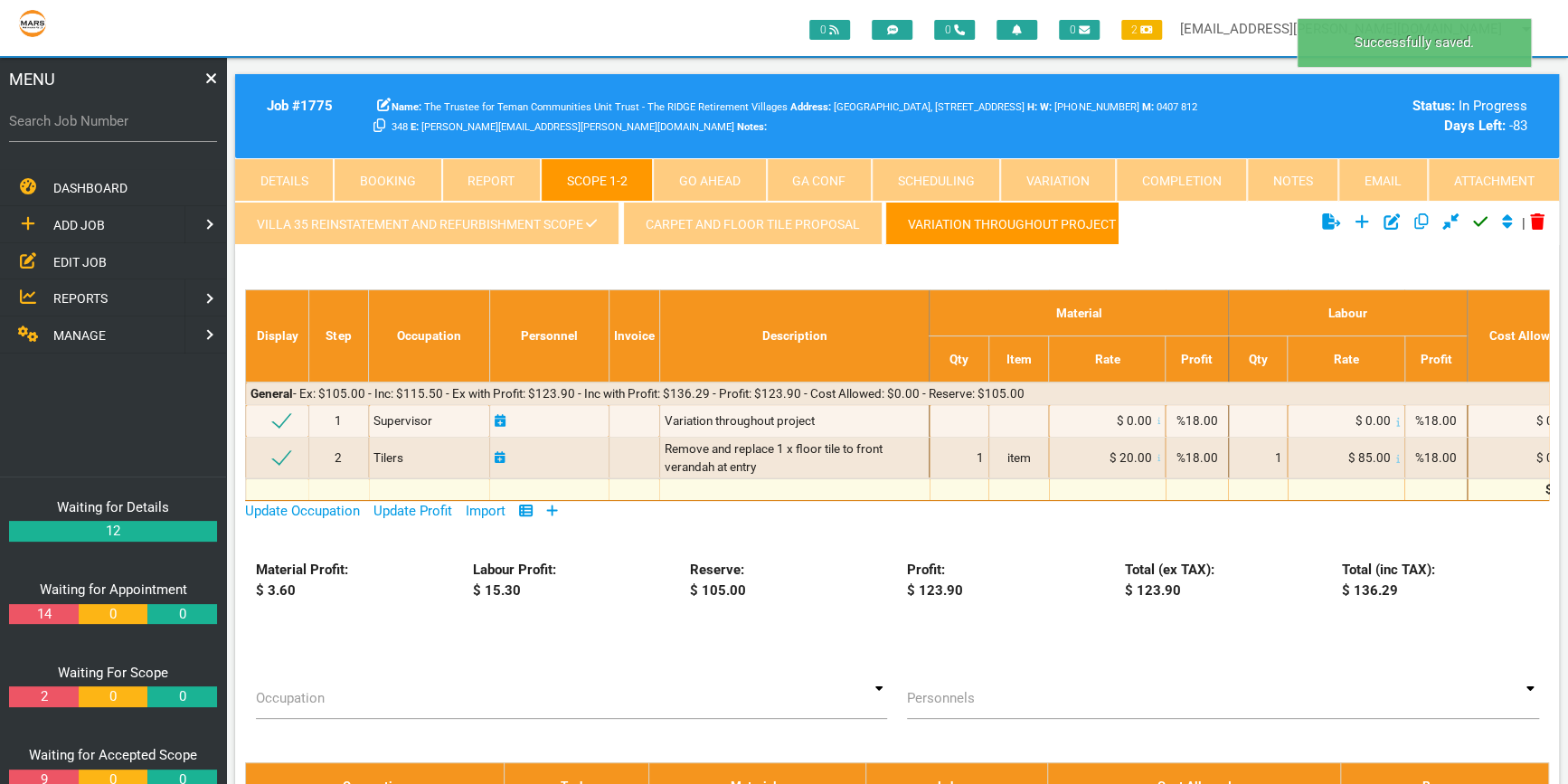
click at [555, 506] on icon at bounding box center [552, 511] width 11 height 11
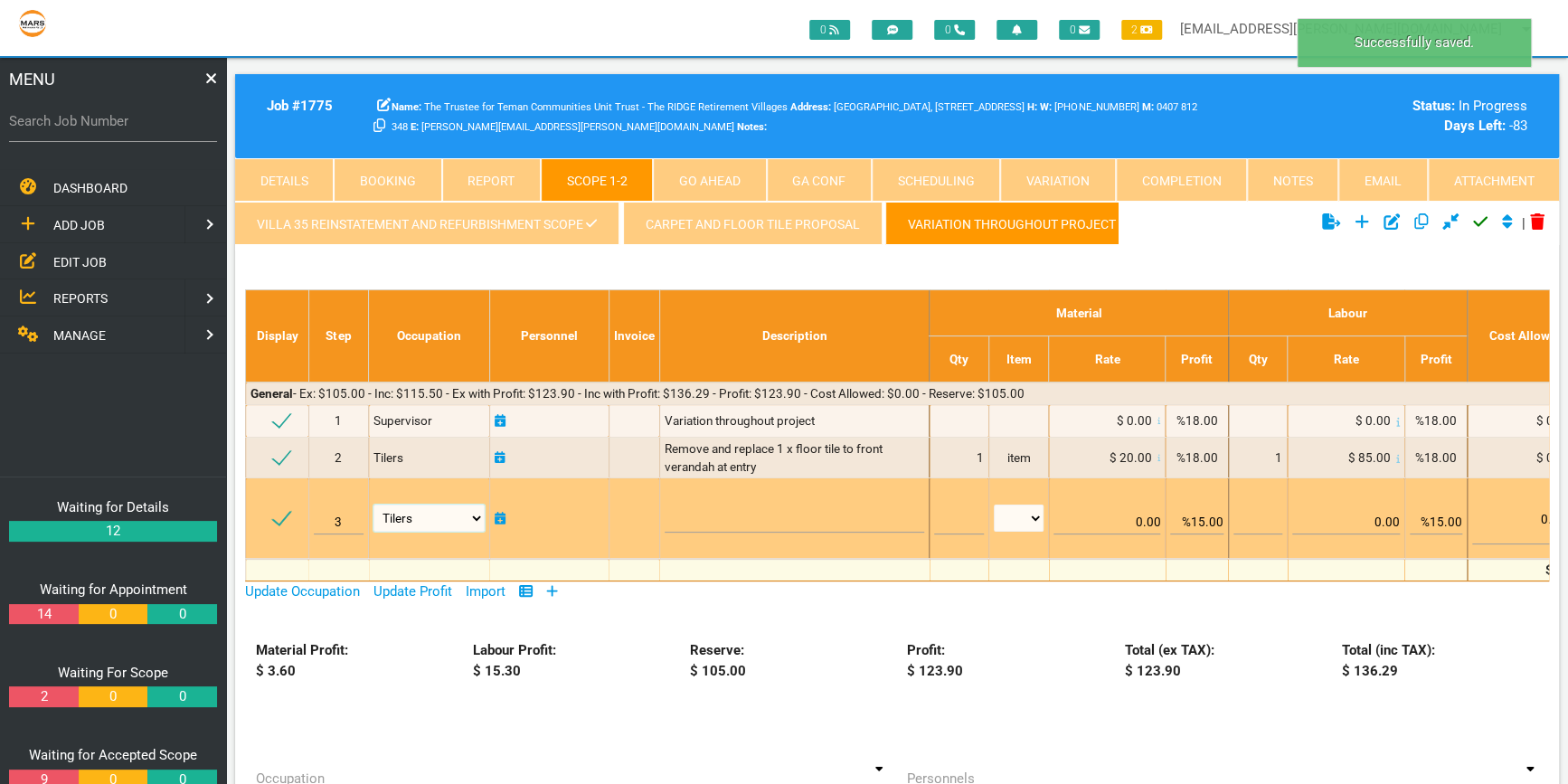
click at [476, 514] on select "Air Conditioning Asbestos Removal Awnings Blinds Bricklayers Building Inspectio…" at bounding box center [429, 518] width 111 height 28
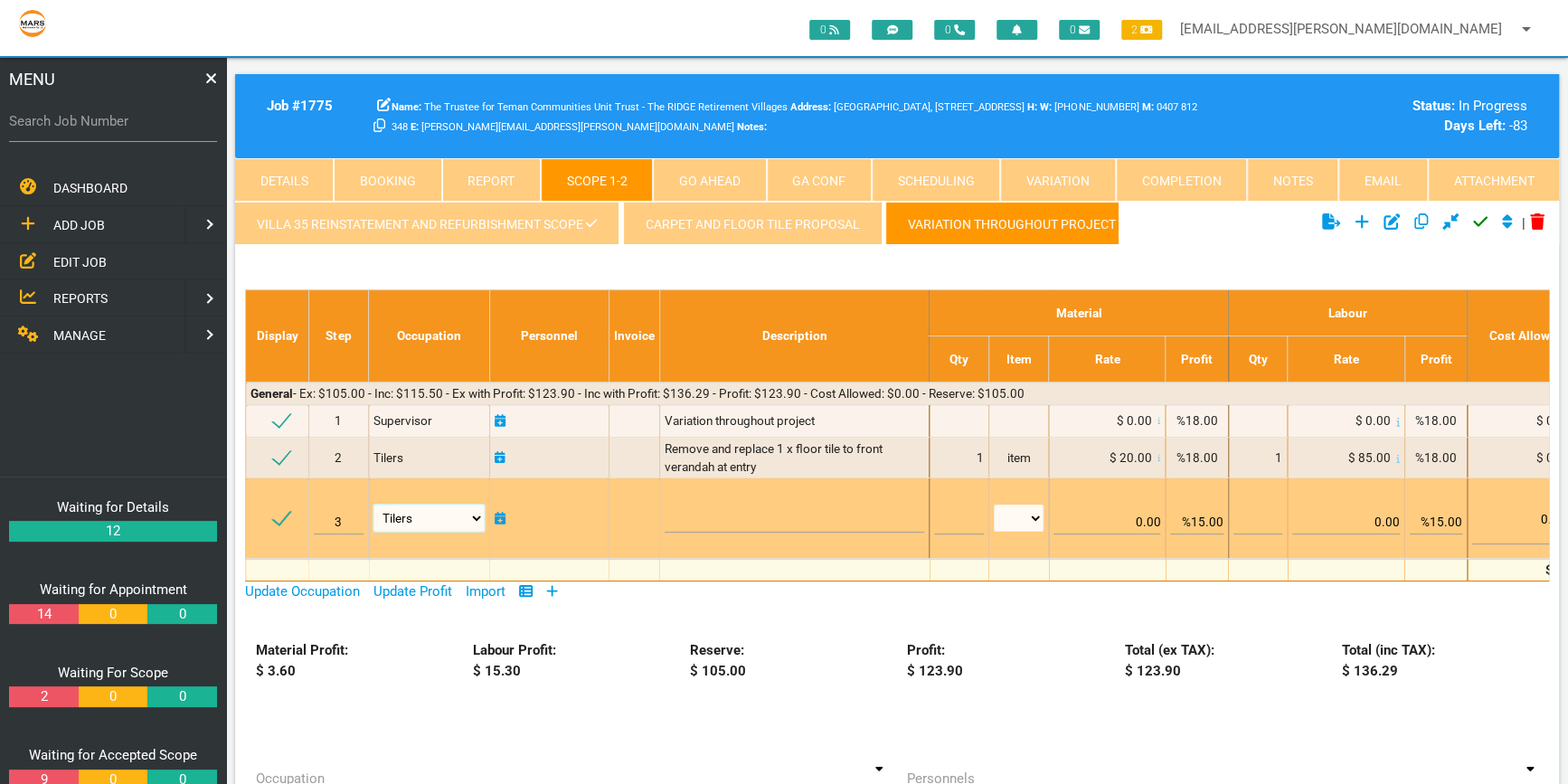
select select "Electricians"
click at [374, 505] on select "Air Conditioning Asbestos Removal Awnings Blinds Bricklayers Building Inspectio…" at bounding box center [429, 518] width 111 height 28
click at [676, 514] on textarea at bounding box center [795, 512] width 261 height 40
click at [778, 499] on textarea "Remove and replace exhaust fan cover" at bounding box center [795, 512] width 261 height 40
type textarea "Remove and replace broken exhaust fan cover"
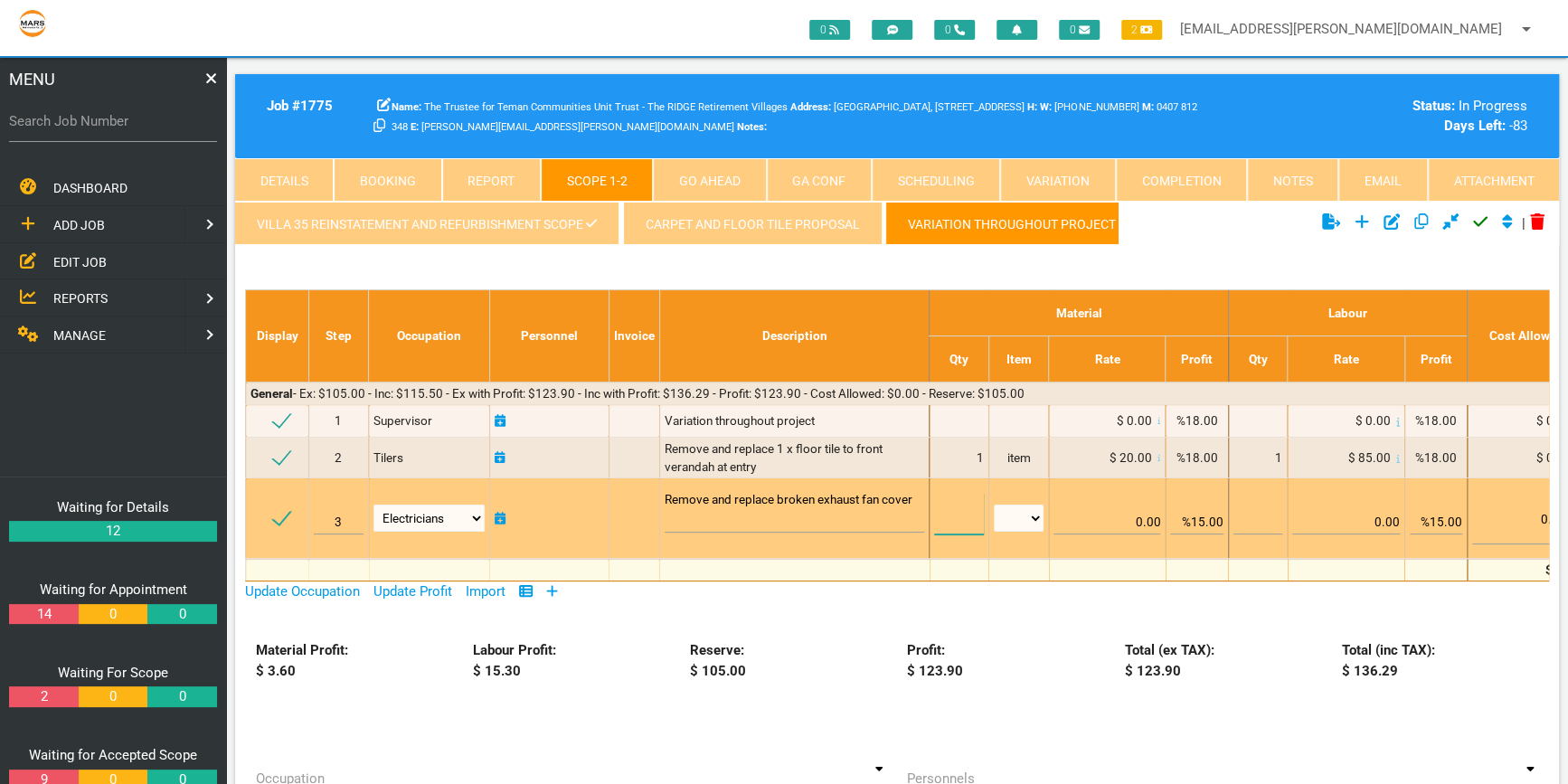
click at [977, 521] on input "text" at bounding box center [959, 513] width 49 height 42
type input "1"
click at [1038, 515] on select "m m2 m3 no hrs lm item each items m m2 m3" at bounding box center [1018, 518] width 50 height 28
select select "item"
click at [994, 505] on select "m m2 m3 no hrs lm item each items m m2 m3" at bounding box center [1018, 518] width 50 height 28
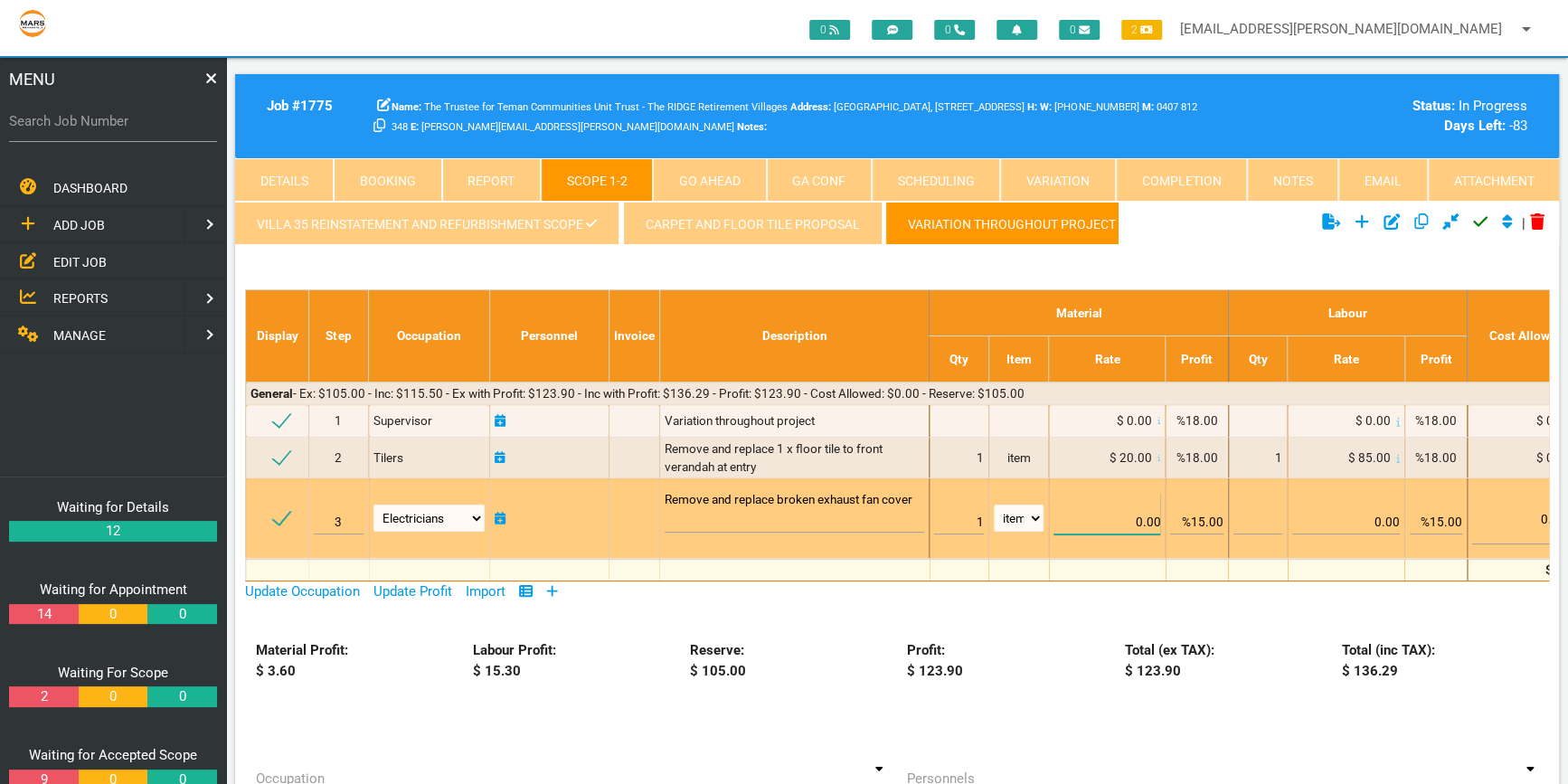
click at [1143, 518] on input "0.00" at bounding box center [1107, 513] width 106 height 42
type input "55.00"
click at [1206, 521] on input "%15.00" at bounding box center [1196, 513] width 52 height 42
type input "%18.00"
click at [1445, 521] on input "%15.00" at bounding box center [1435, 513] width 52 height 42
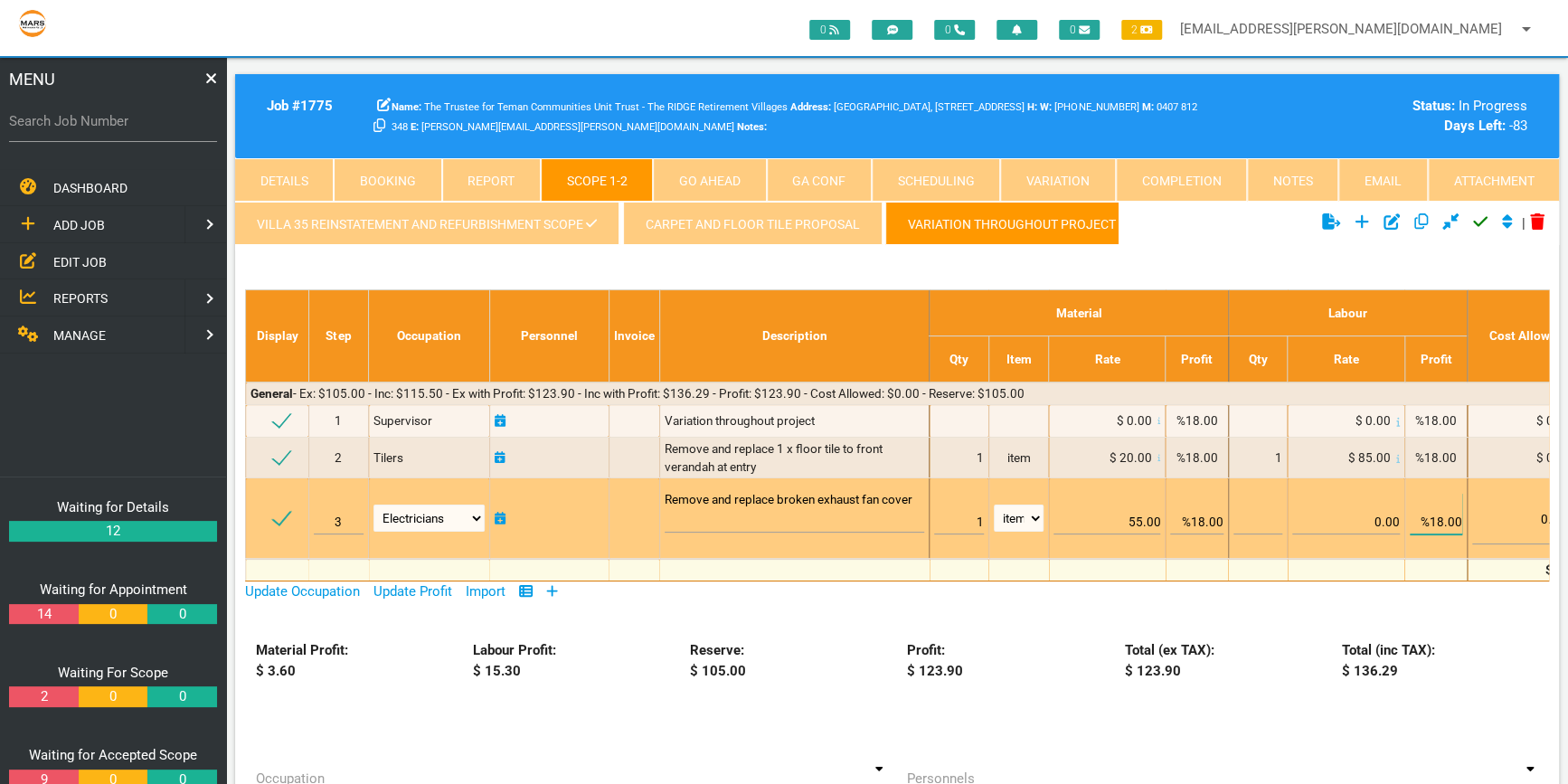
type input "%18.00"
click at [1274, 516] on input "text" at bounding box center [1258, 513] width 49 height 42
type input "1"
click at [1384, 520] on input "0.00" at bounding box center [1346, 513] width 106 height 42
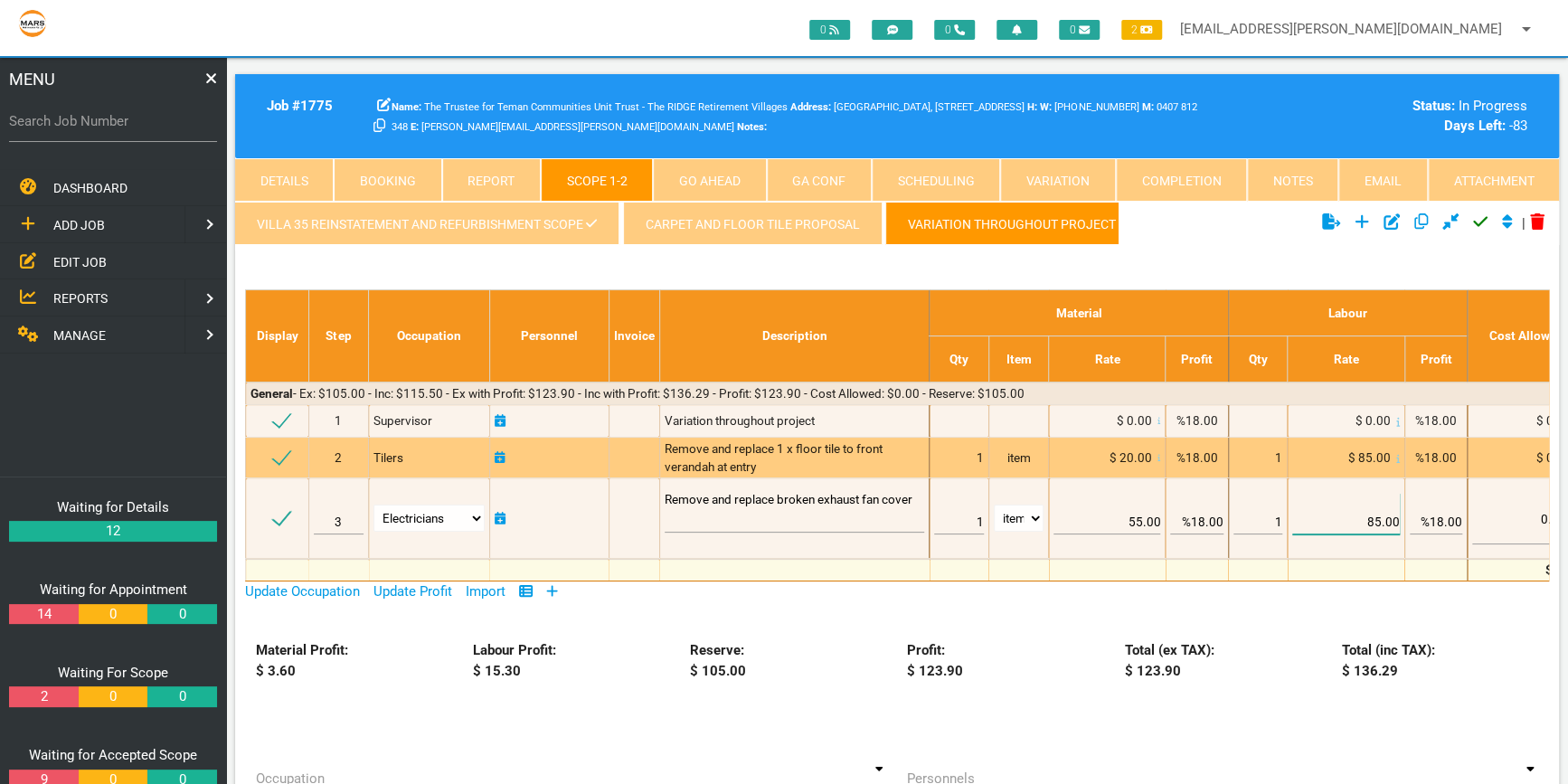
type input "85.00"
click at [957, 452] on div "1" at bounding box center [959, 457] width 49 height 18
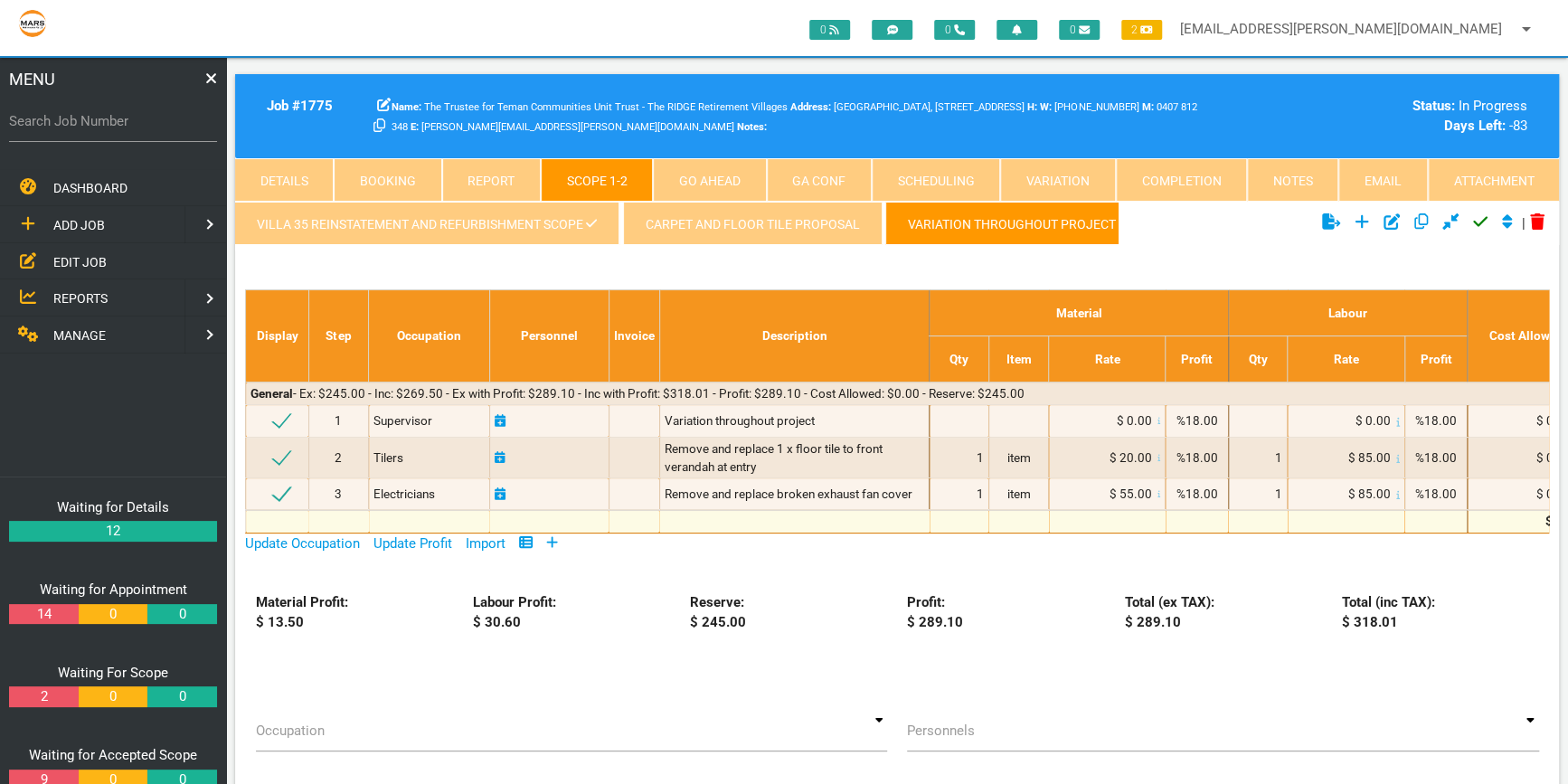
click at [558, 541] on icon at bounding box center [552, 542] width 11 height 11
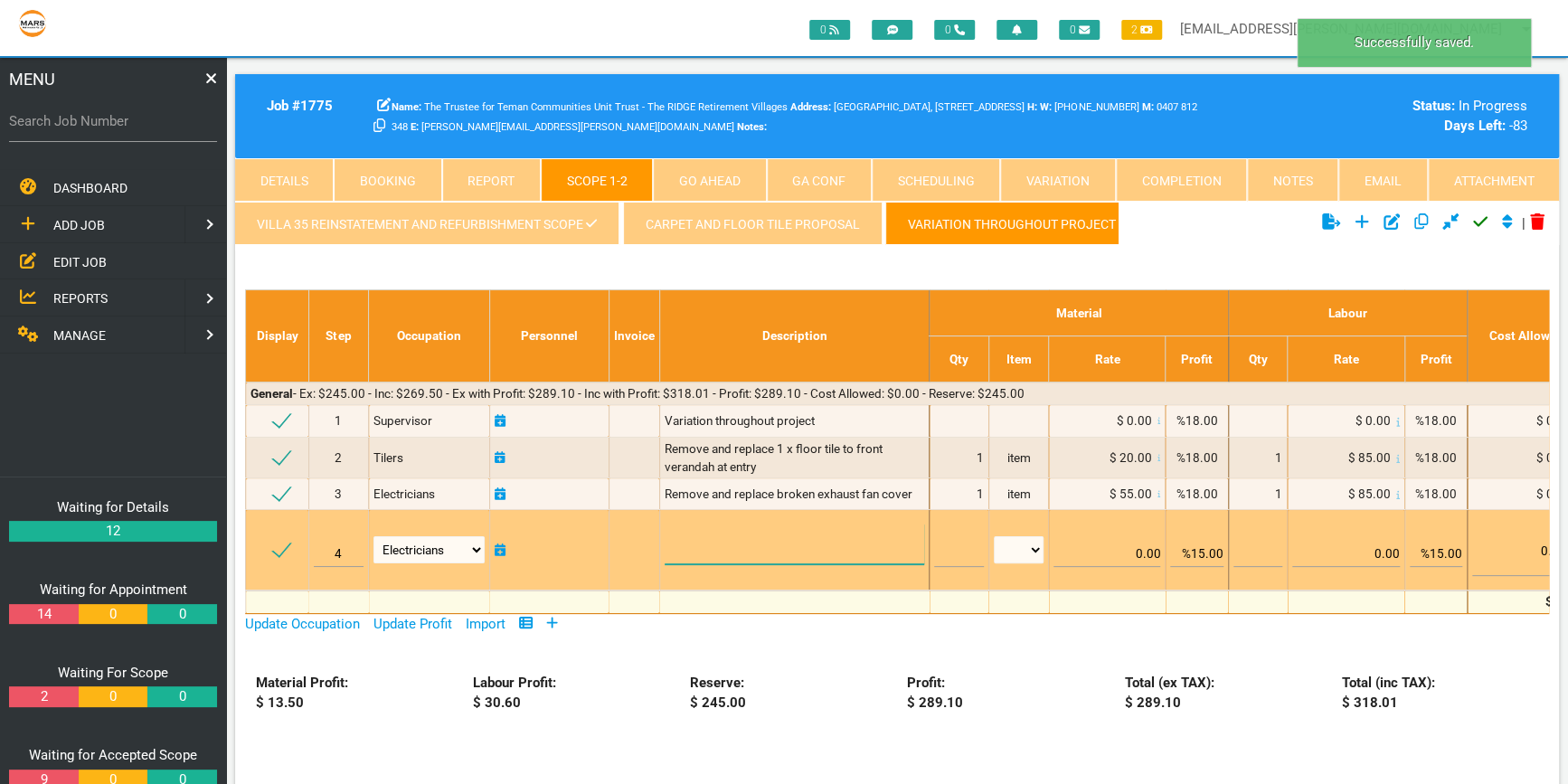
click at [671, 536] on textarea at bounding box center [795, 543] width 261 height 40
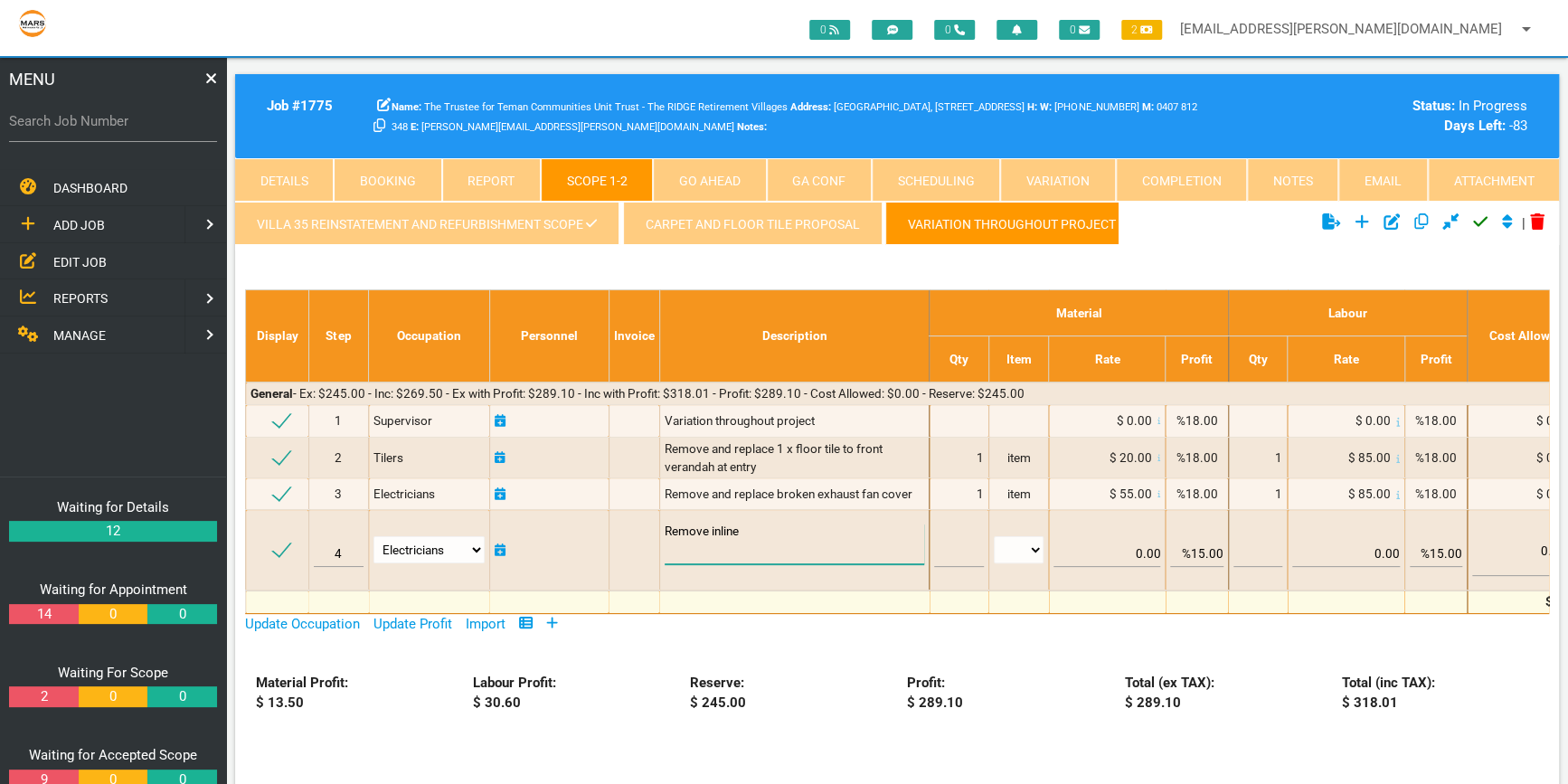
type textarea "Remove inline"
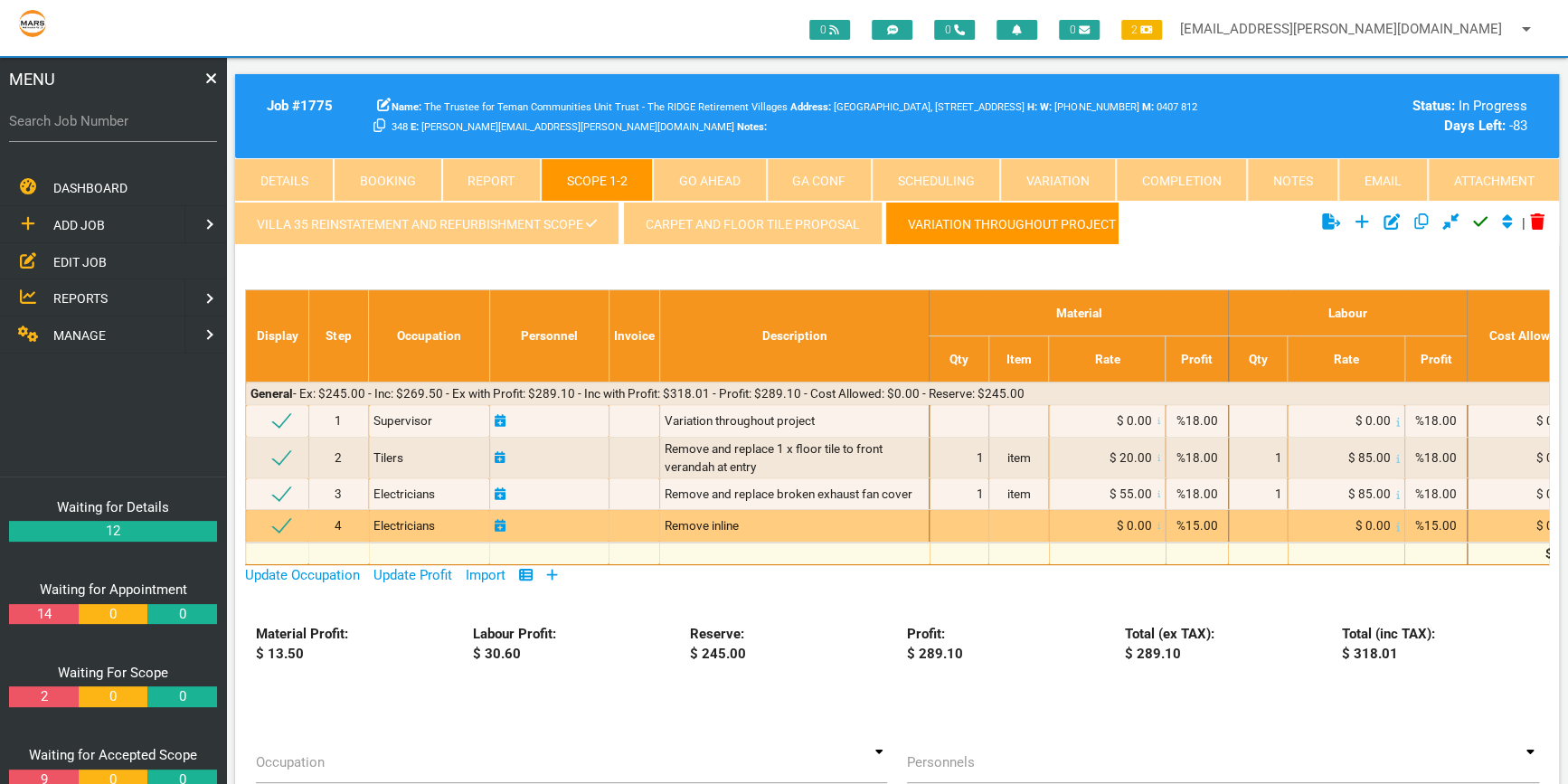
click at [756, 523] on div "Remove inline" at bounding box center [795, 525] width 261 height 18
click at [745, 519] on div "Remove inline" at bounding box center [795, 525] width 261 height 18
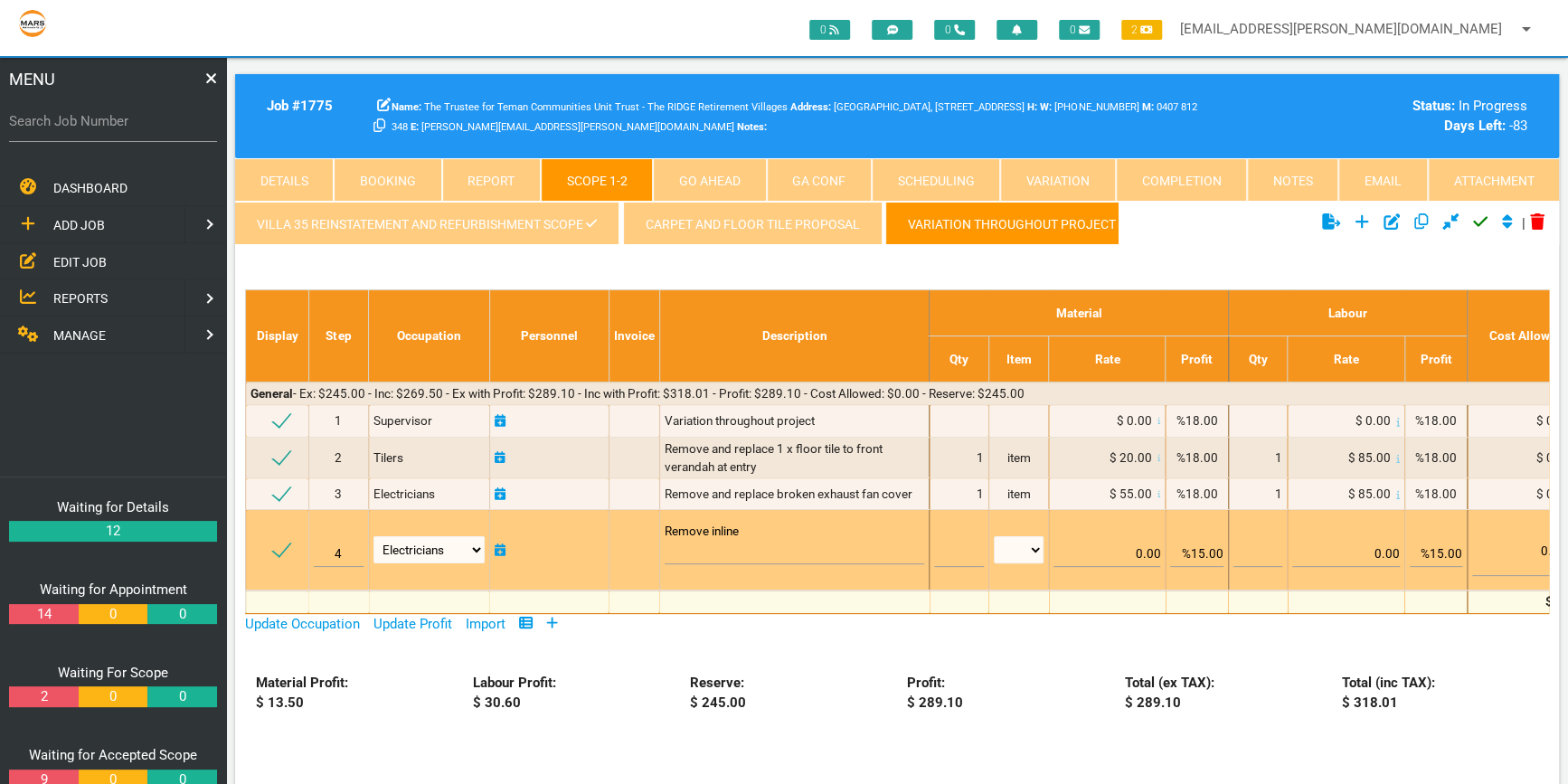
click at [747, 533] on textarea "Remove inline" at bounding box center [795, 543] width 261 height 40
type textarea "Remove inline ceiling fan motor and service noise reduced and air flowed more f…"
click at [985, 543] on td at bounding box center [959, 551] width 59 height 81
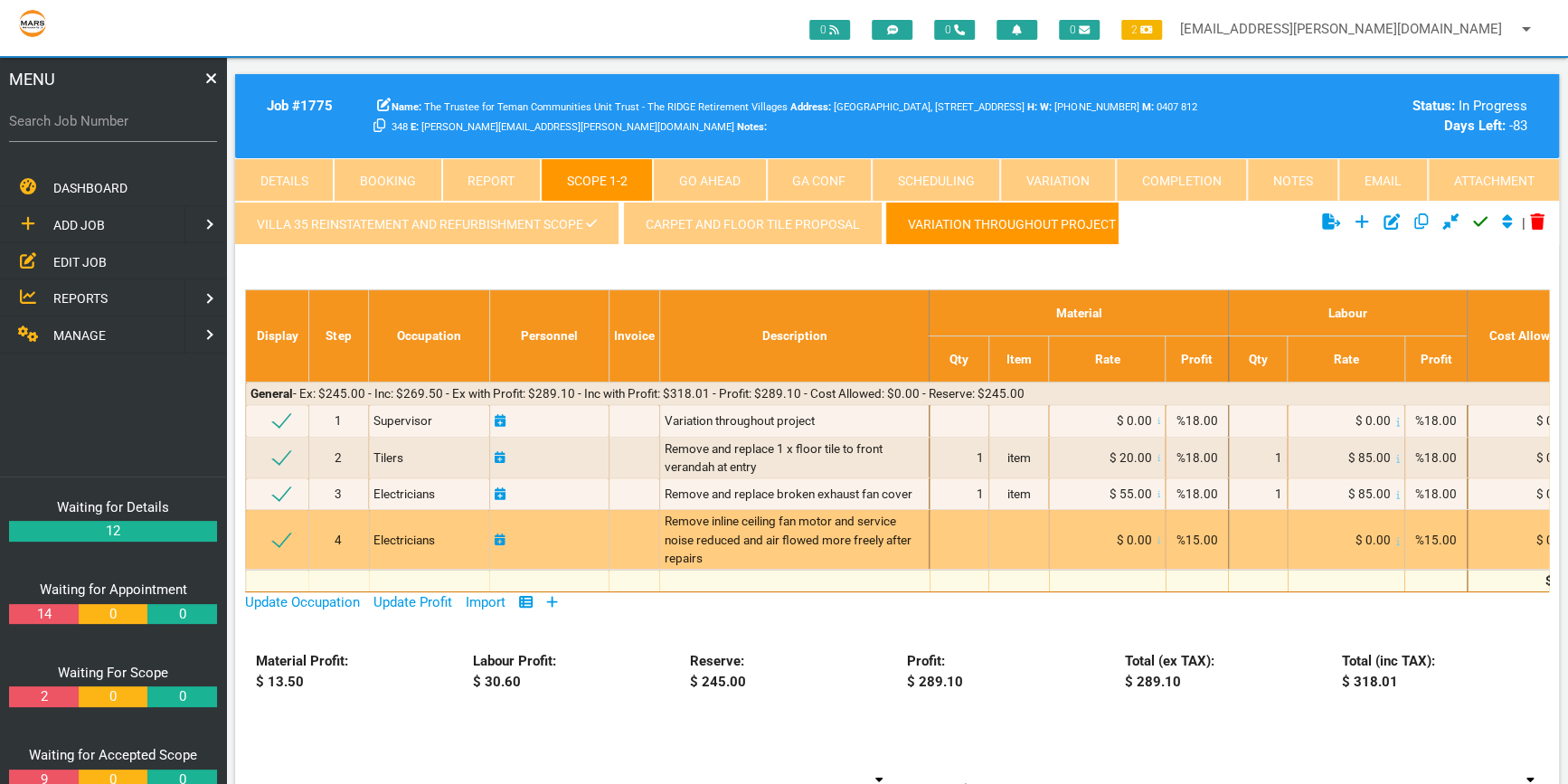
click at [1277, 532] on span at bounding box center [1280, 539] width 6 height 15
click at [1277, 544] on span at bounding box center [1280, 539] width 6 height 15
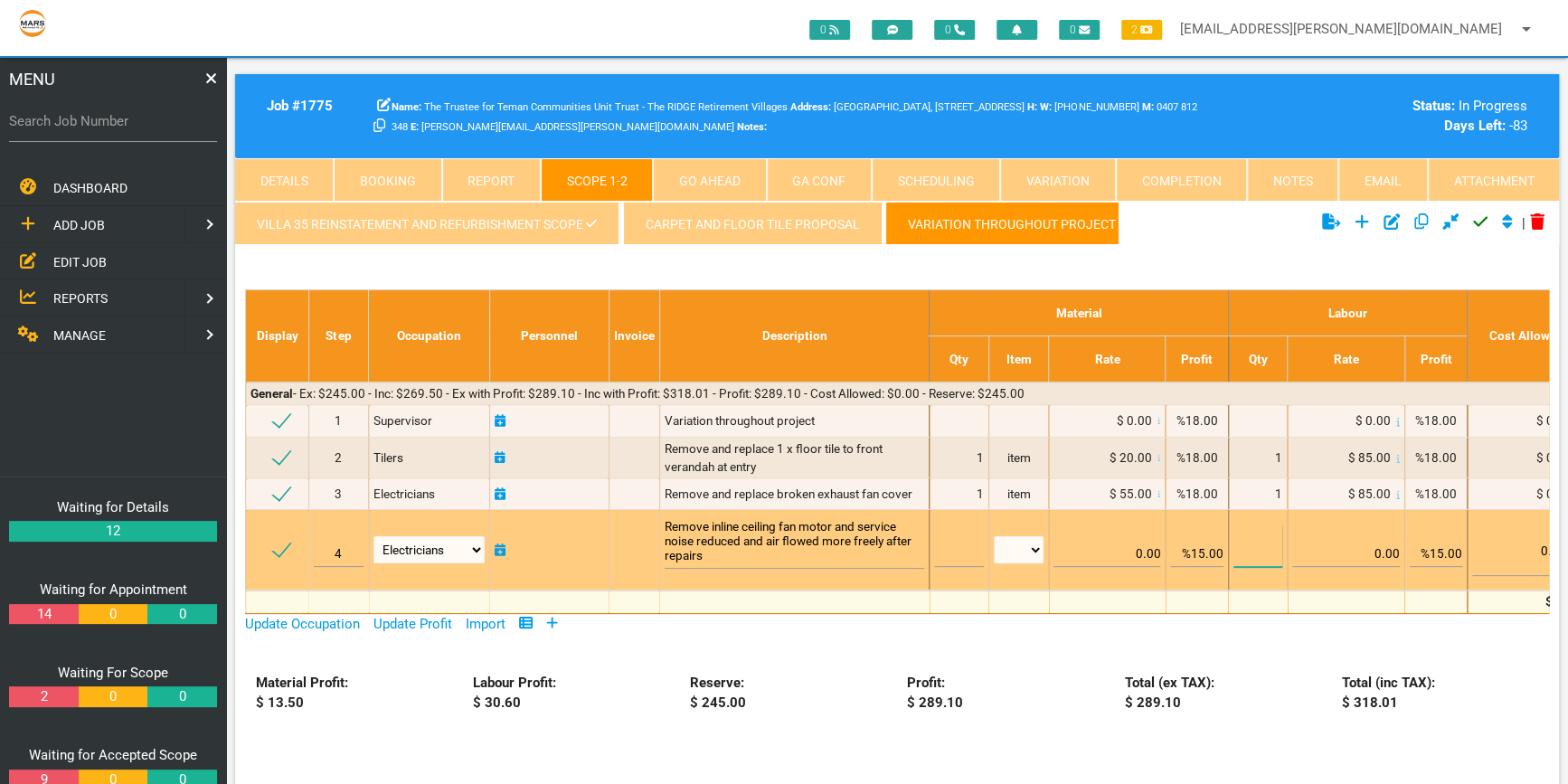
click at [1283, 546] on input "text" at bounding box center [1258, 545] width 49 height 42
type input "2"
click at [1363, 549] on input "0.00" at bounding box center [1346, 545] width 106 height 42
click at [1384, 554] on input "0.00" at bounding box center [1346, 545] width 106 height 42
type input "50.00"
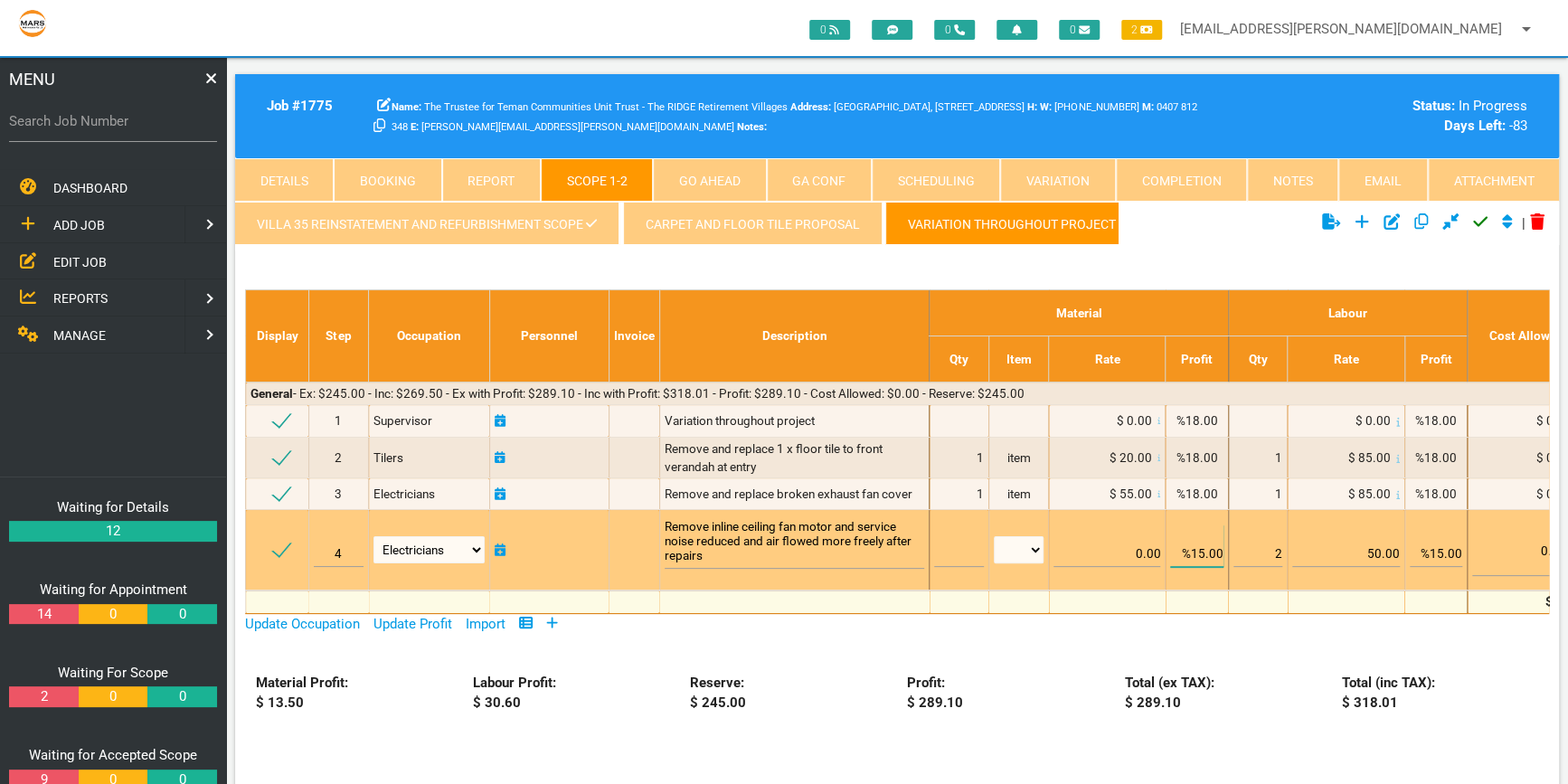
click at [1208, 552] on input "%15.00" at bounding box center [1196, 545] width 52 height 42
type input "%18.00"
click at [1446, 552] on input "%15.00" at bounding box center [1435, 545] width 52 height 42
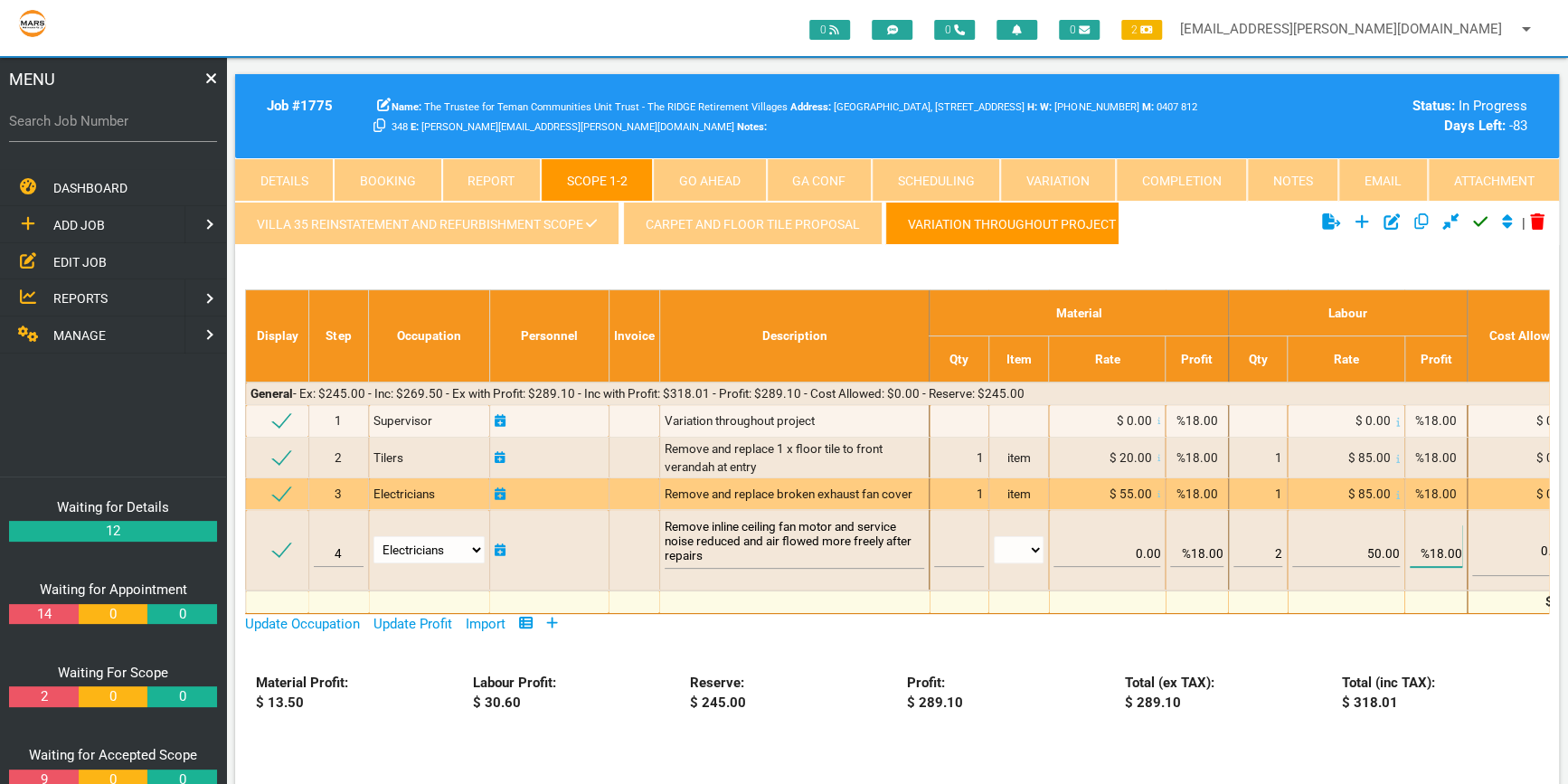
type input "%18.00"
click at [1299, 479] on td "$ 85.00" at bounding box center [1346, 494] width 117 height 31
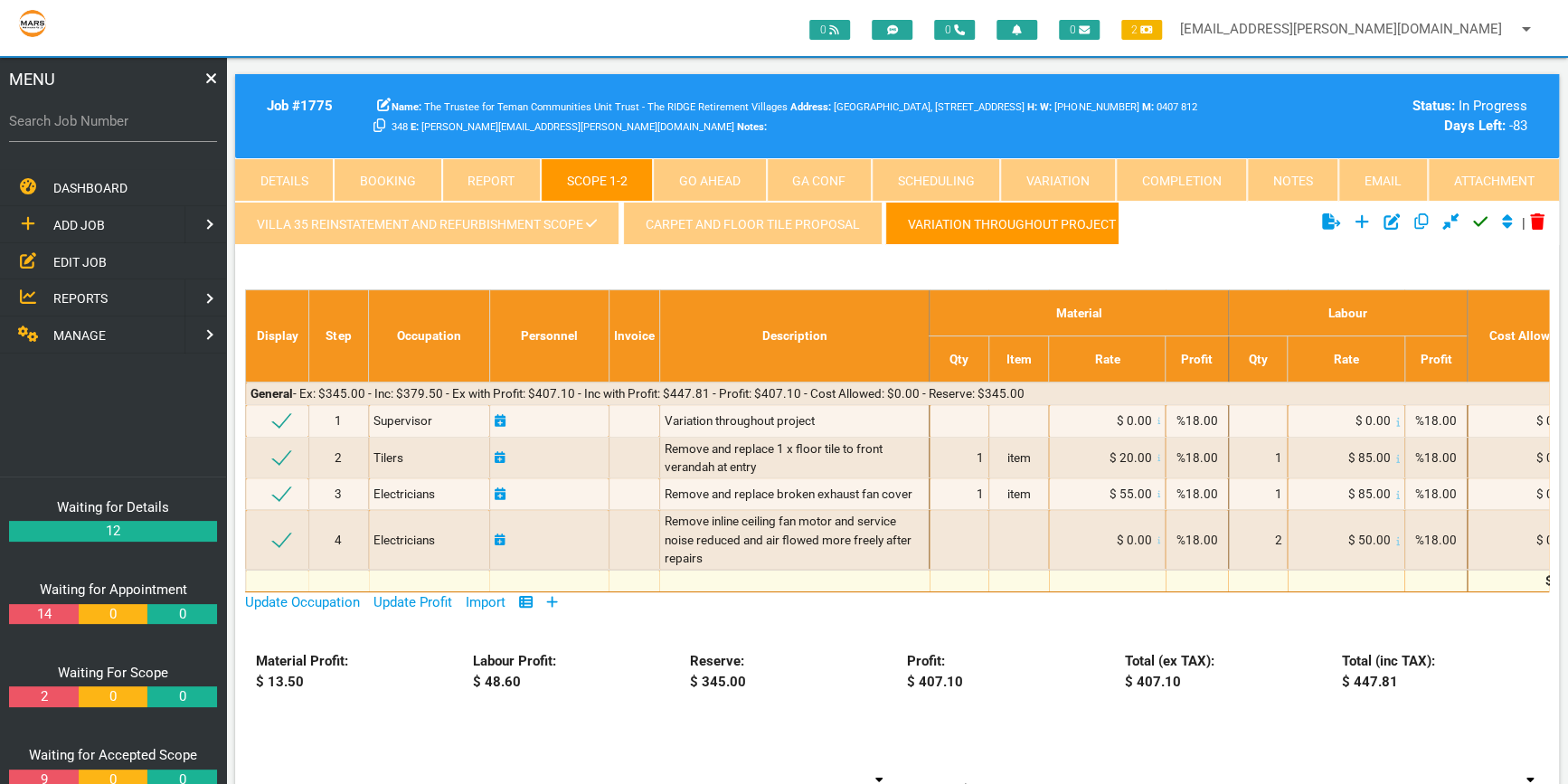
drag, startPoint x: 1274, startPoint y: 606, endPoint x: 1368, endPoint y: 608, distance: 94.0
click at [1368, 608] on div "Update Occupation Update Profit Import Display Step Occupation Personnel Invoic…" at bounding box center [897, 602] width 1304 height 21
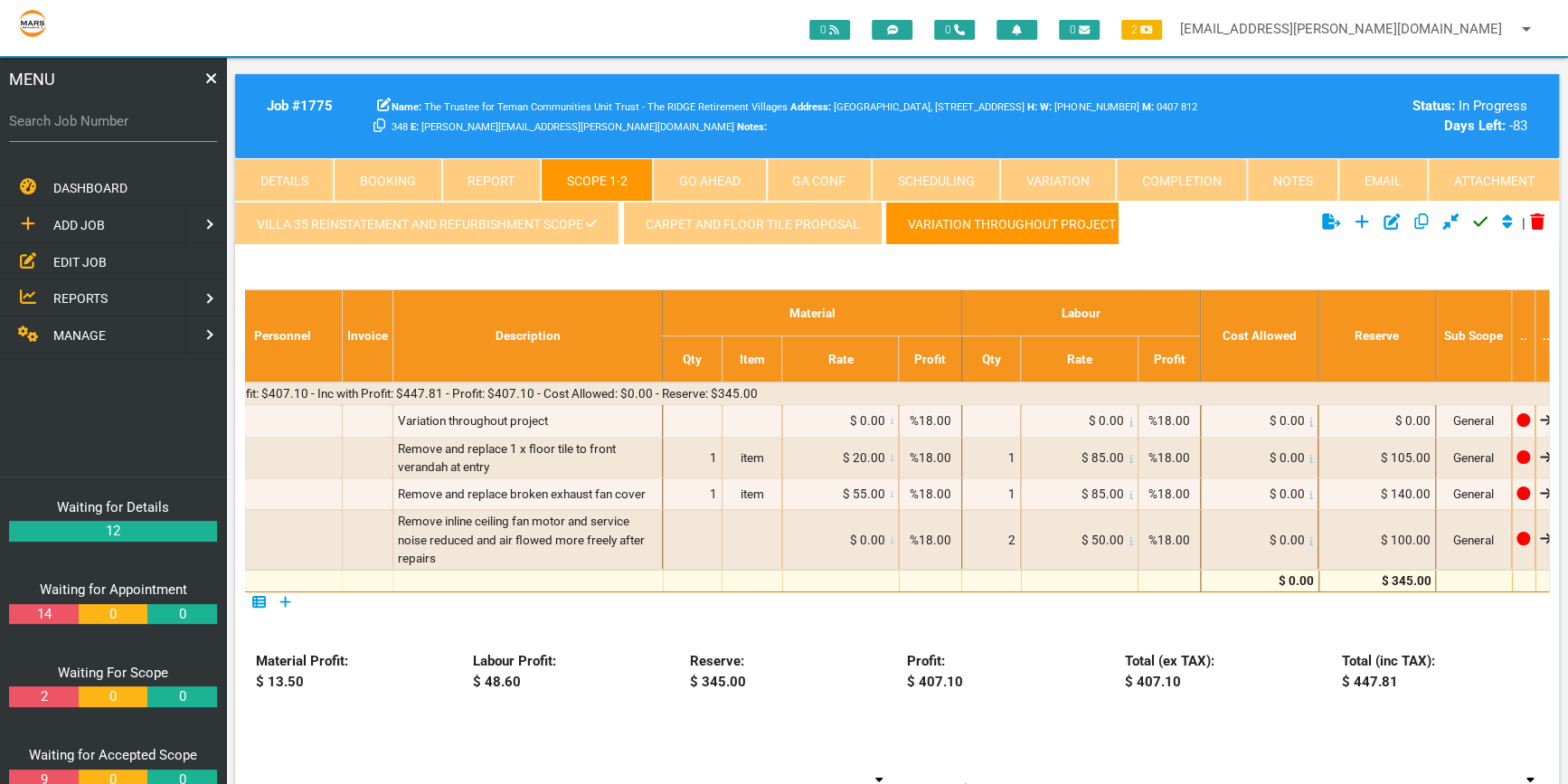
scroll to position [0, 247]
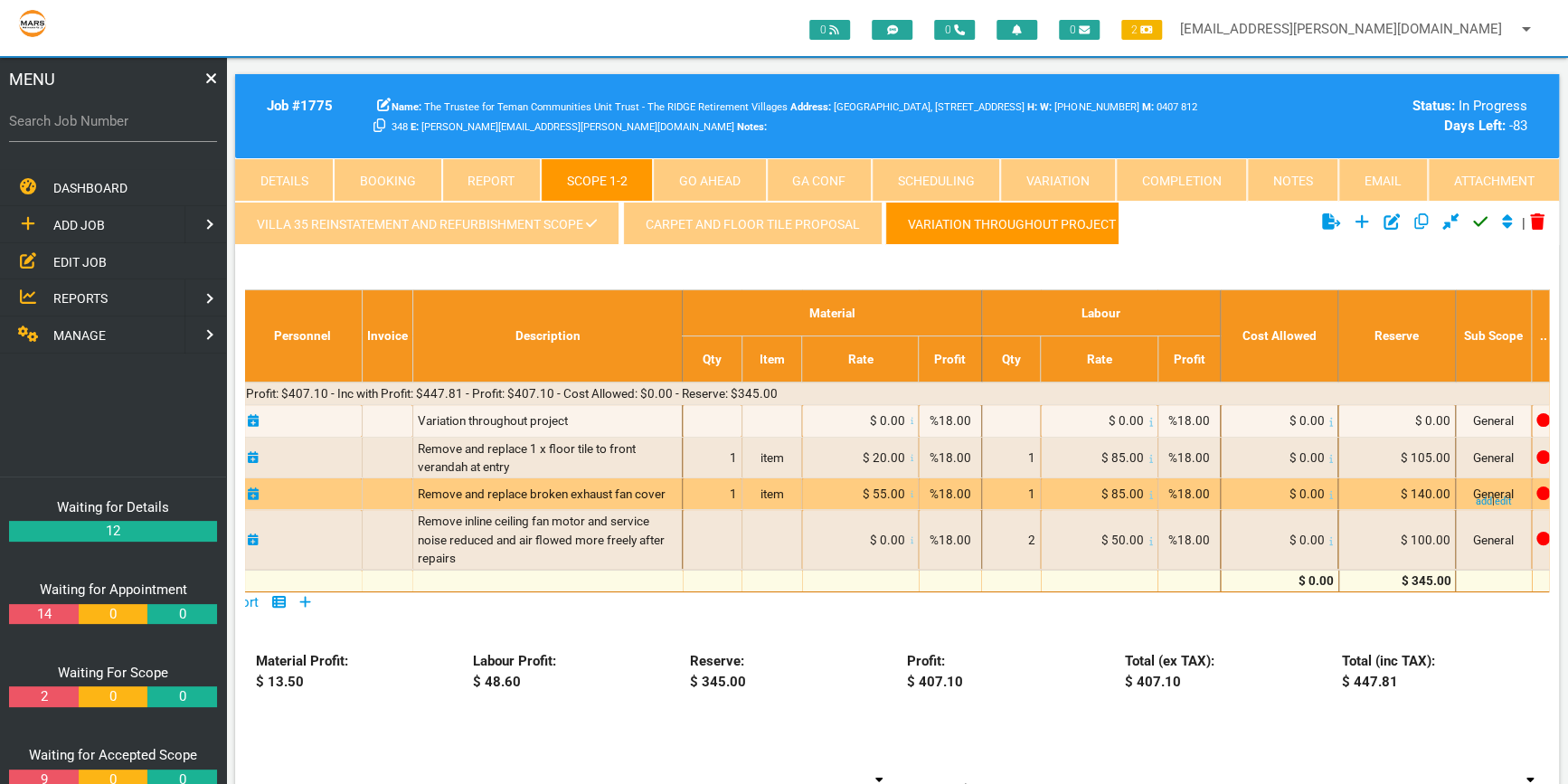
click at [1126, 488] on span "$ 85.00" at bounding box center [1122, 494] width 42 height 15
click at [1124, 488] on span "$ 85.00" at bounding box center [1122, 494] width 42 height 15
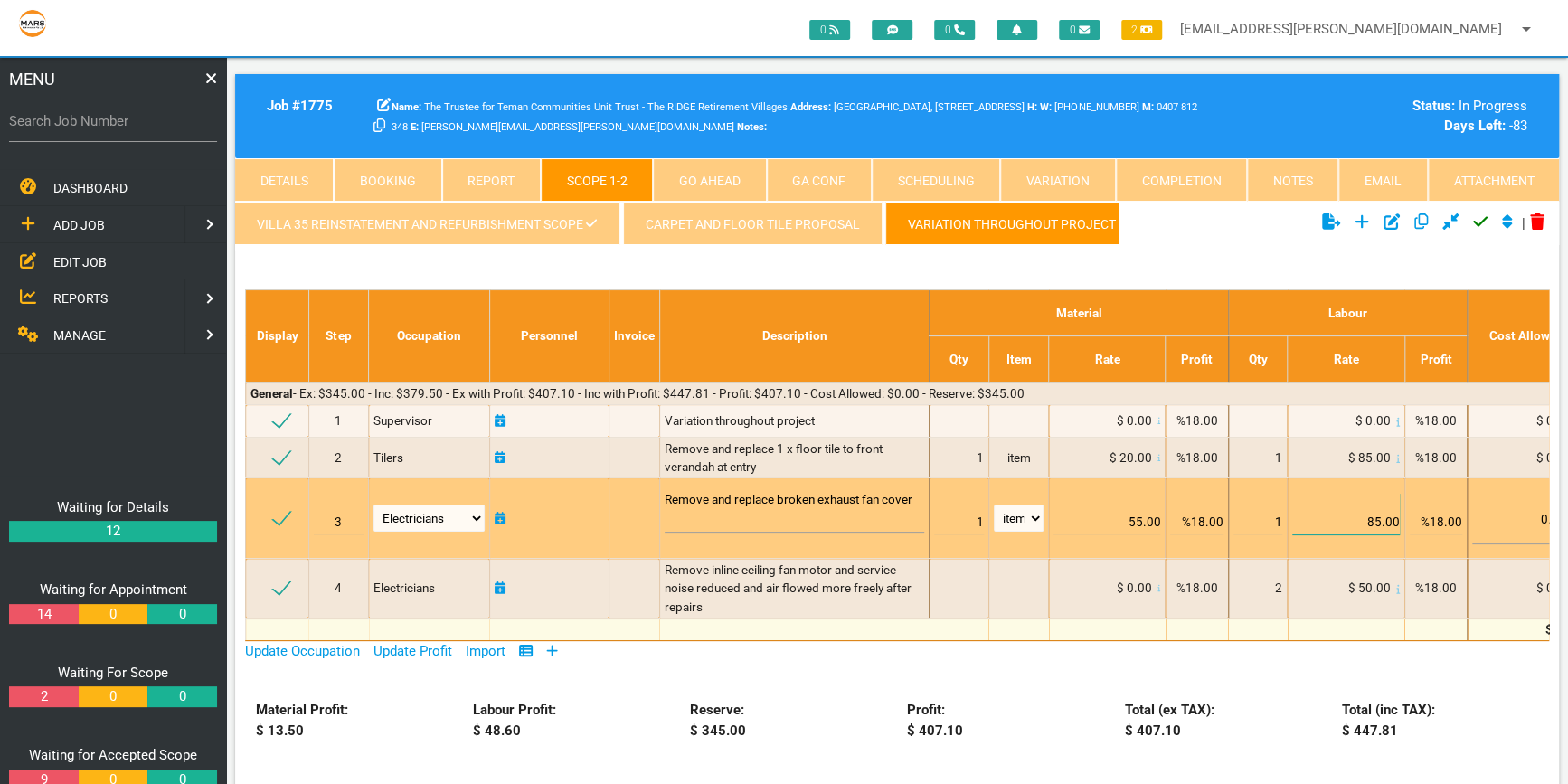
click at [1384, 518] on input "85.00" at bounding box center [1346, 513] width 106 height 42
type input "0.00"
click at [1281, 517] on input "1" at bounding box center [1258, 513] width 49 height 42
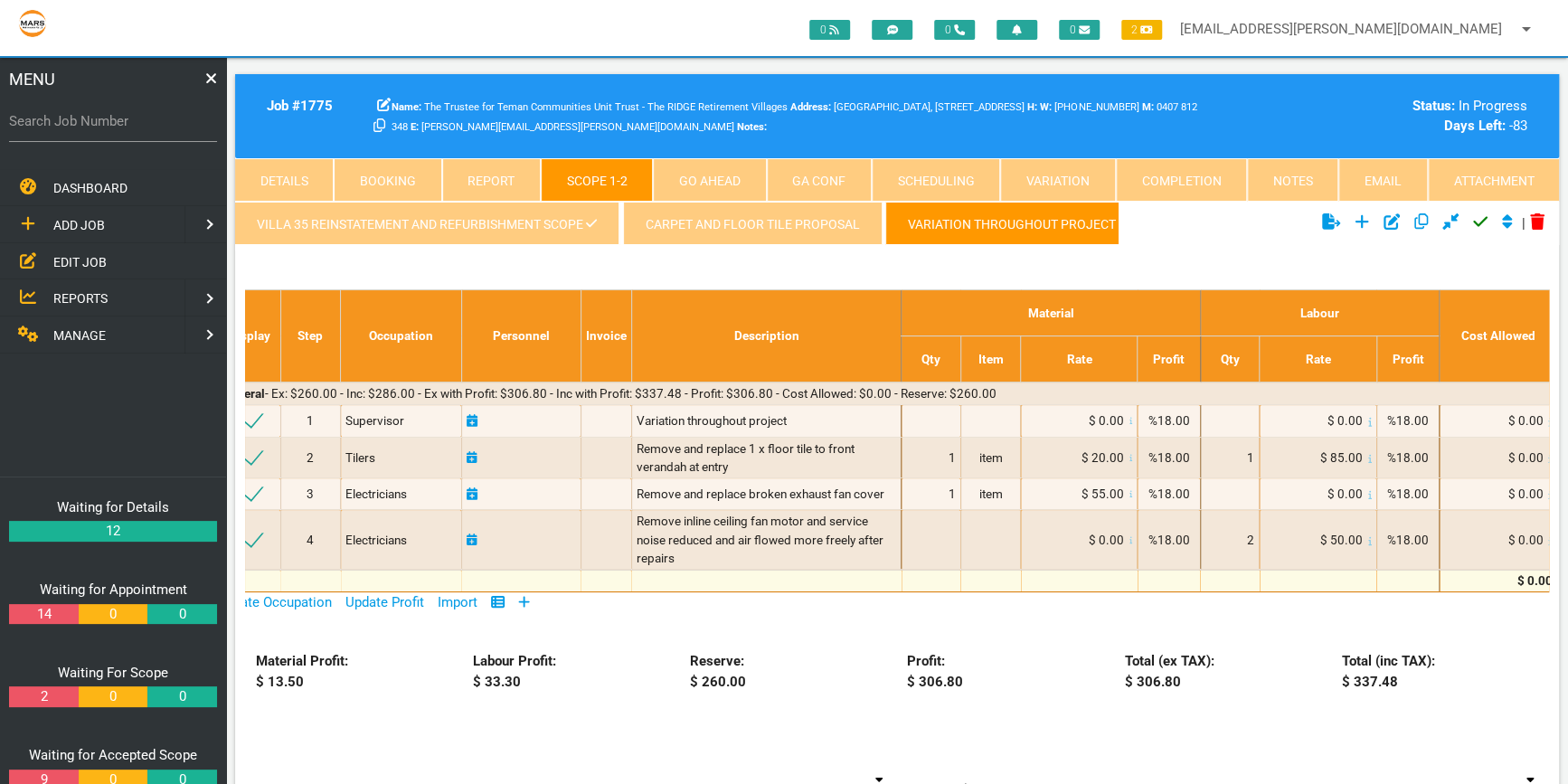
scroll to position [0, 0]
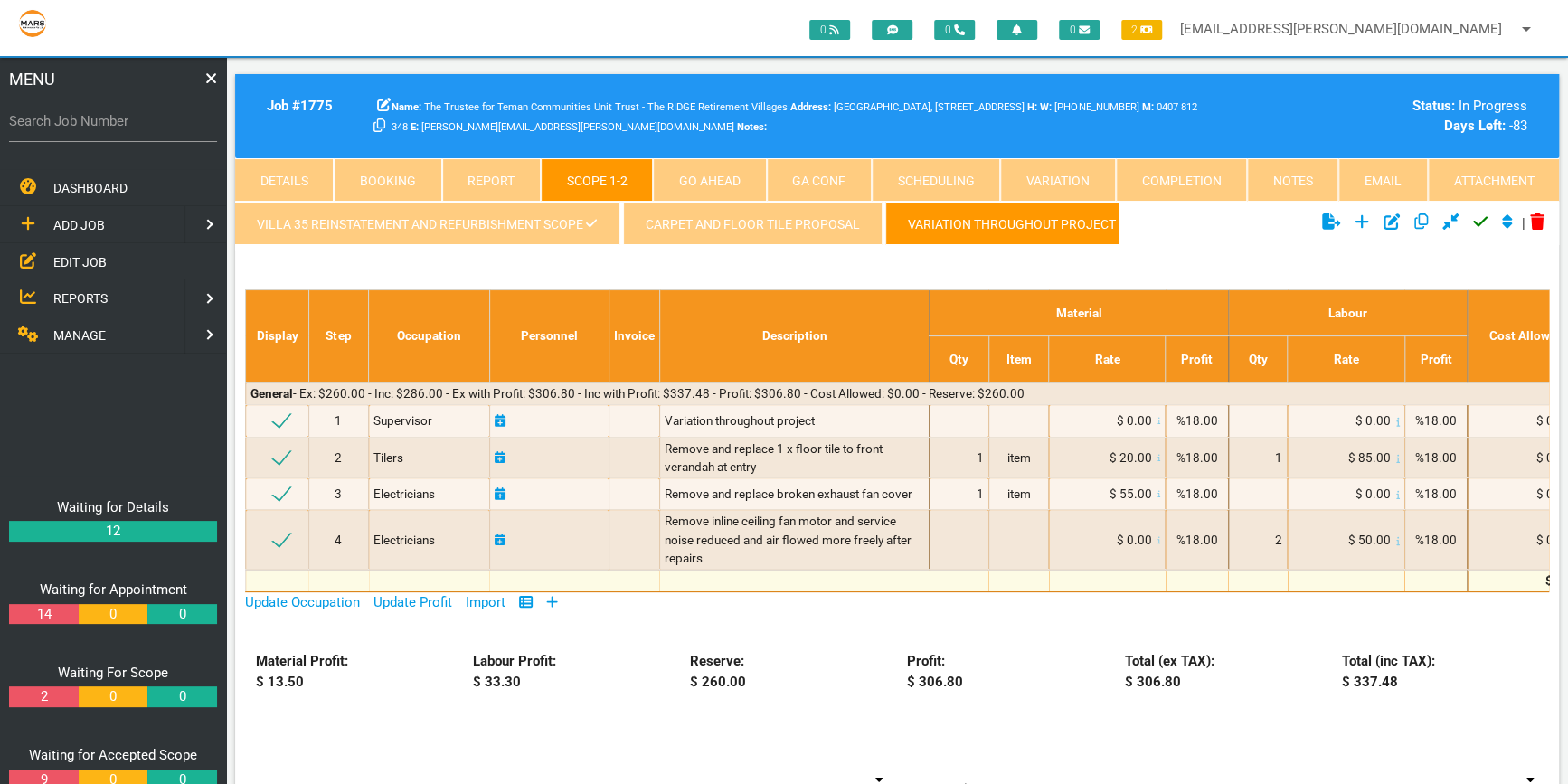
click at [1094, 208] on link "Variation throughout project" at bounding box center [1011, 223] width 253 height 43
click at [1476, 216] on icon "Click to approve current scope" at bounding box center [1480, 221] width 15 height 17
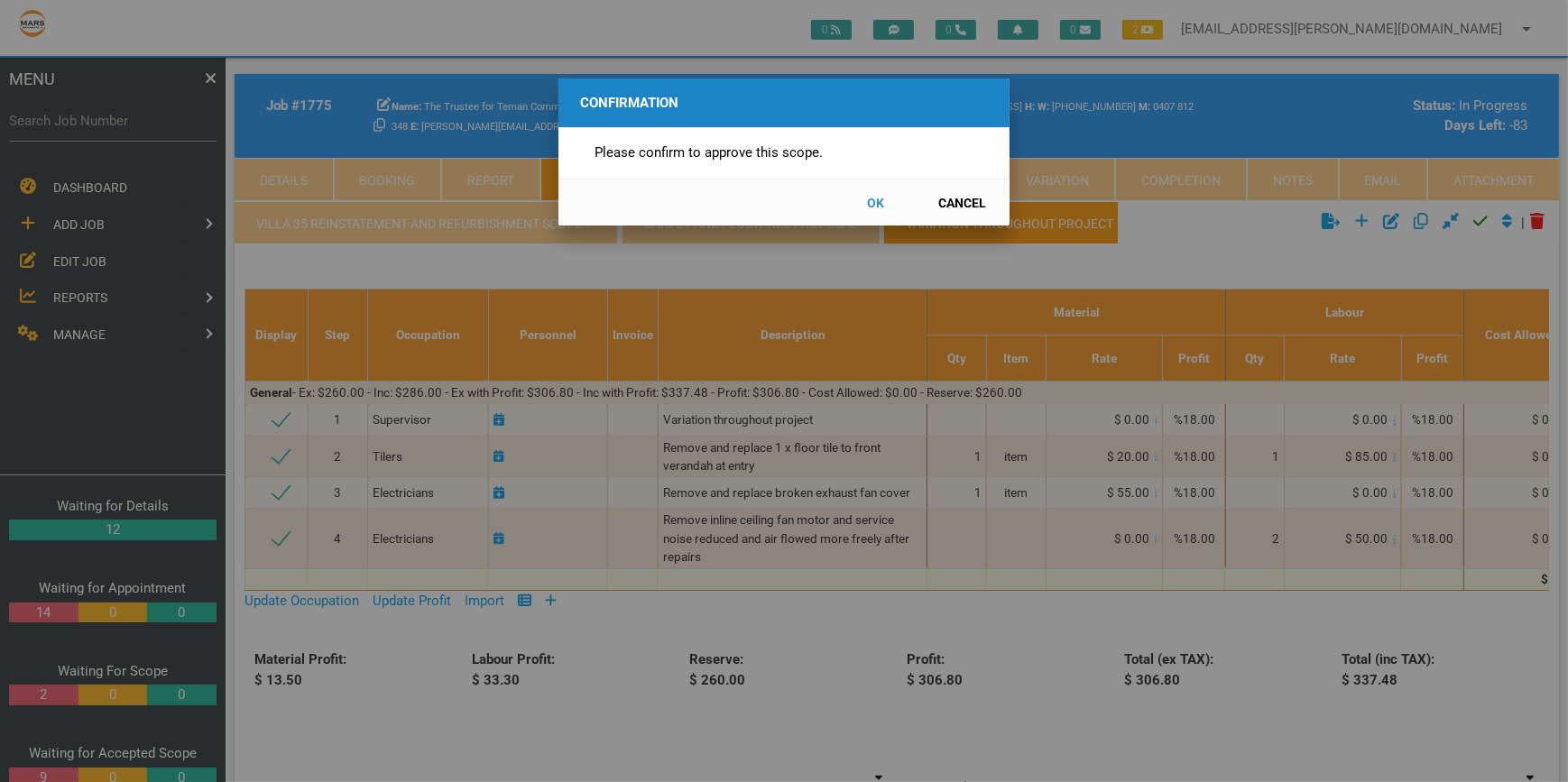
click at [879, 205] on button "OK" at bounding box center [875, 202] width 79 height 31
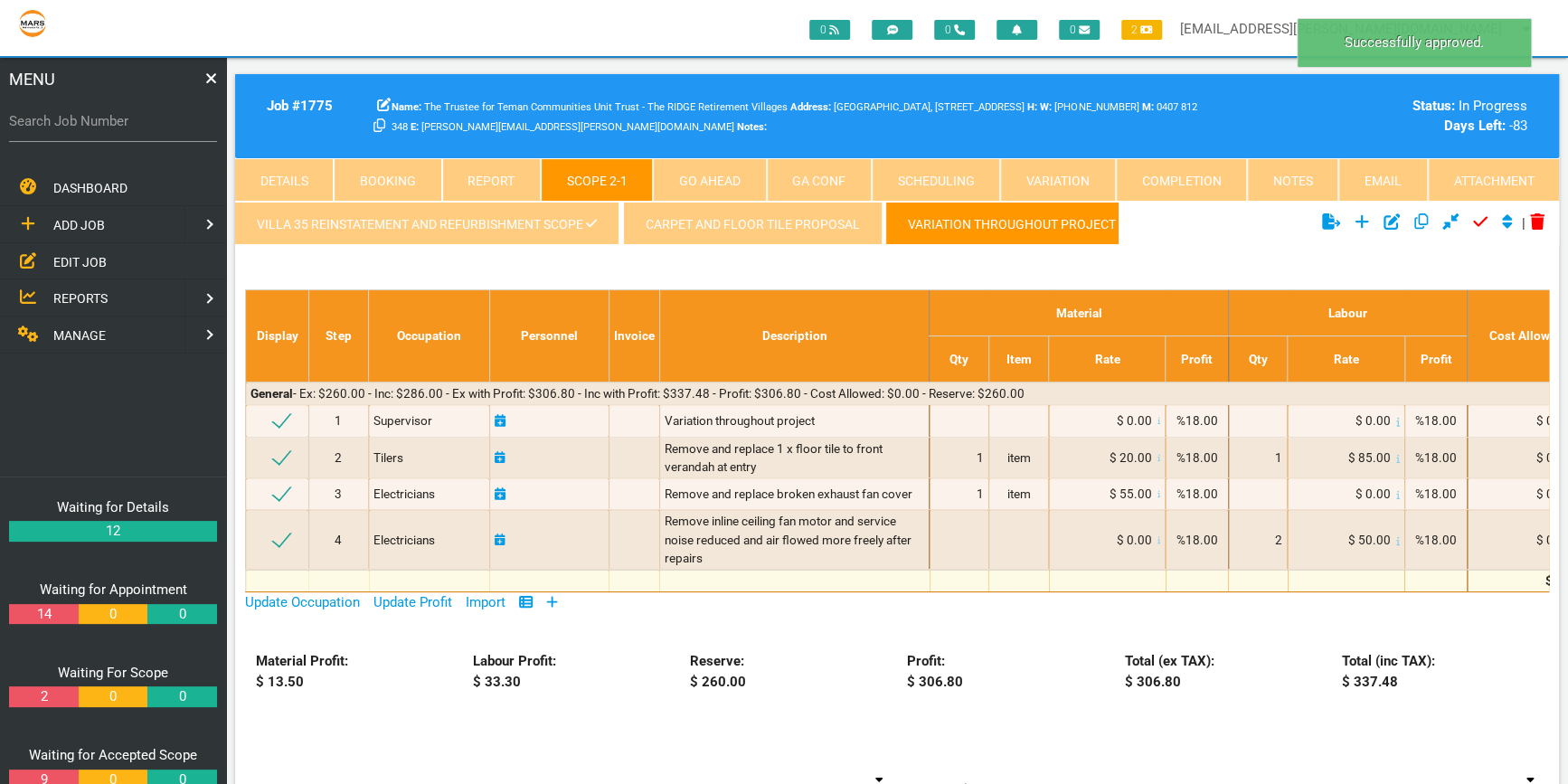
click at [555, 223] on link "VILLA 35 REINSTATEMENT AND REFURBISHMENT SCOPE" at bounding box center [427, 223] width 385 height 43
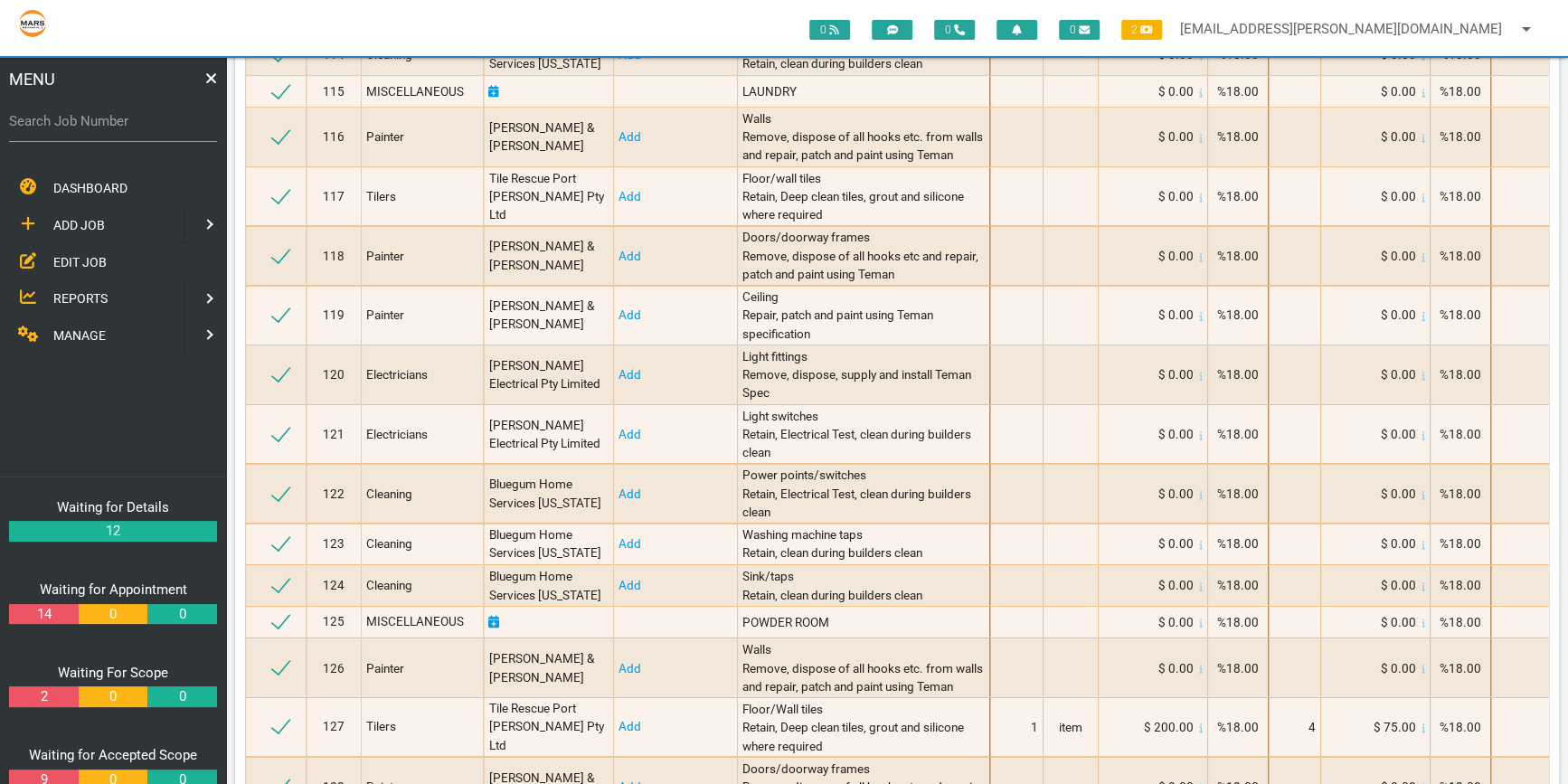
scroll to position [5604, 0]
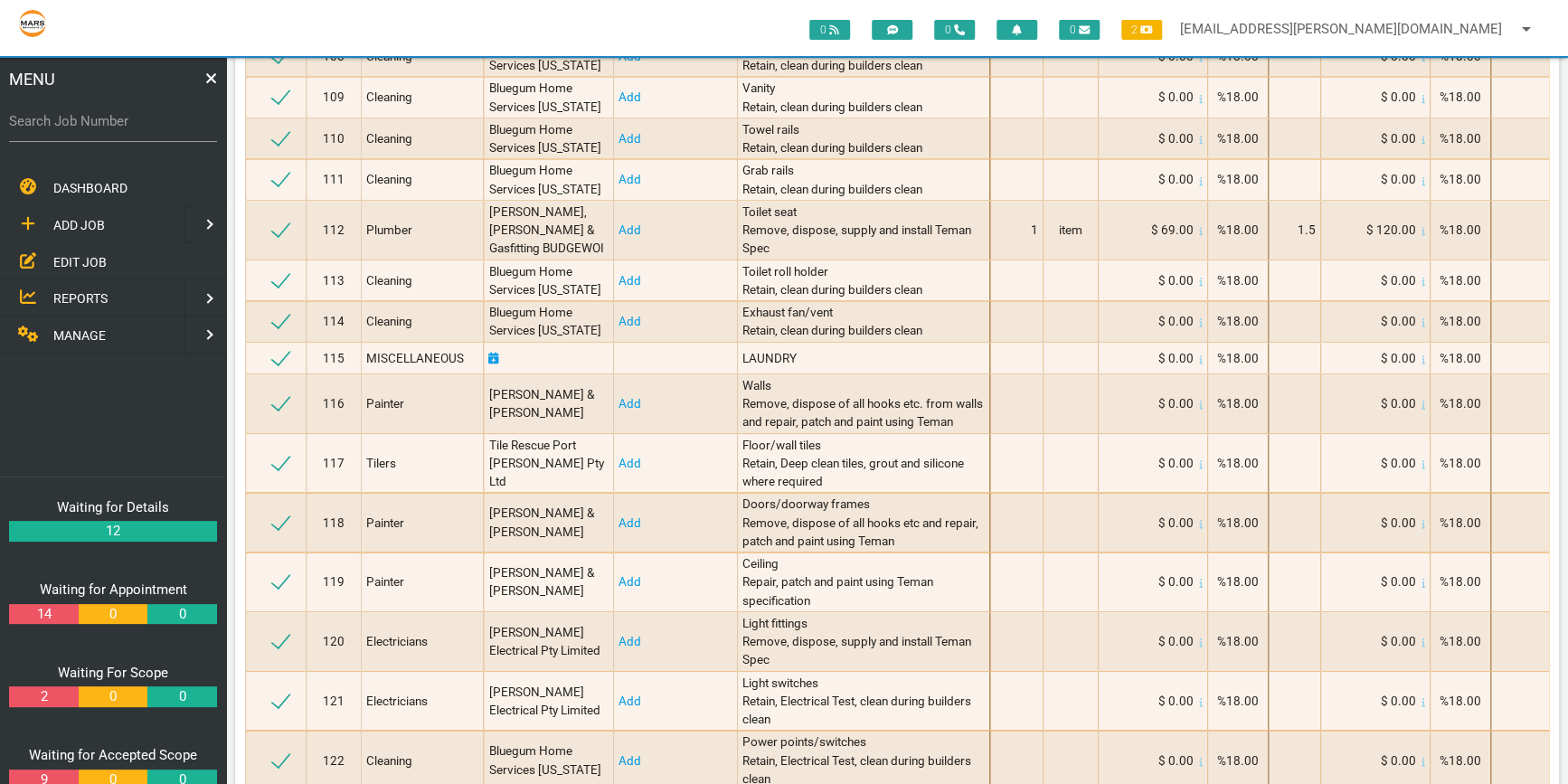
drag, startPoint x: 1565, startPoint y: 400, endPoint x: 1539, endPoint y: 140, distance: 261.3
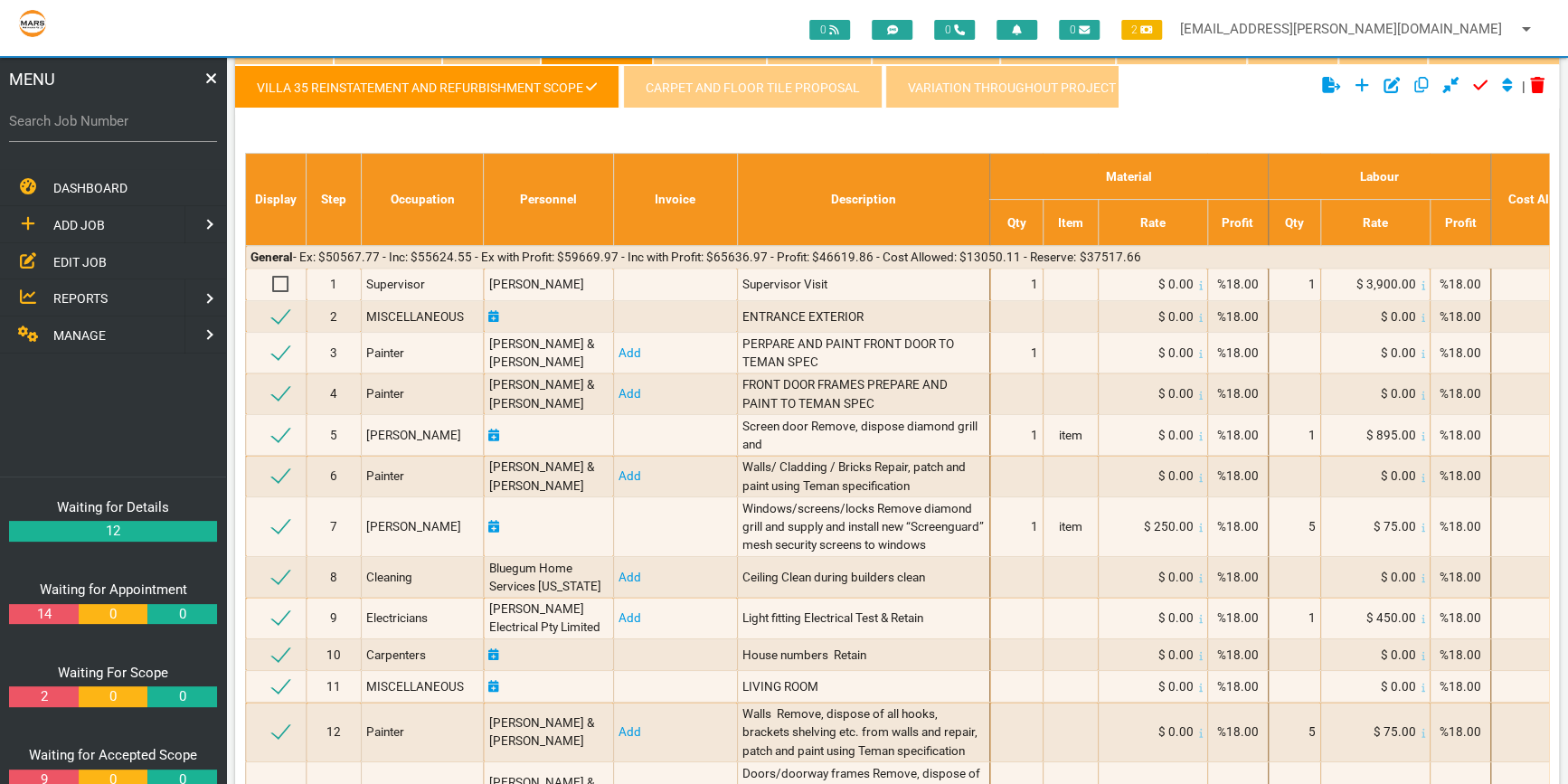
scroll to position [0, 0]
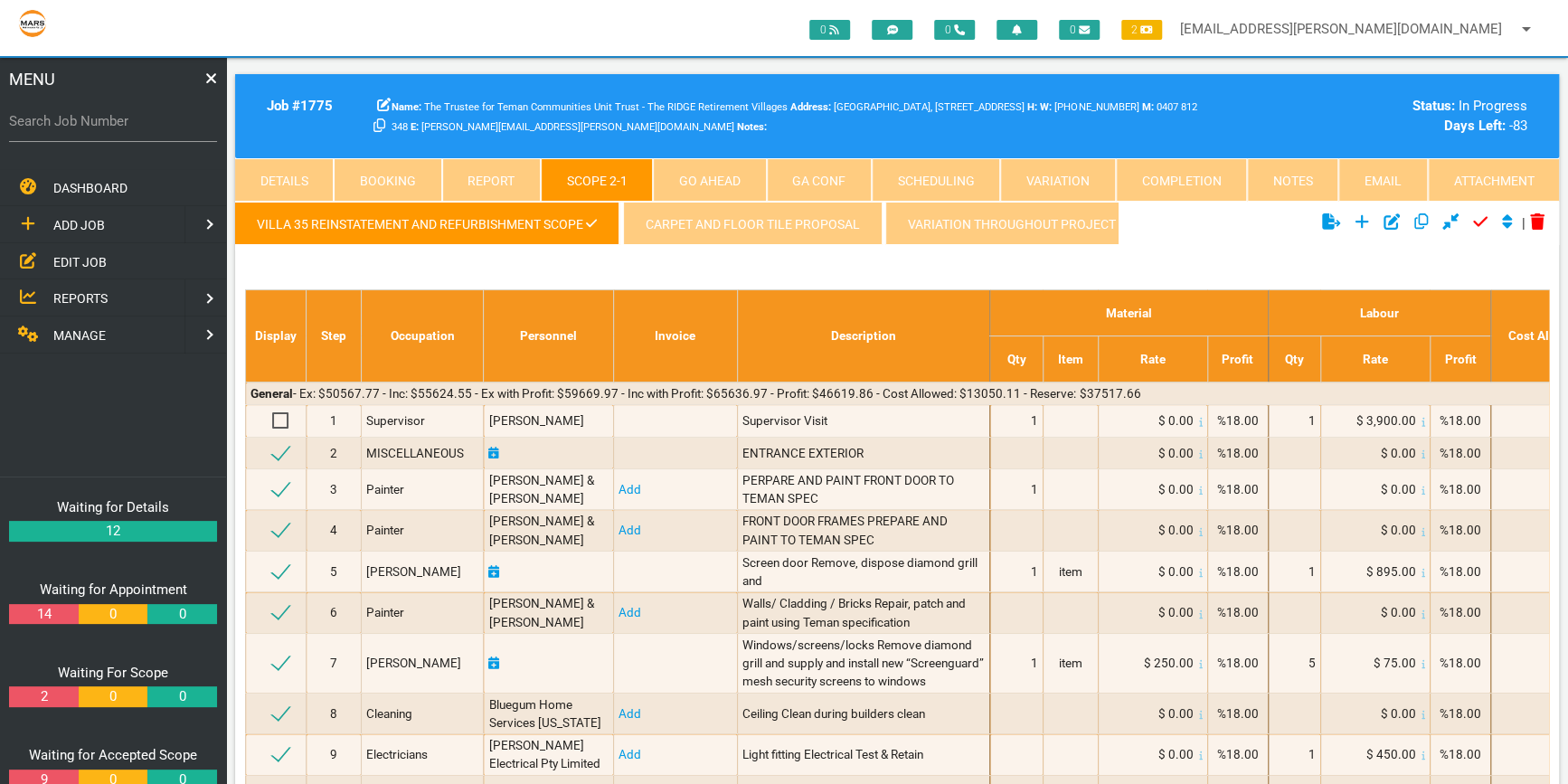
click at [1003, 219] on link "Variation throughout project" at bounding box center [1018, 223] width 267 height 43
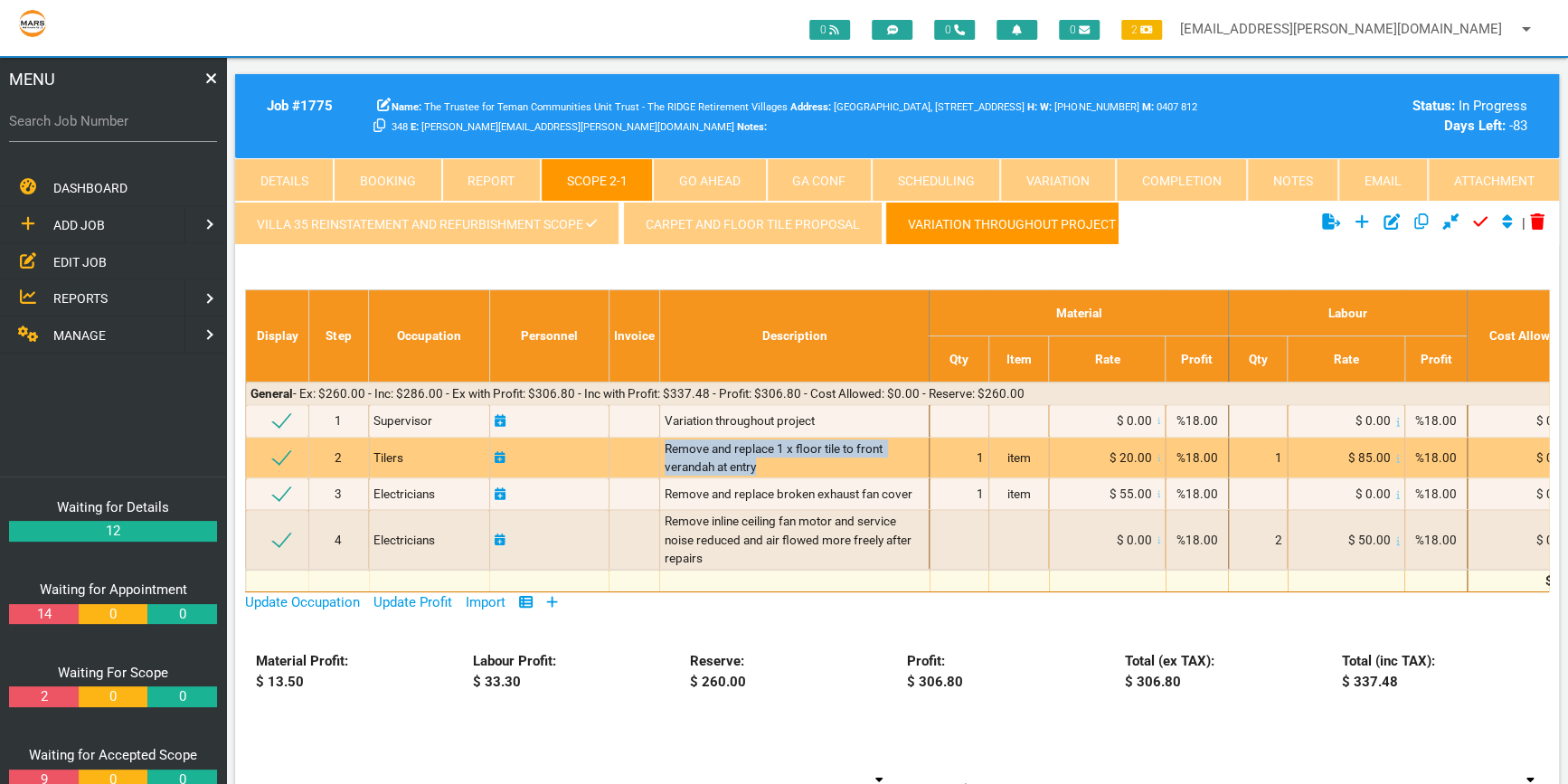
drag, startPoint x: 775, startPoint y: 473, endPoint x: 663, endPoint y: 458, distance: 113.0
click at [663, 458] on td "Remove and replace 1 x floor tile to front verandah at entry" at bounding box center [794, 457] width 271 height 41
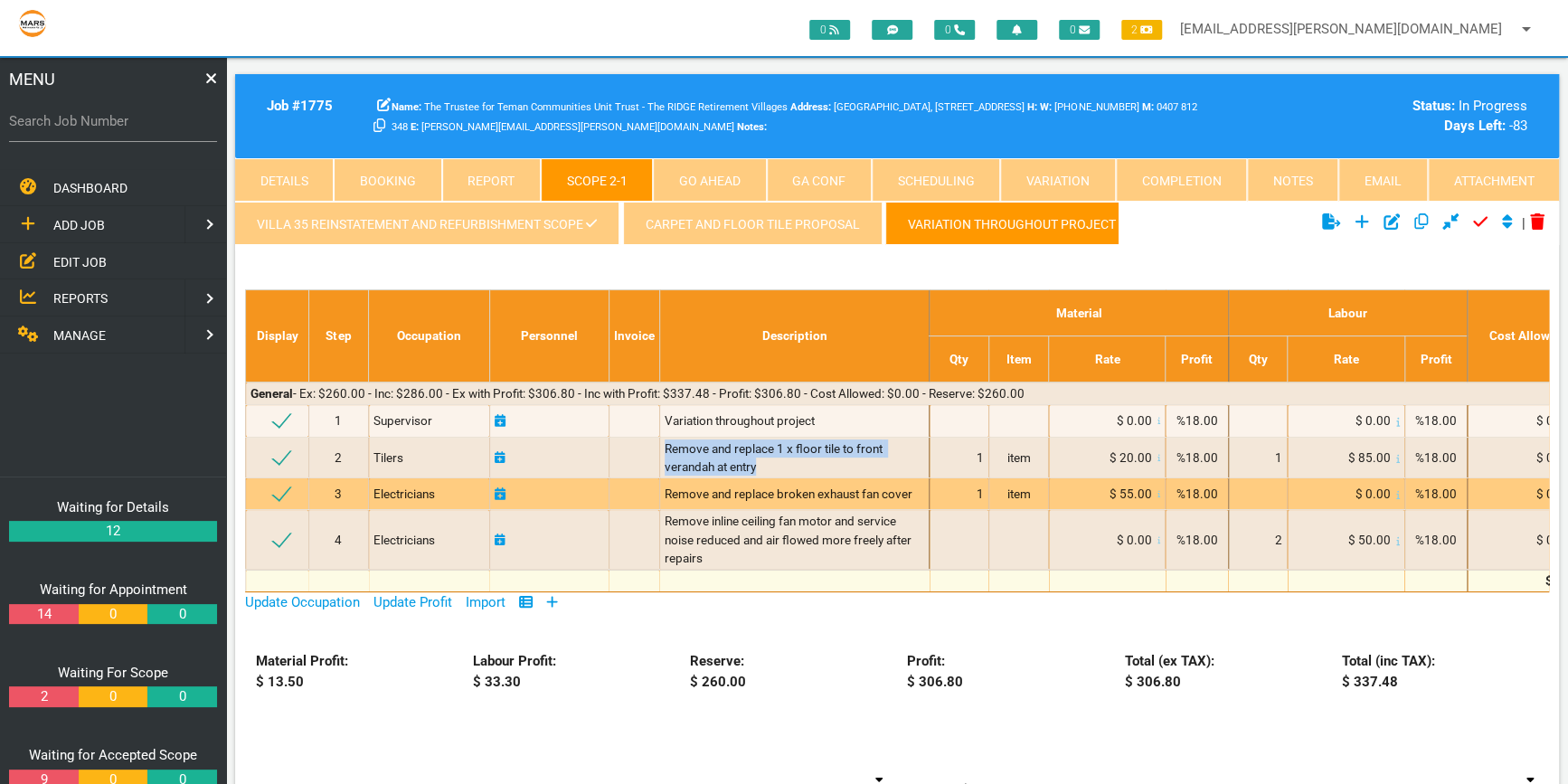
copy span "Remove and replace 1 x floor tile to front verandah at entry"
click at [913, 501] on span "Remove and replace broken exhaust fan cover" at bounding box center [789, 494] width 248 height 15
drag, startPoint x: 916, startPoint y: 500, endPoint x: 664, endPoint y: 509, distance: 252.2
click at [664, 509] on td "Remove and replace broken exhaust fan cover" at bounding box center [794, 494] width 271 height 31
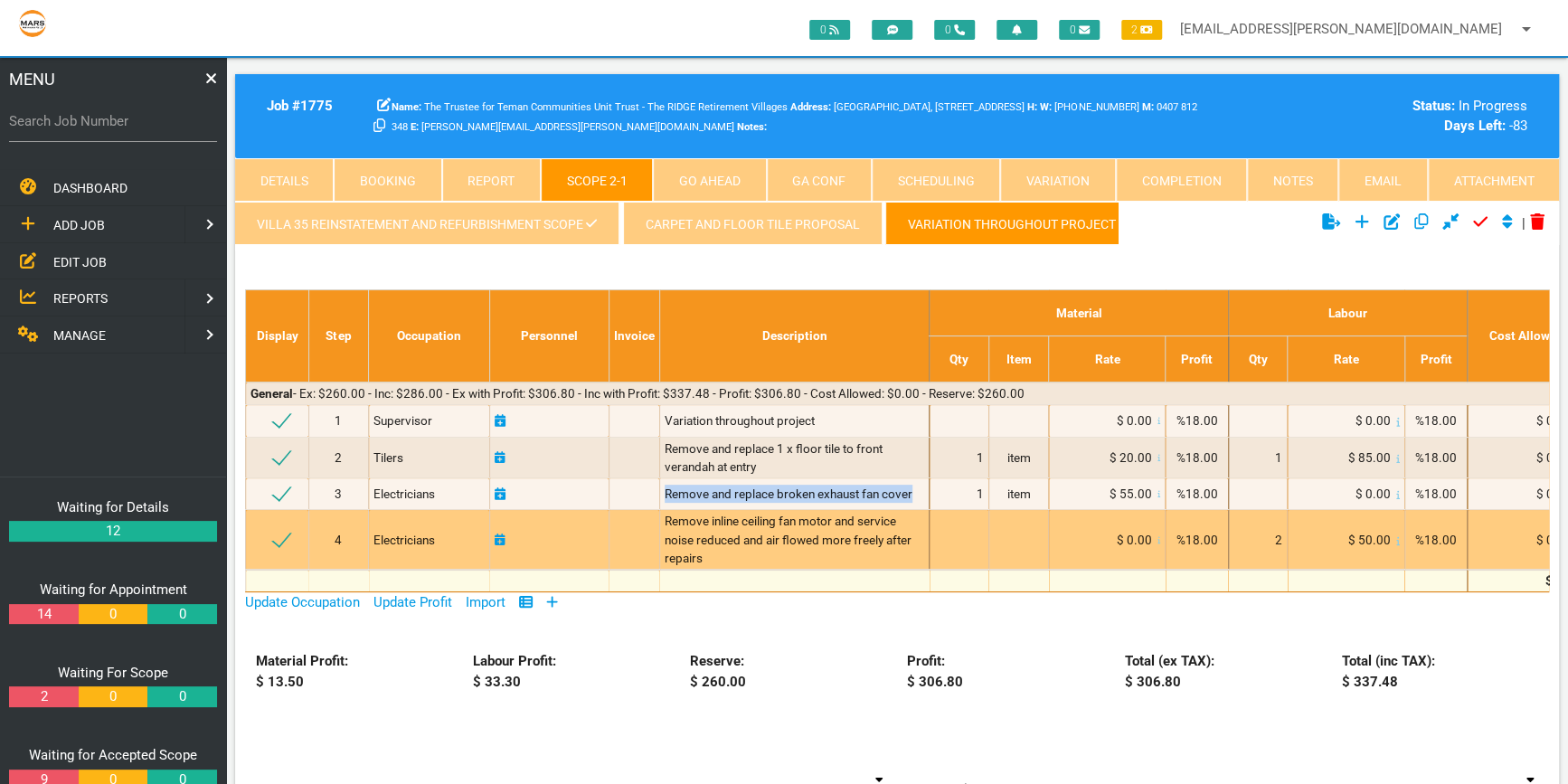
copy span "Remove and replace broken exhaust fan cover"
click at [808, 559] on div "Remove inline ceiling fan motor and service noise reduced and air flowed more f…" at bounding box center [795, 539] width 261 height 55
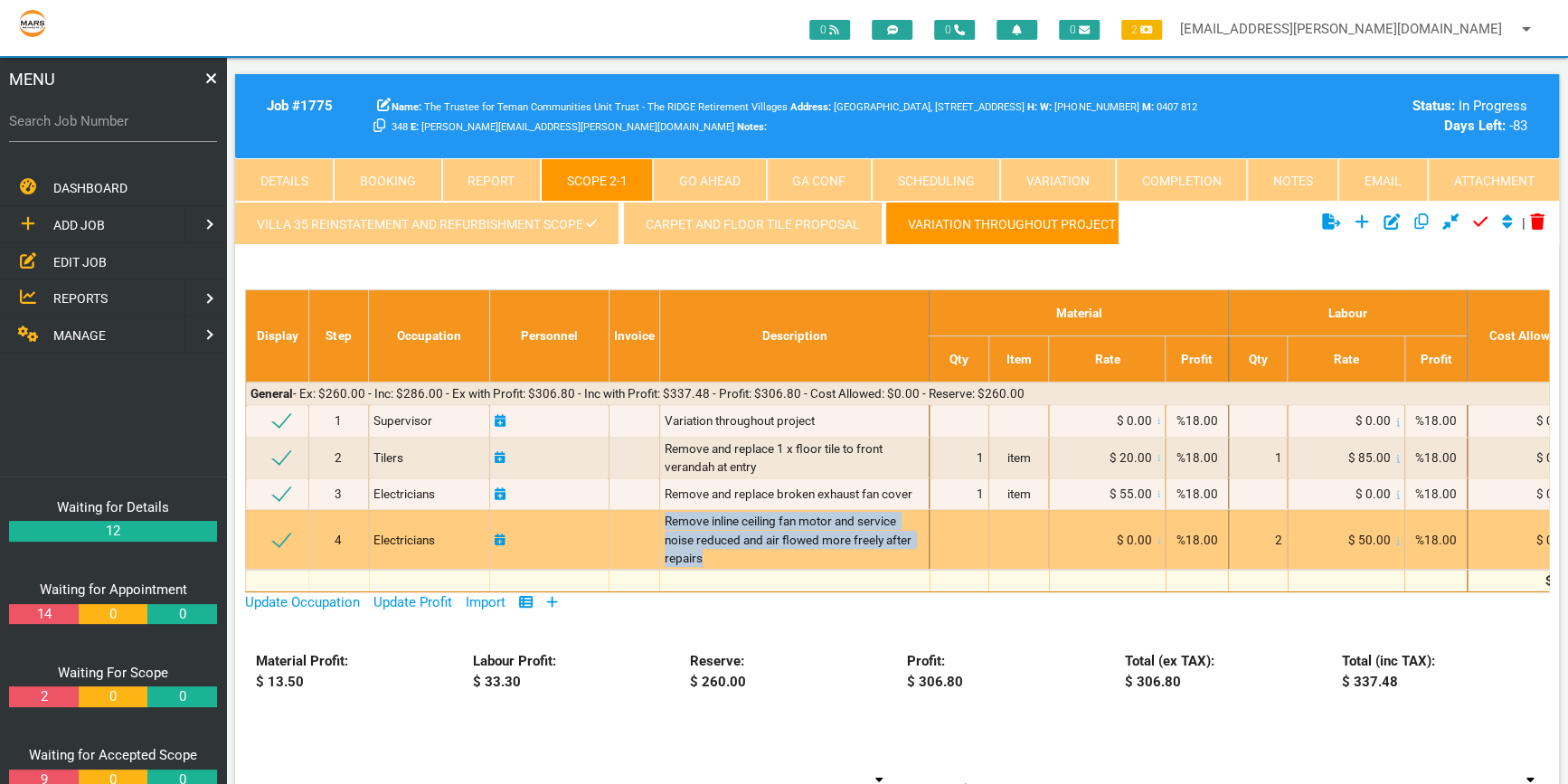
drag, startPoint x: 714, startPoint y: 567, endPoint x: 661, endPoint y: 531, distance: 64.1
click at [661, 531] on td "Remove inline ceiling fan motor and service noise reduced and air flowed more f…" at bounding box center [794, 540] width 271 height 60
copy span "Remove inline ceiling fan motor and service noise reduced and air flowed more f…"
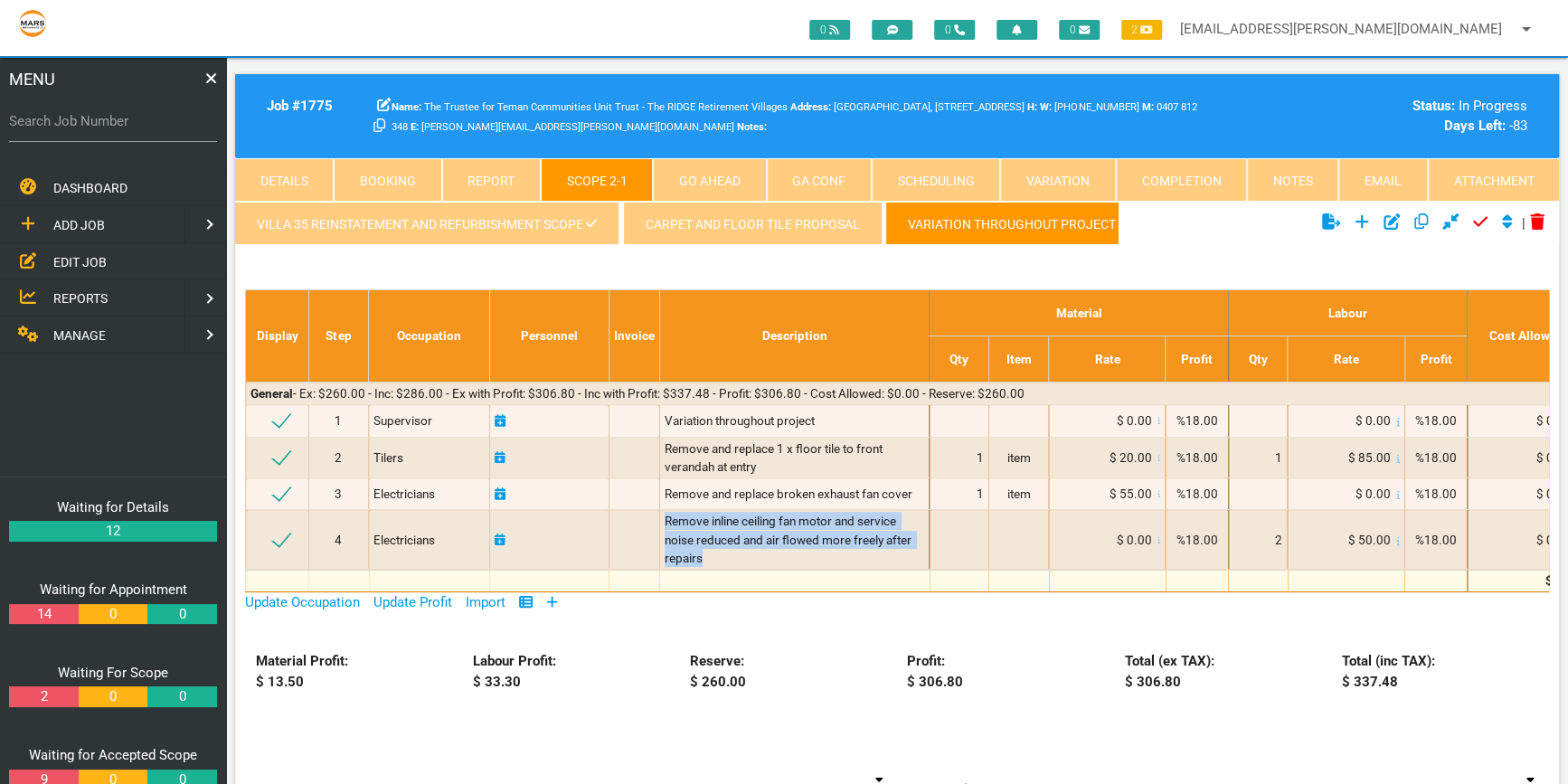
drag, startPoint x: 477, startPoint y: 217, endPoint x: 499, endPoint y: 254, distance: 43.0
click at [477, 218] on link "VILLA 35 REINSTATEMENT AND REFURBISHMENT SCOPE" at bounding box center [427, 223] width 385 height 43
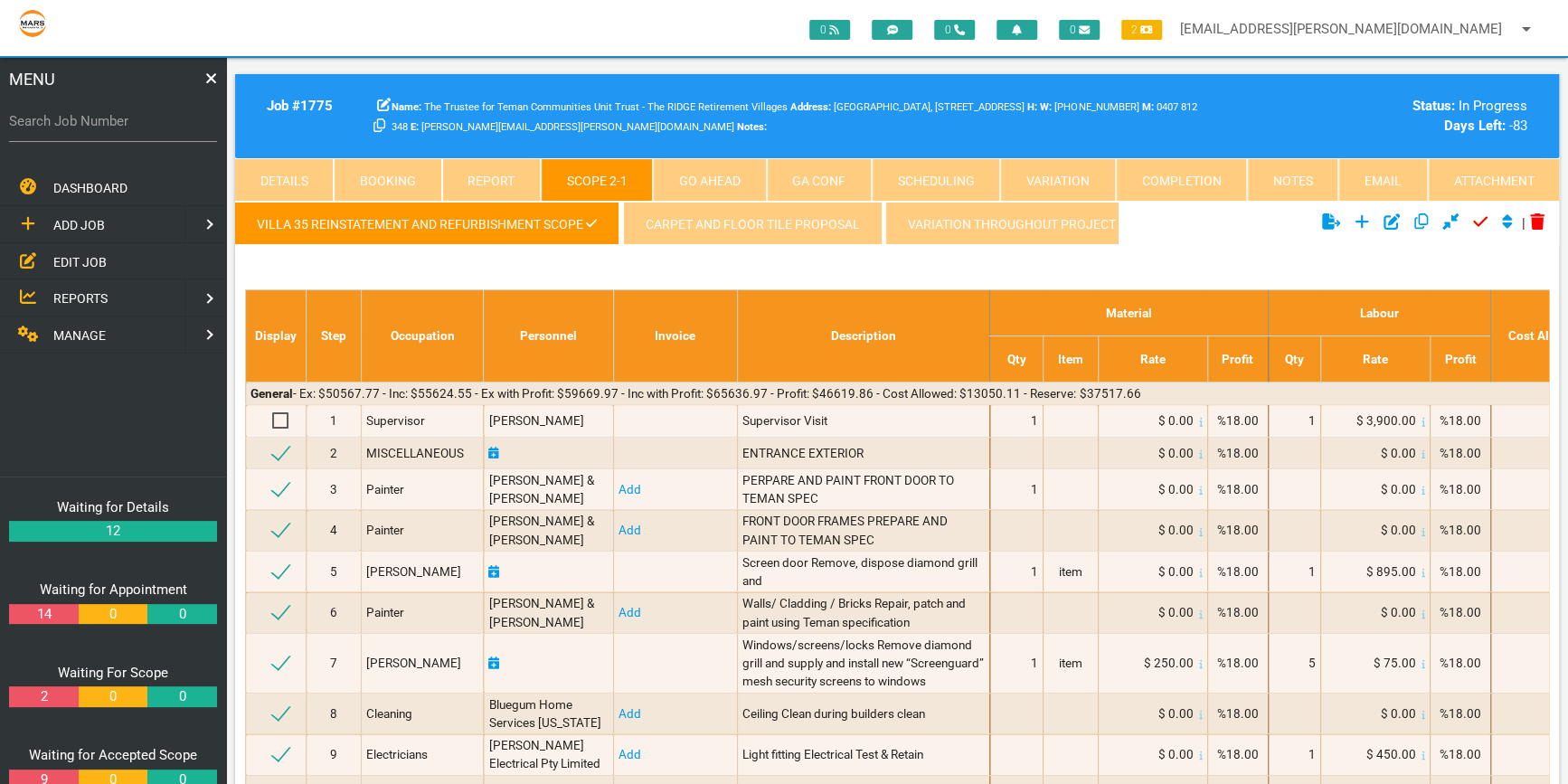
click at [537, 221] on link "VILLA 35 REINSTATEMENT AND REFURBISHMENT SCOPE" at bounding box center [427, 223] width 385 height 43
click at [1504, 174] on link "Attachment" at bounding box center [1493, 180] width 131 height 43
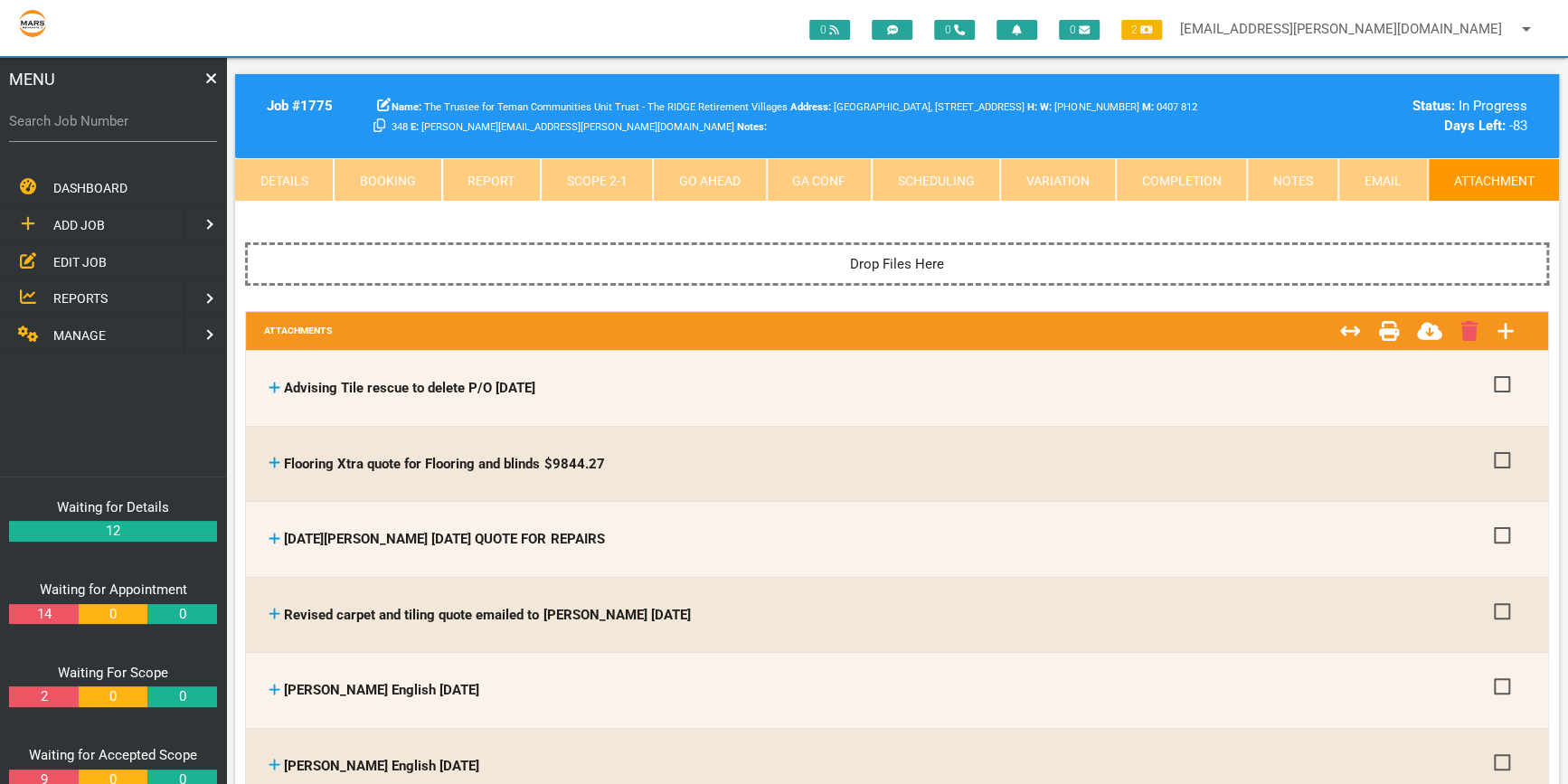
click at [1294, 172] on link "Notes" at bounding box center [1293, 180] width 91 height 43
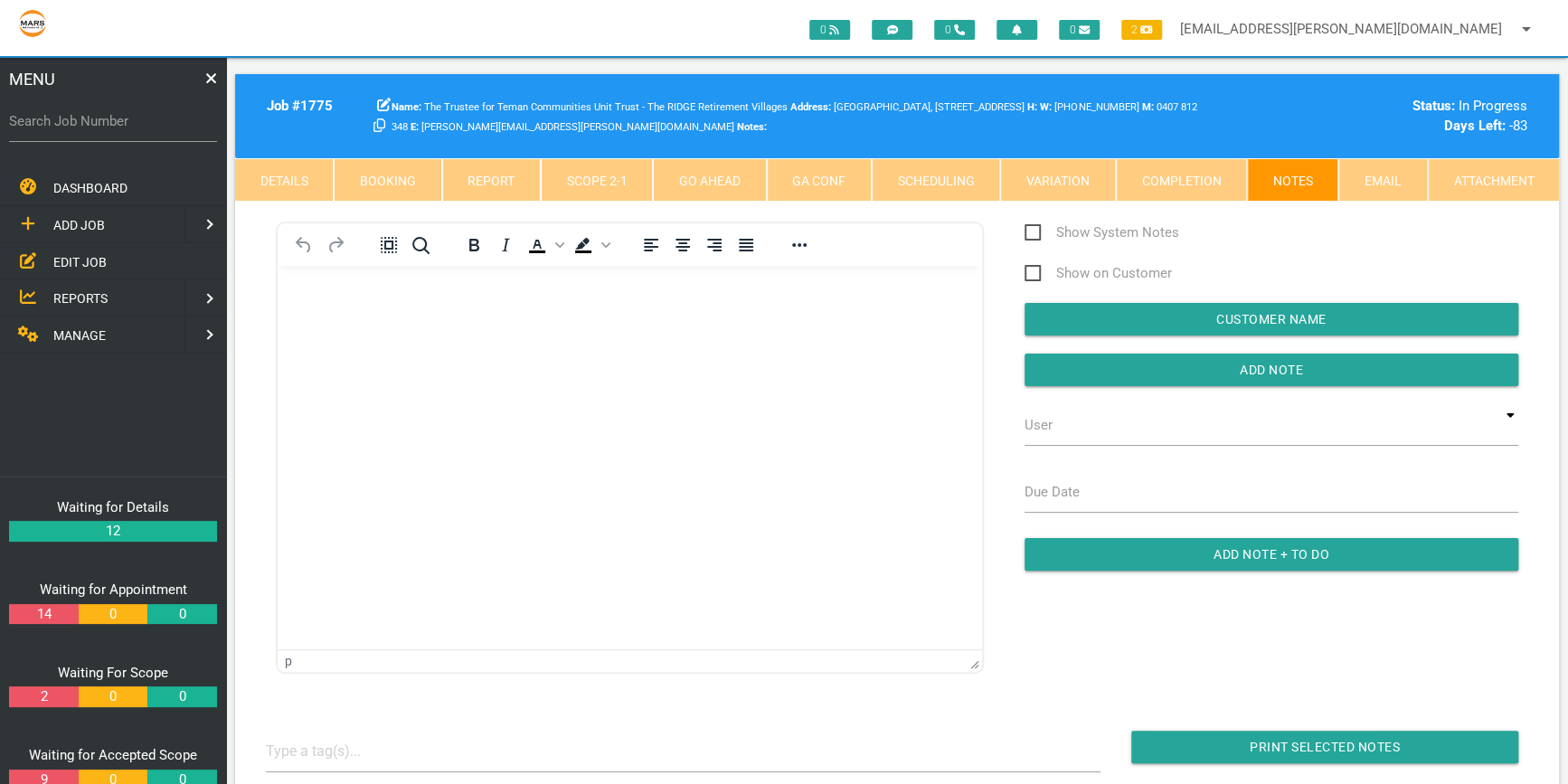
click at [357, 314] on body "Rich Text Area. Press ALT-0 for help." at bounding box center [630, 318] width 704 height 60
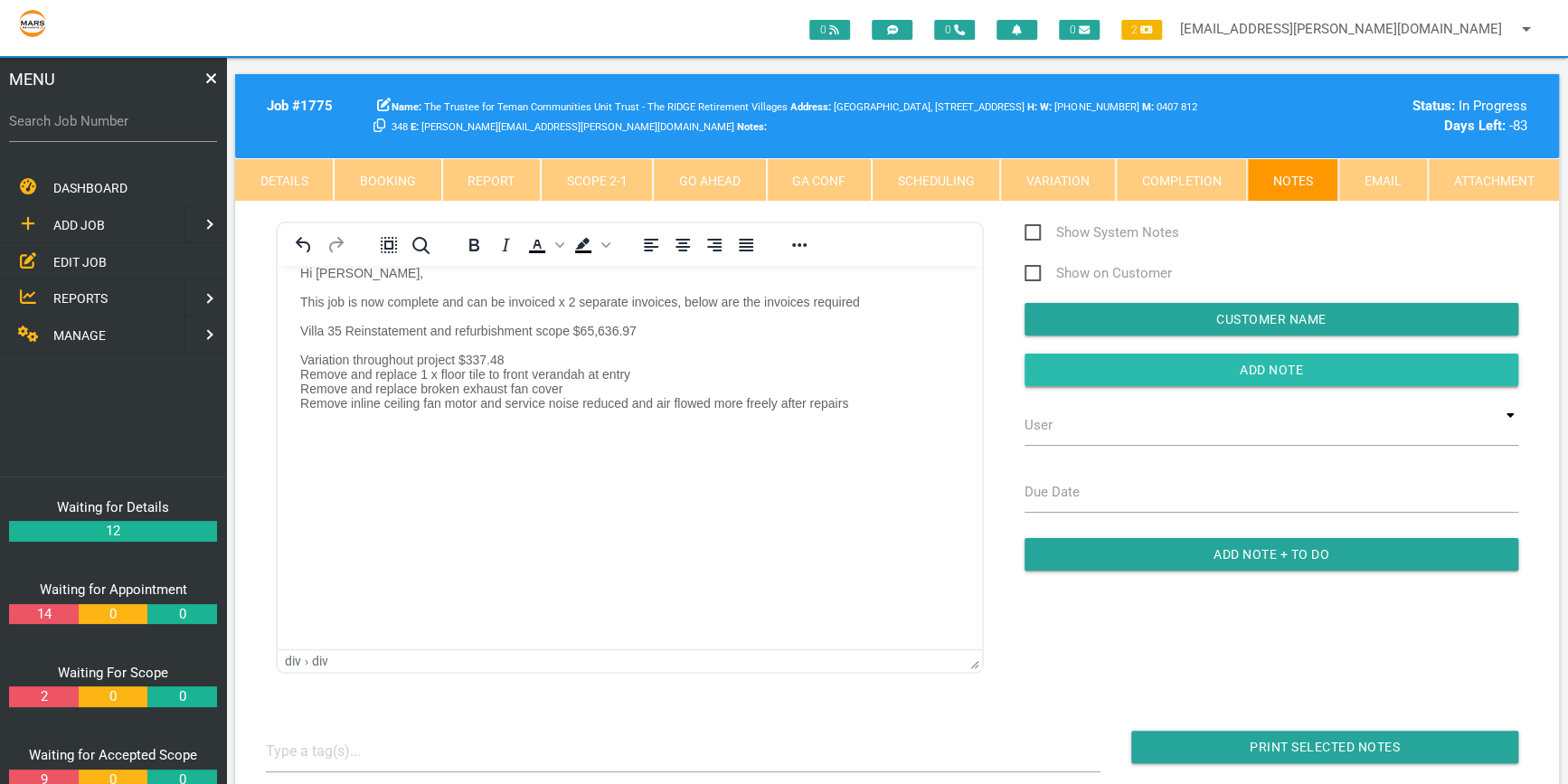
click at [1268, 360] on input "button" at bounding box center [1272, 369] width 494 height 32
